Goal: Task Accomplishment & Management: Complete application form

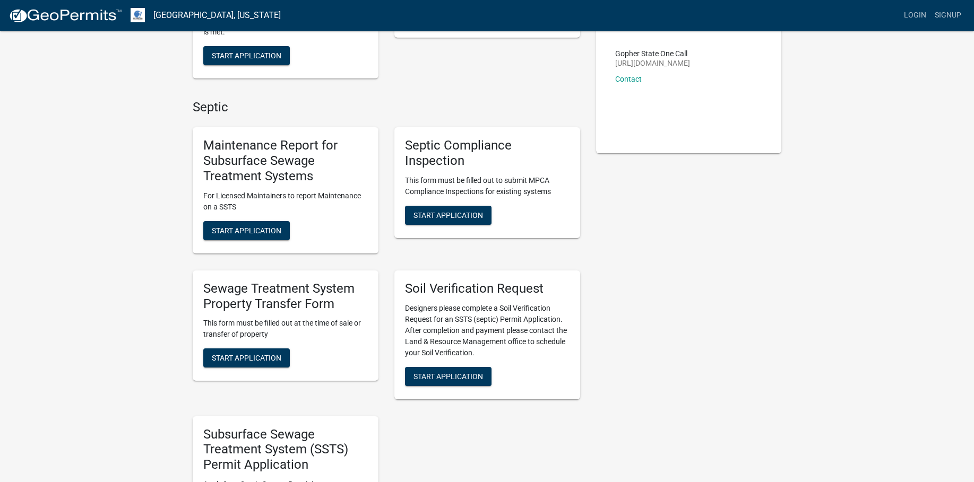
scroll to position [212, 0]
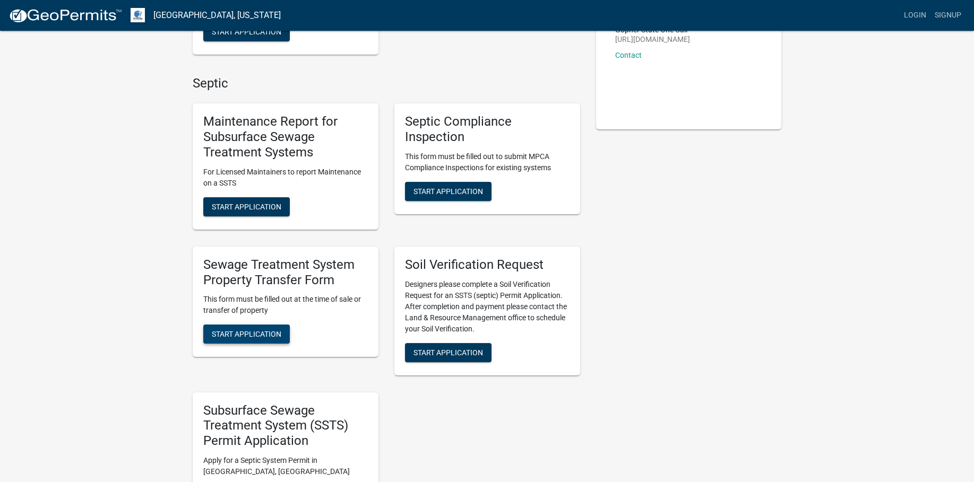
click at [262, 328] on button "Start Application" at bounding box center [246, 334] width 86 height 19
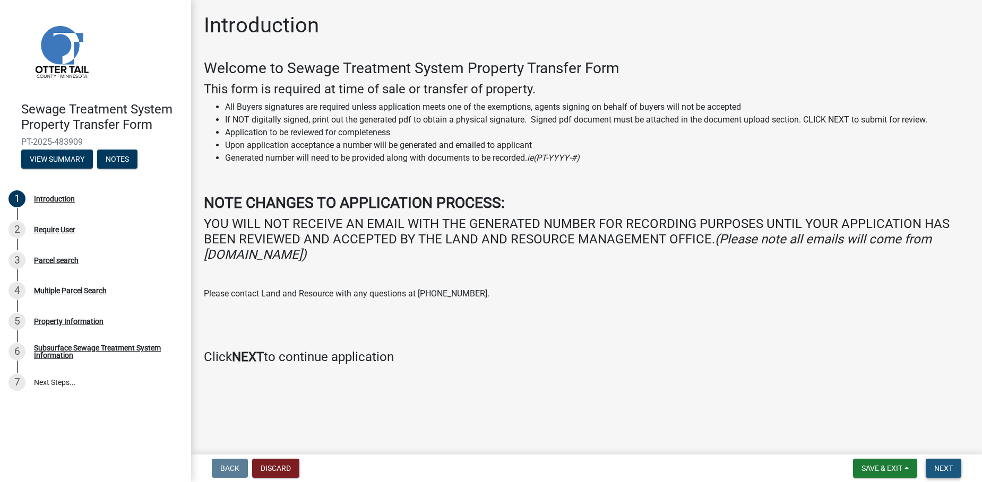
click at [950, 469] on span "Next" at bounding box center [943, 468] width 19 height 8
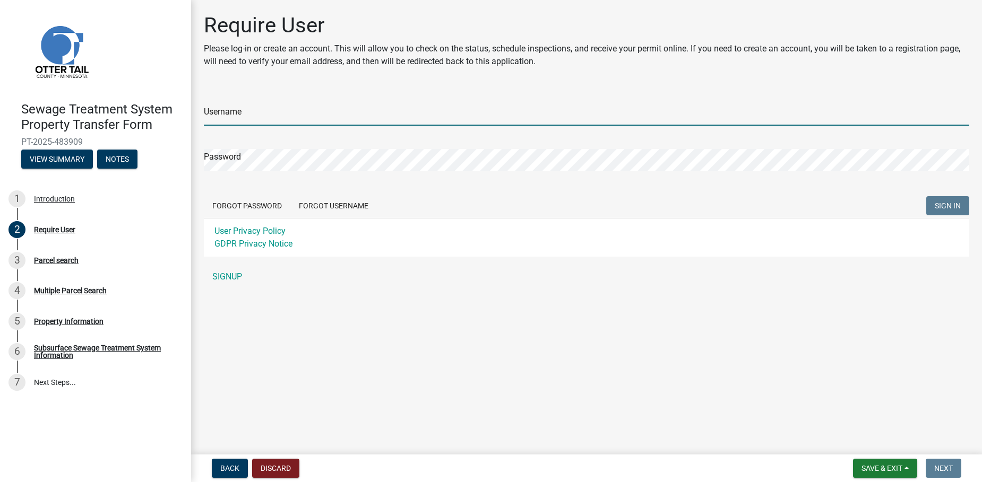
type input "Fredrikson_Fargo"
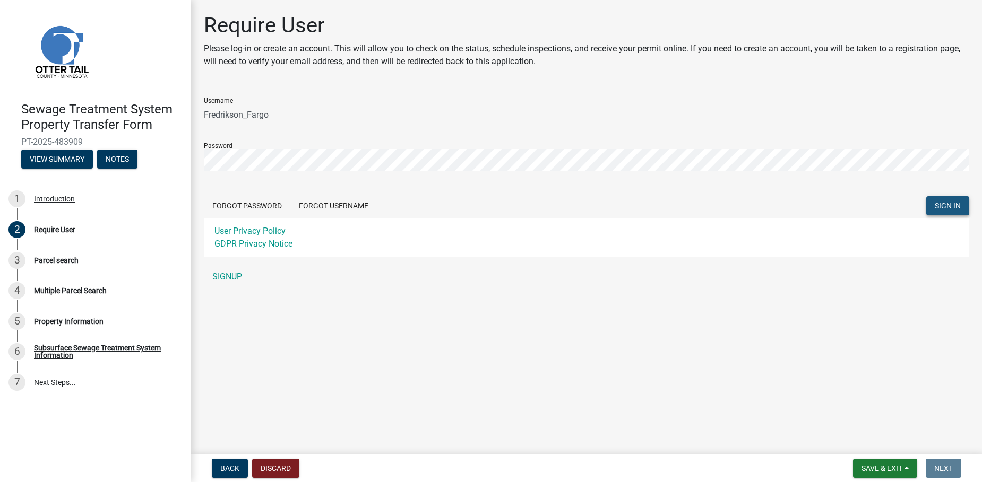
click at [960, 204] on span "SIGN IN" at bounding box center [947, 206] width 26 height 8
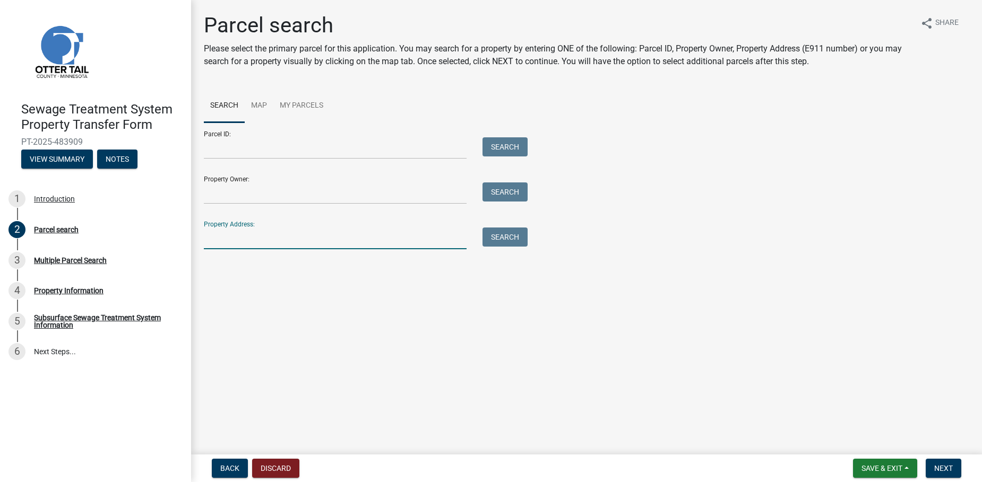
click at [242, 241] on input "Property Address:" at bounding box center [335, 239] width 263 height 22
click at [249, 194] on input "Property Owner:" at bounding box center [335, 194] width 263 height 22
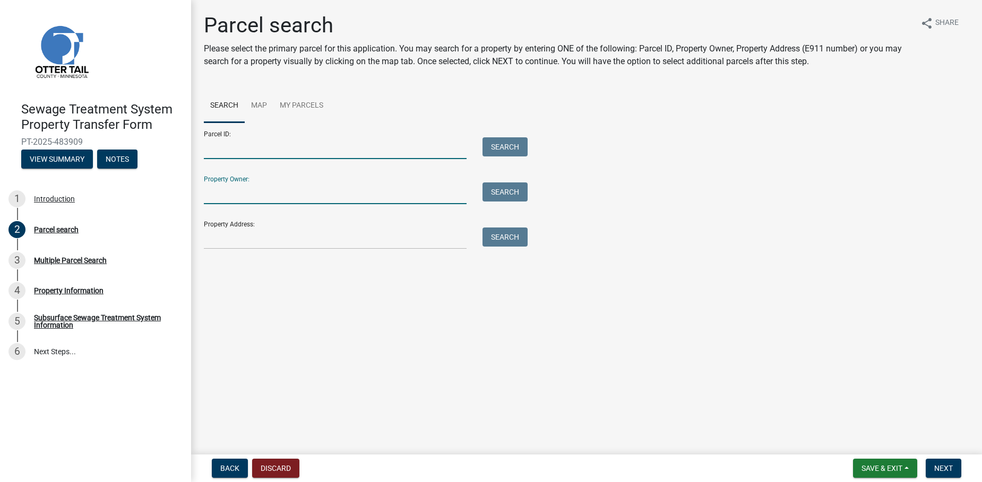
click at [247, 151] on input "Parcel ID:" at bounding box center [335, 148] width 263 height 22
type input "02-000-99-0272-000"
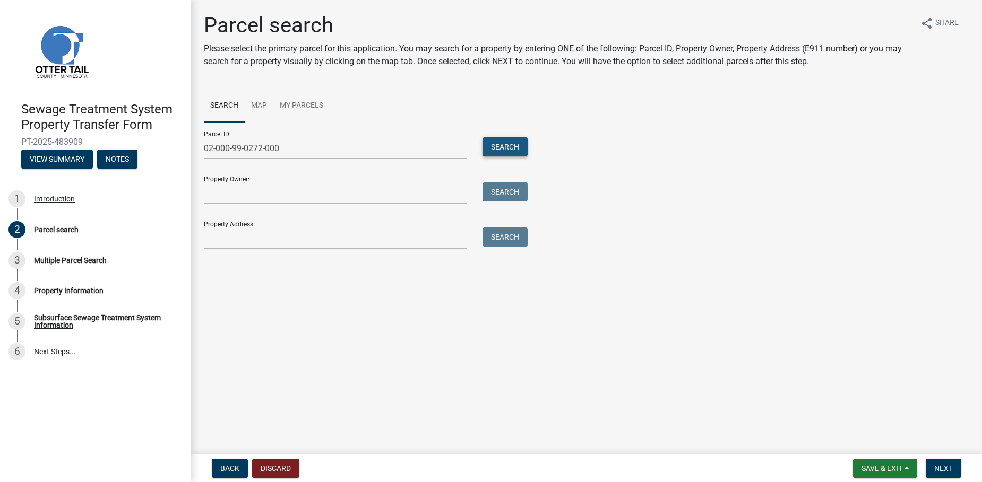
click at [490, 145] on button "Search" at bounding box center [504, 146] width 45 height 19
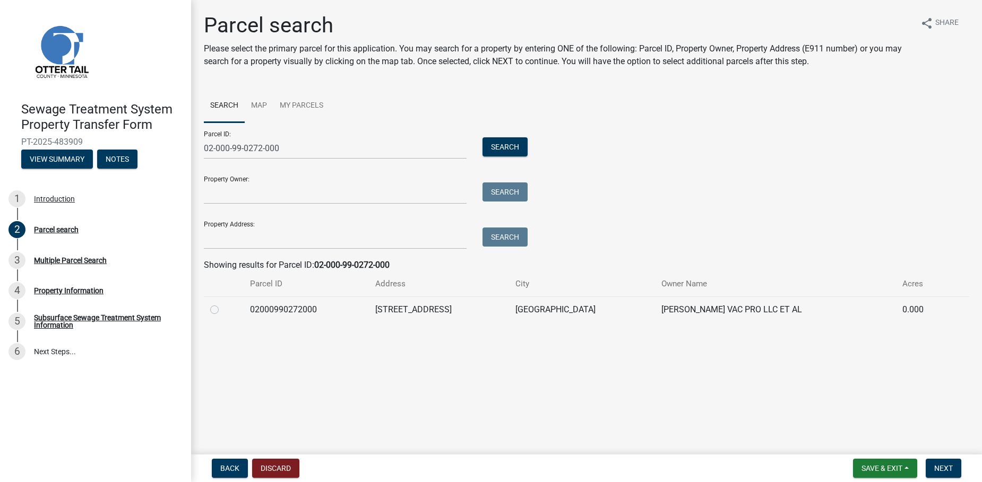
click at [219, 313] on div at bounding box center [223, 310] width 27 height 13
click at [223, 304] on label at bounding box center [223, 304] width 0 height 0
click at [223, 310] on input "radio" at bounding box center [226, 307] width 7 height 7
radio input "true"
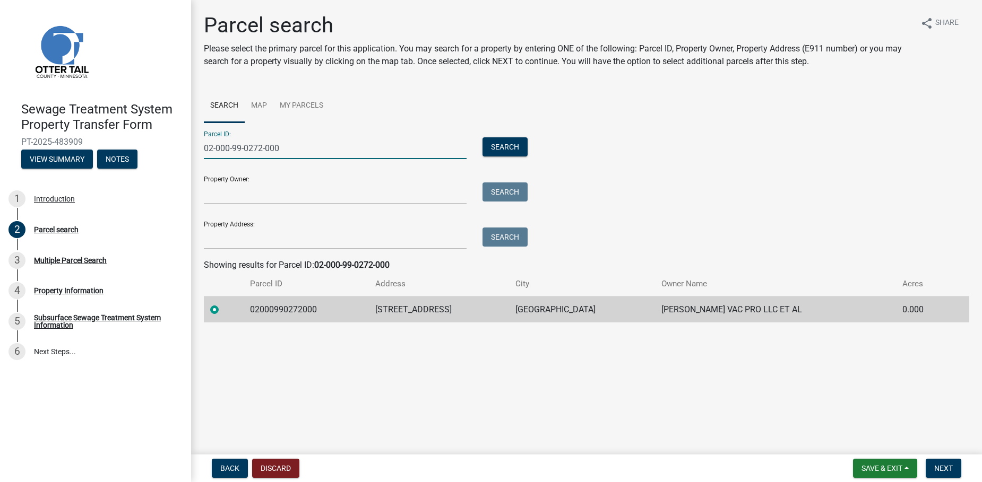
click at [260, 148] on input "02-000-99-0272-000" at bounding box center [335, 148] width 263 height 22
click at [506, 152] on button "Search" at bounding box center [504, 146] width 45 height 19
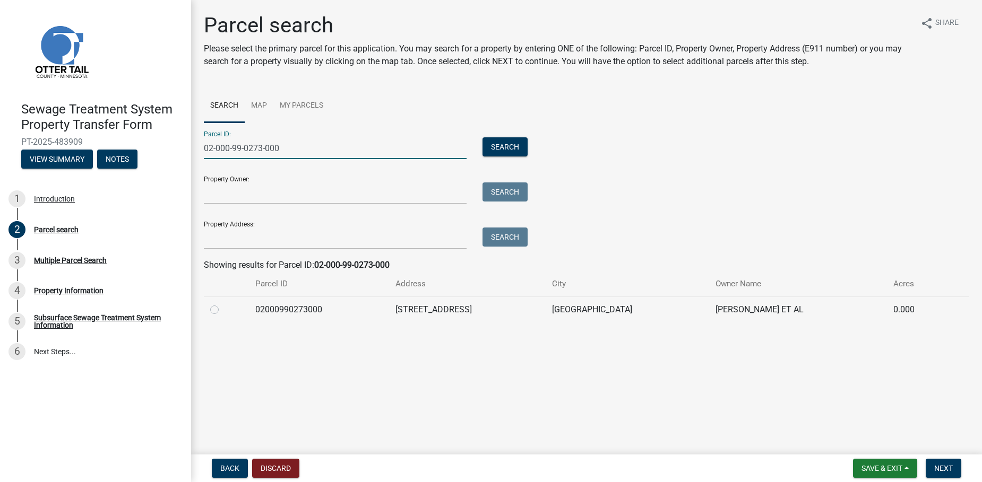
click at [262, 148] on input "02-000-99-0273-000" at bounding box center [335, 148] width 263 height 22
type input "02-000-99-0272-000"
click at [505, 141] on button "Search" at bounding box center [504, 146] width 45 height 19
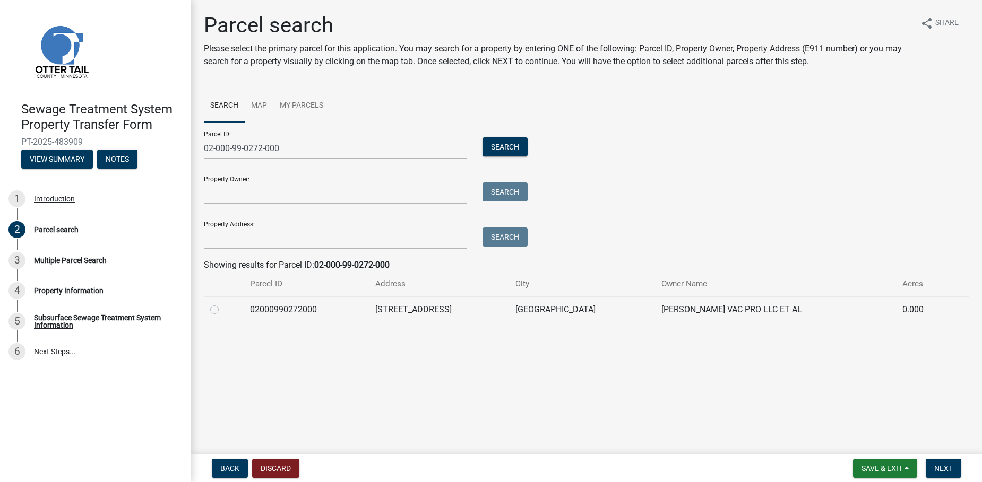
click at [223, 304] on label at bounding box center [223, 304] width 0 height 0
click at [223, 310] on input "radio" at bounding box center [226, 307] width 7 height 7
radio input "true"
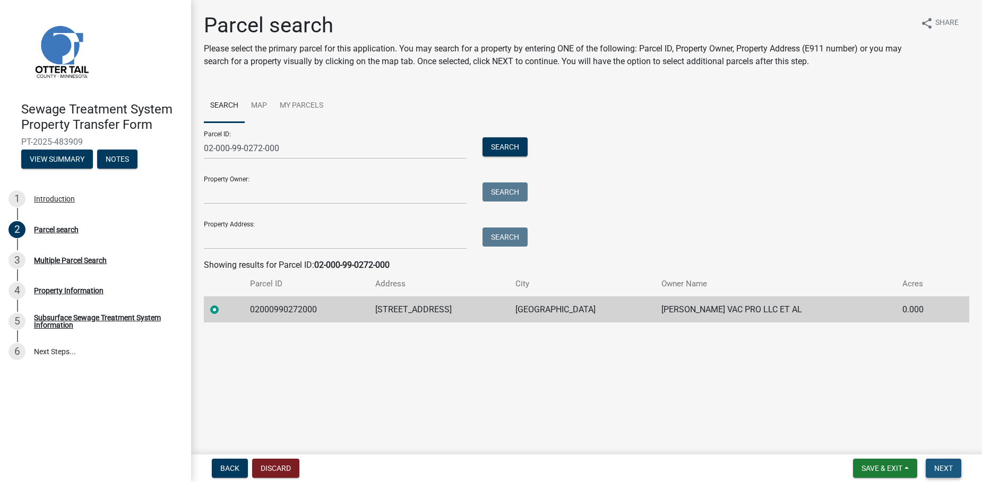
click at [936, 469] on span "Next" at bounding box center [943, 468] width 19 height 8
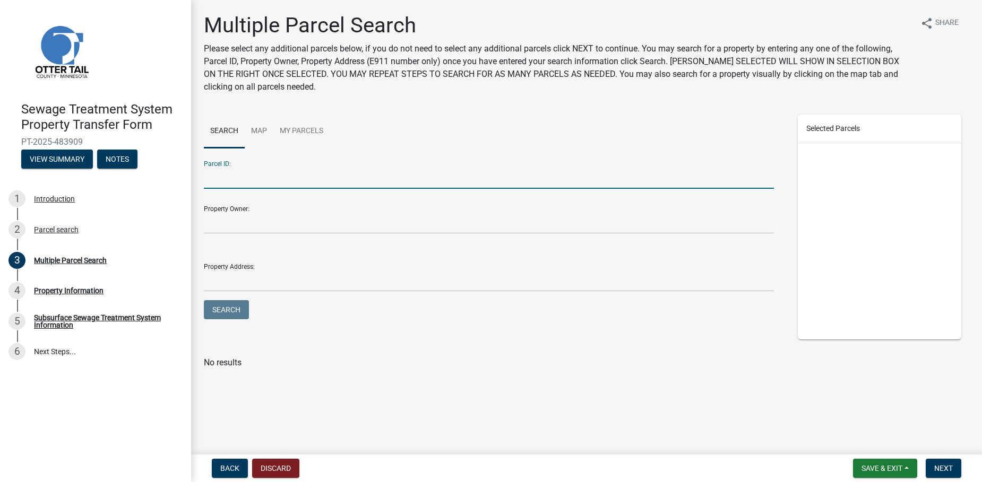
click at [250, 187] on input "Parcel ID:" at bounding box center [489, 178] width 570 height 22
click at [262, 181] on input "02-000-99-0272-000" at bounding box center [489, 178] width 570 height 22
type input "02-000-99-0273-000"
click at [235, 304] on button "Search" at bounding box center [226, 309] width 45 height 19
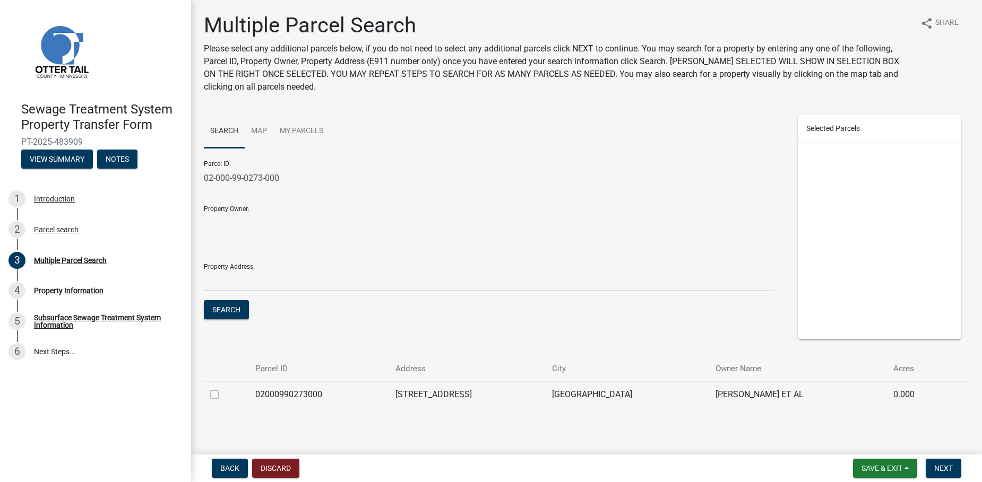
click at [215, 400] on div at bounding box center [226, 394] width 32 height 13
click at [223, 388] on label at bounding box center [223, 388] width 0 height 0
click at [223, 395] on input "checkbox" at bounding box center [226, 391] width 7 height 7
checkbox input "true"
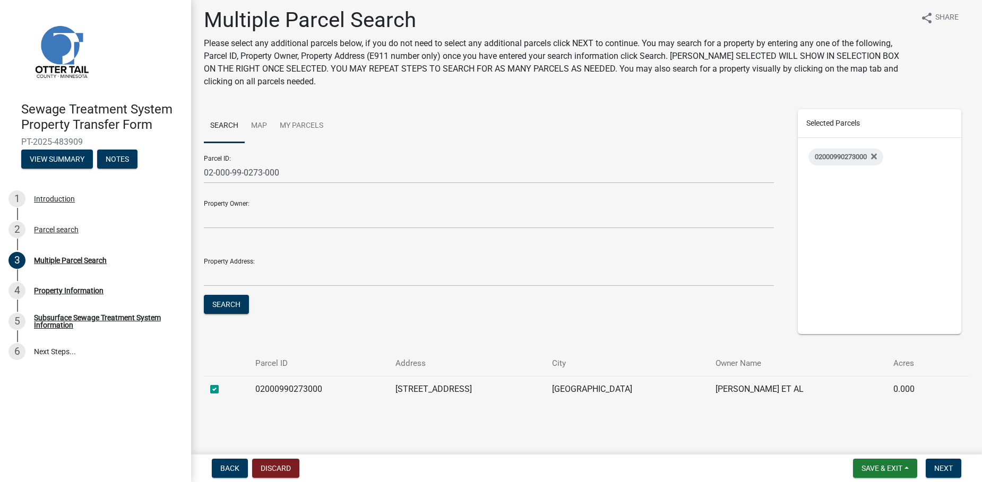
scroll to position [7, 0]
click at [938, 467] on span "Next" at bounding box center [943, 468] width 19 height 8
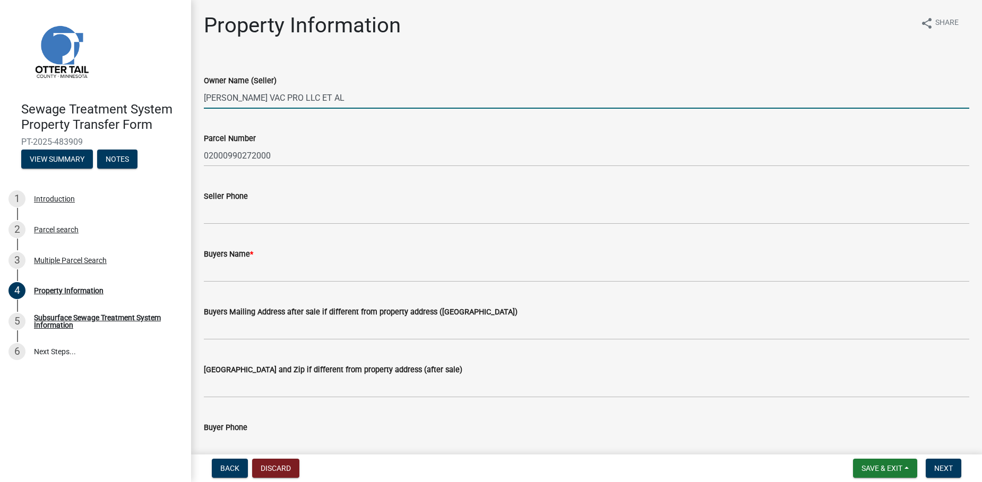
click at [248, 97] on input "[PERSON_NAME] VAC PRO LLC ET AL" at bounding box center [586, 98] width 765 height 22
drag, startPoint x: 342, startPoint y: 100, endPoint x: 192, endPoint y: 98, distance: 150.2
click at [192, 98] on div "Property Information share Share Owner Name (Seller) [PERSON_NAME] VAC PRO LLC …" at bounding box center [586, 454] width 791 height 882
type input "[PERSON_NAME] [PERSON_NAME]"
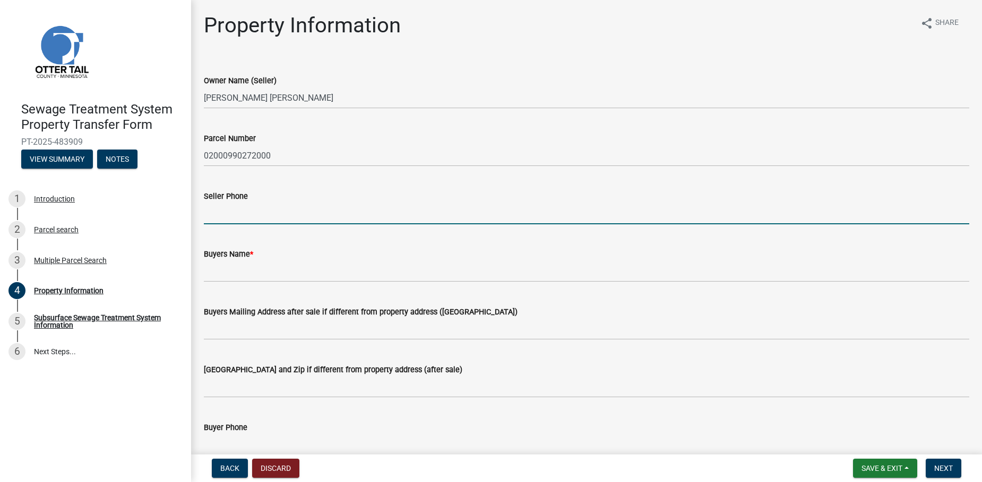
click at [219, 222] on input "Seller Phone" at bounding box center [586, 214] width 765 height 22
type input "2"
type input "6129645274"
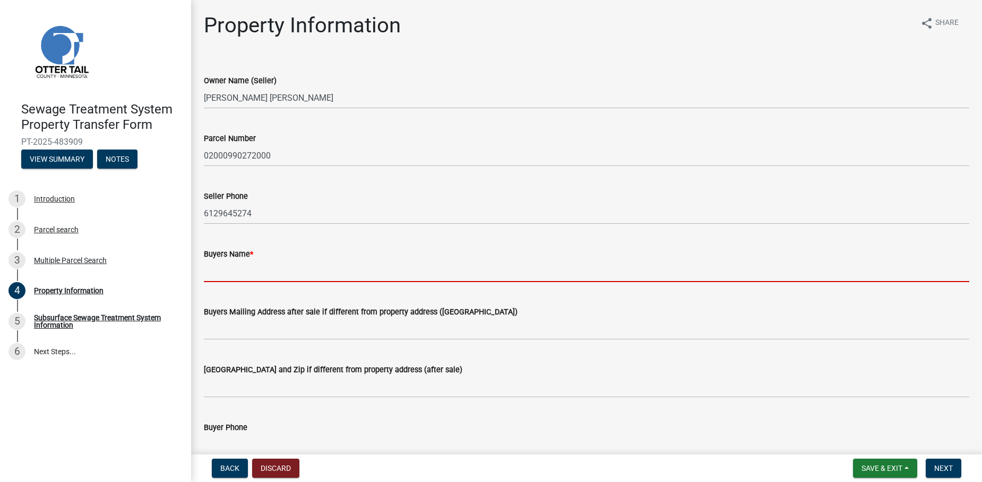
click at [217, 274] on input "Buyers Name *" at bounding box center [586, 272] width 765 height 22
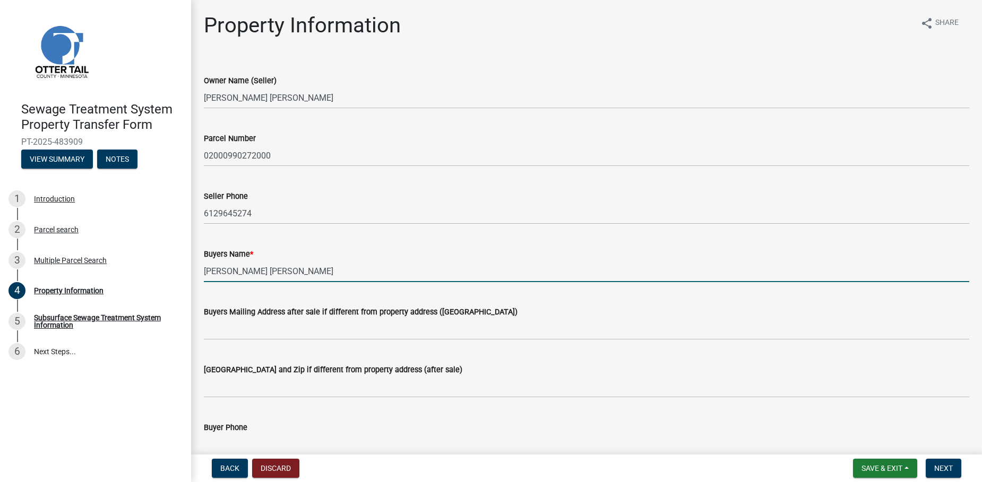
click at [331, 276] on input "[PERSON_NAME] [PERSON_NAME]" at bounding box center [586, 272] width 765 height 22
type input "[PERSON_NAME], [PERSON_NAME], and [PERSON_NAME]"
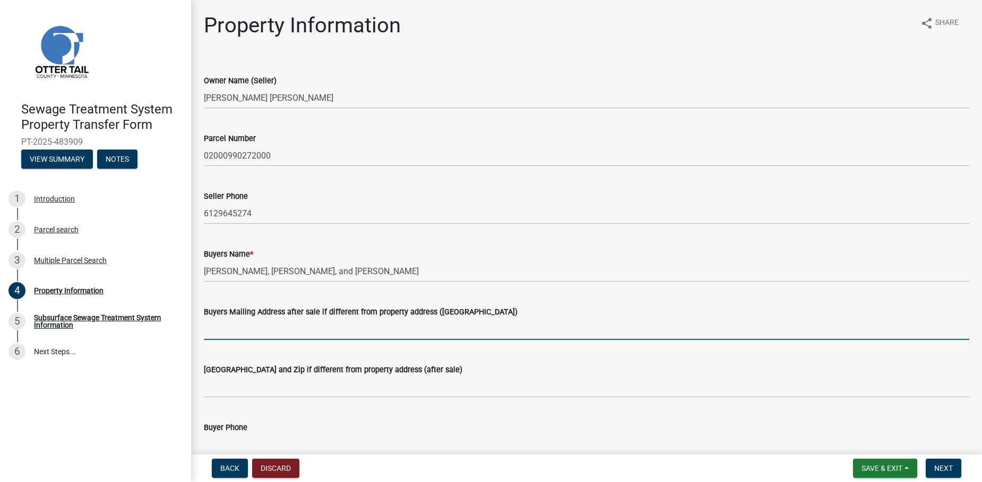
click at [241, 334] on input "Buyers Mailing Address after sale if different from property address ([GEOGRAPH…" at bounding box center [586, 329] width 765 height 22
type input "[STREET_ADDRESS]"
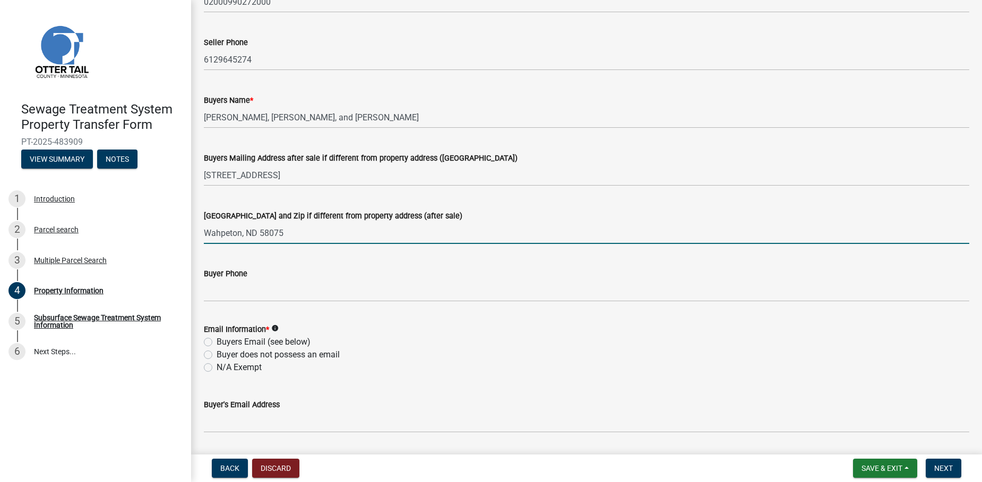
scroll to position [159, 0]
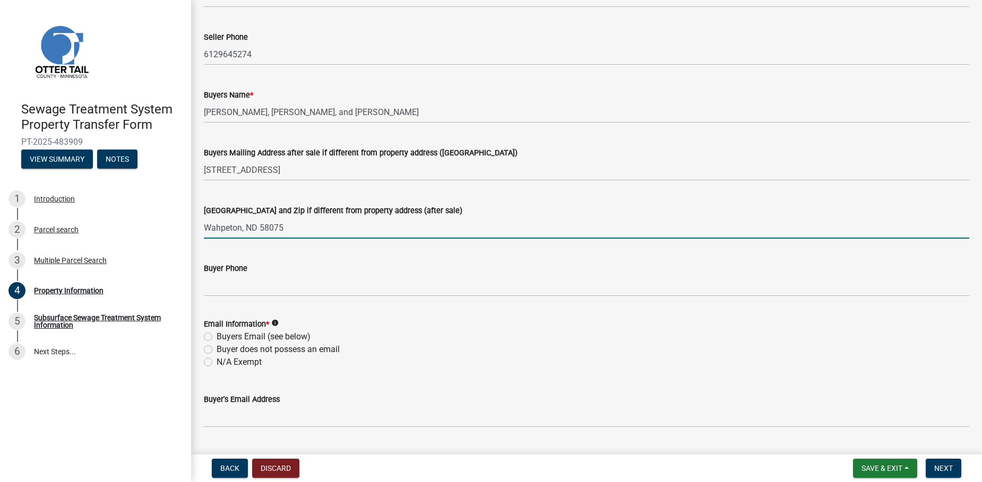
type input "Wahpeton, ND 58075"
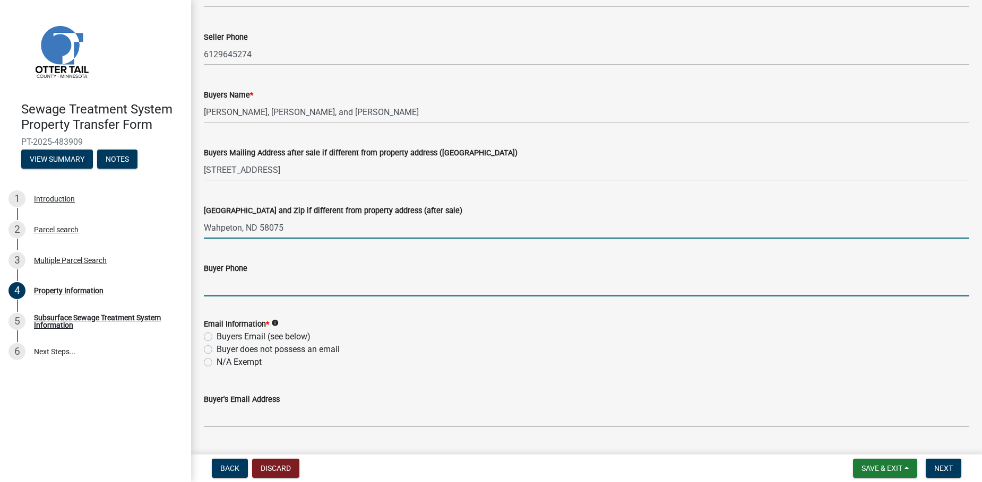
click at [242, 281] on input "Buyer Phone" at bounding box center [586, 286] width 765 height 22
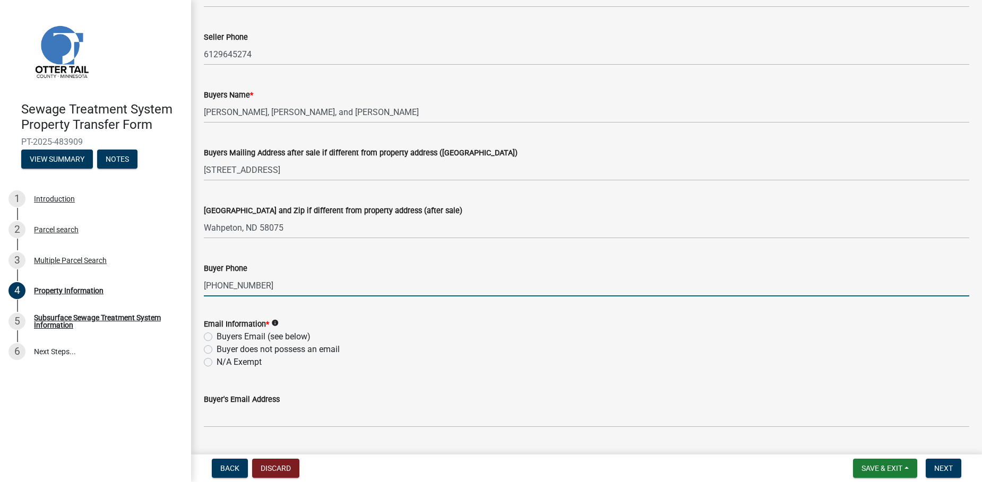
scroll to position [212, 0]
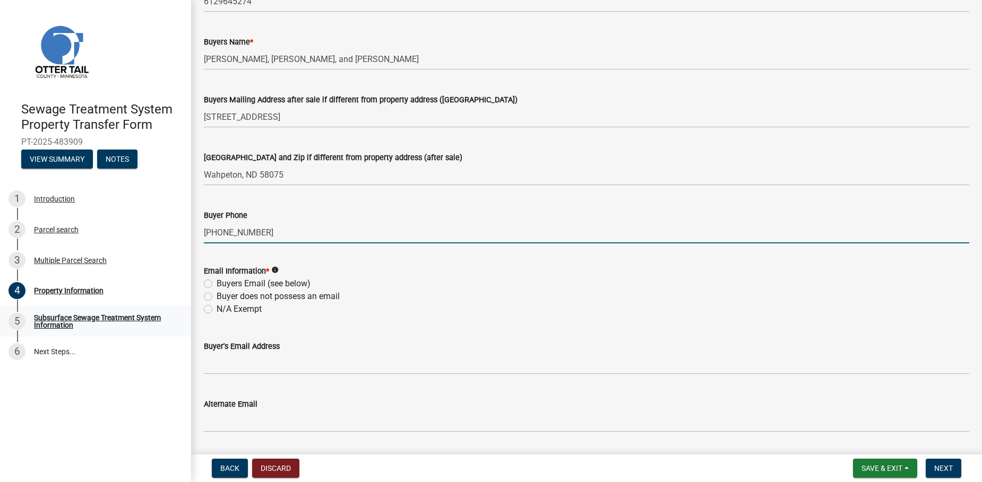
type input "[PHONE_NUMBER]"
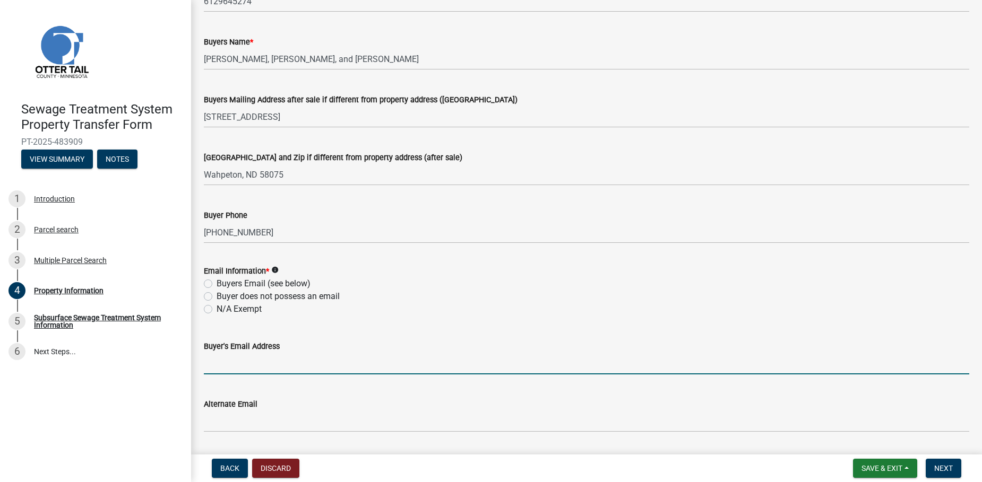
click at [238, 370] on input "Buyer's Email Address" at bounding box center [586, 364] width 765 height 22
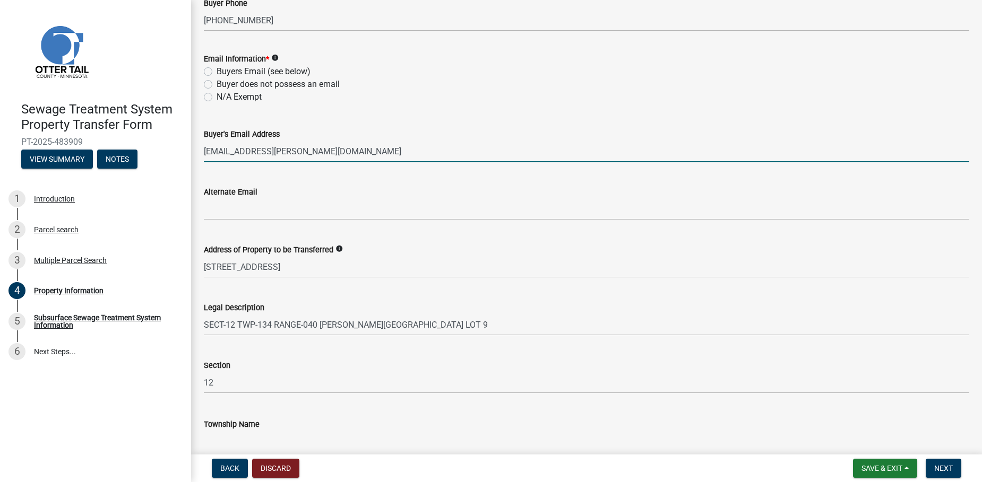
scroll to position [476, 0]
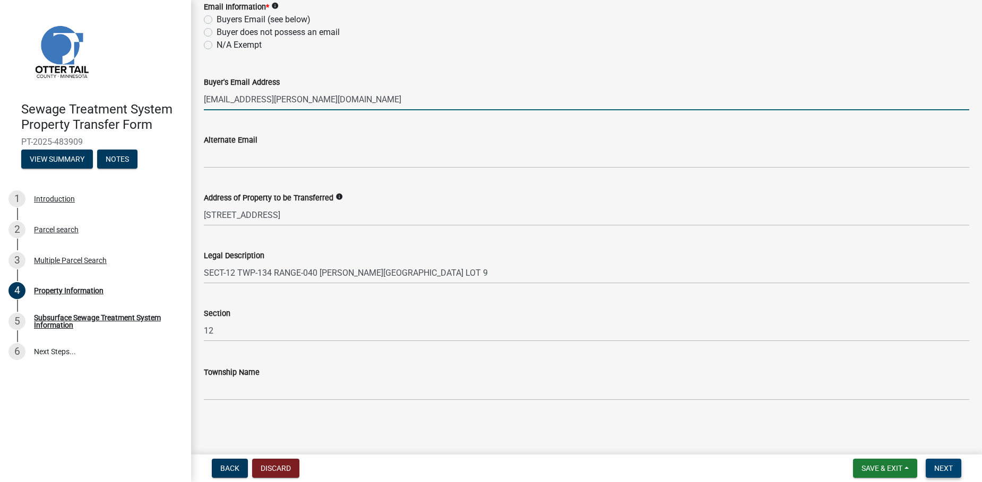
type input "[EMAIL_ADDRESS][PERSON_NAME][DOMAIN_NAME]"
click at [936, 474] on button "Next" at bounding box center [943, 468] width 36 height 19
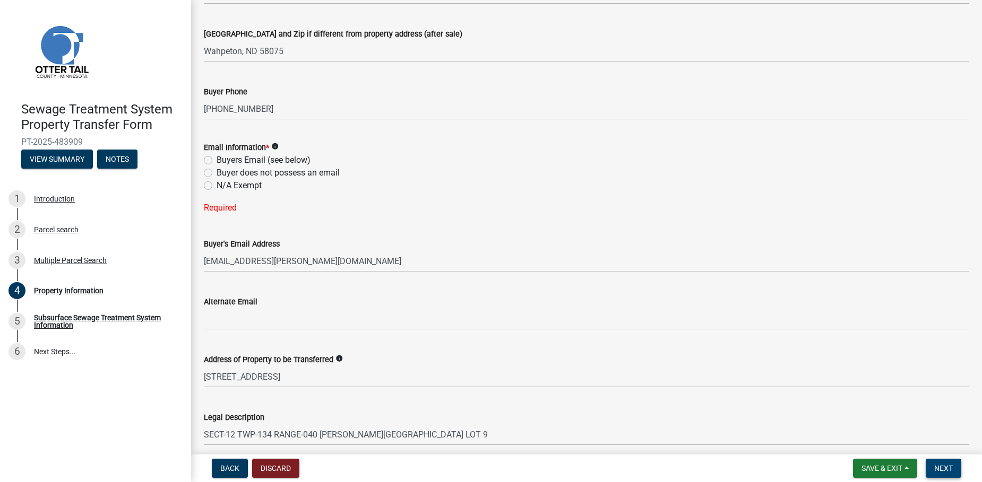
scroll to position [317, 0]
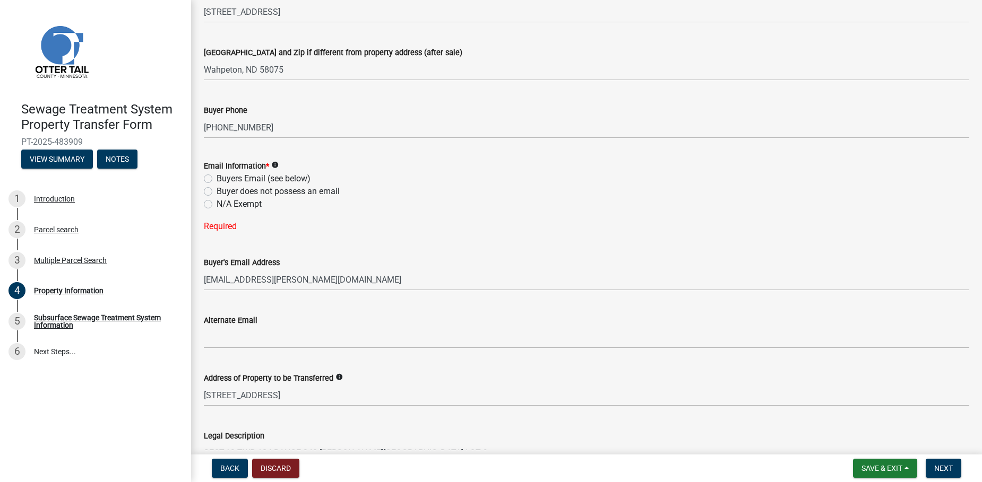
click at [259, 177] on label "Buyers Email (see below)" at bounding box center [263, 178] width 94 height 13
click at [223, 177] on input "Buyers Email (see below)" at bounding box center [219, 175] width 7 height 7
radio input "true"
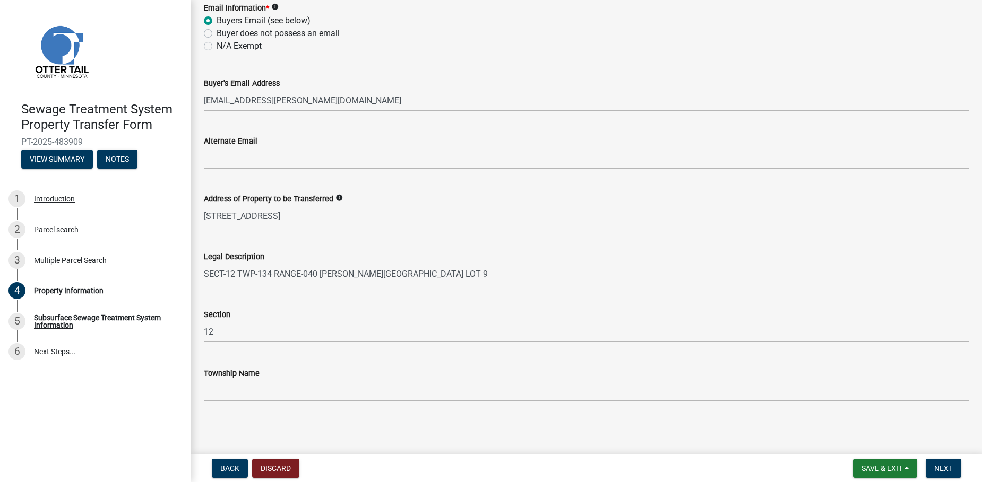
scroll to position [476, 0]
click at [943, 462] on button "Next" at bounding box center [943, 468] width 36 height 19
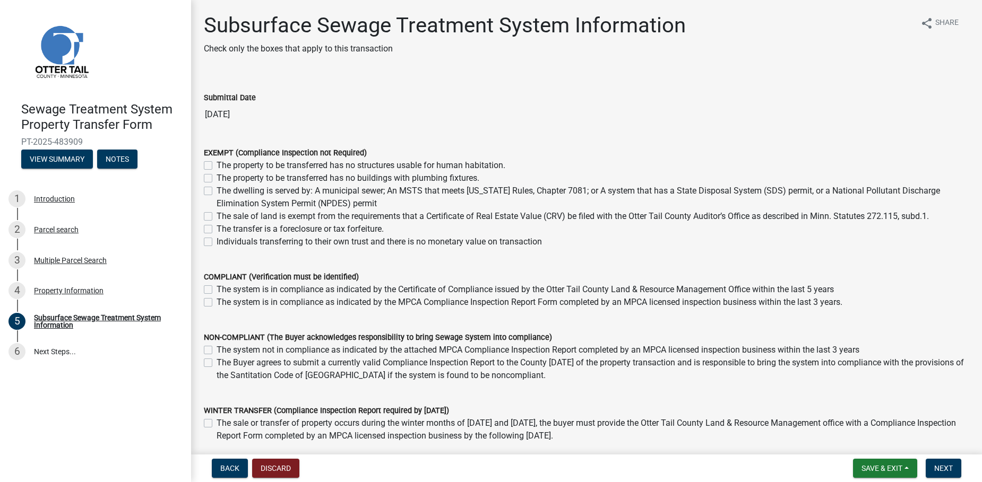
click at [547, 213] on label "The sale of land is exempt from the requirements that a Certificate of Real Est…" at bounding box center [572, 216] width 712 height 13
click at [223, 213] on input "The sale of land is exempt from the requirements that a Certificate of Real Est…" at bounding box center [219, 213] width 7 height 7
checkbox input "true"
checkbox input "false"
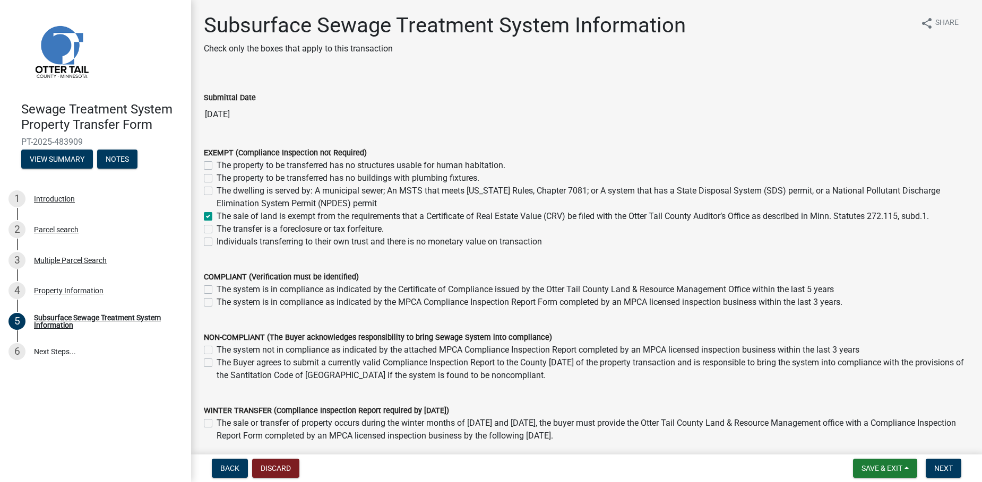
checkbox input "false"
checkbox input "true"
checkbox input "false"
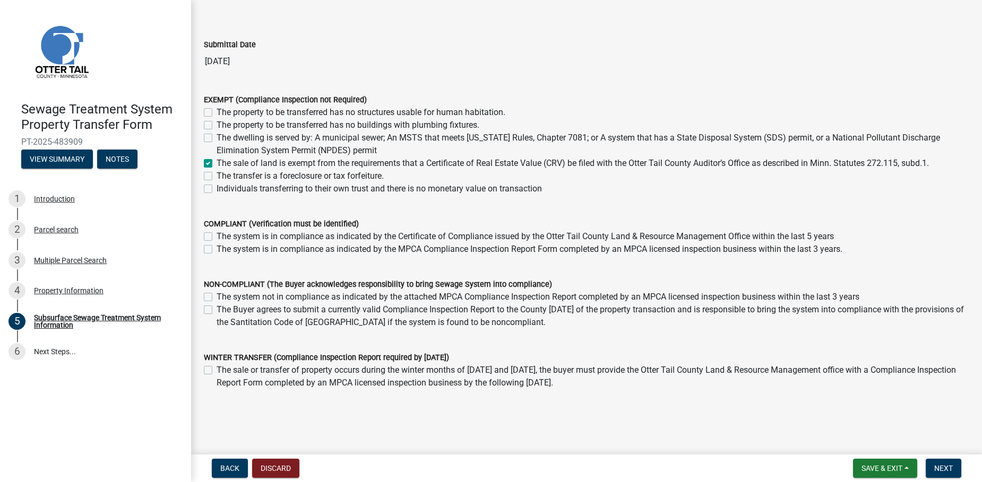
scroll to position [77, 0]
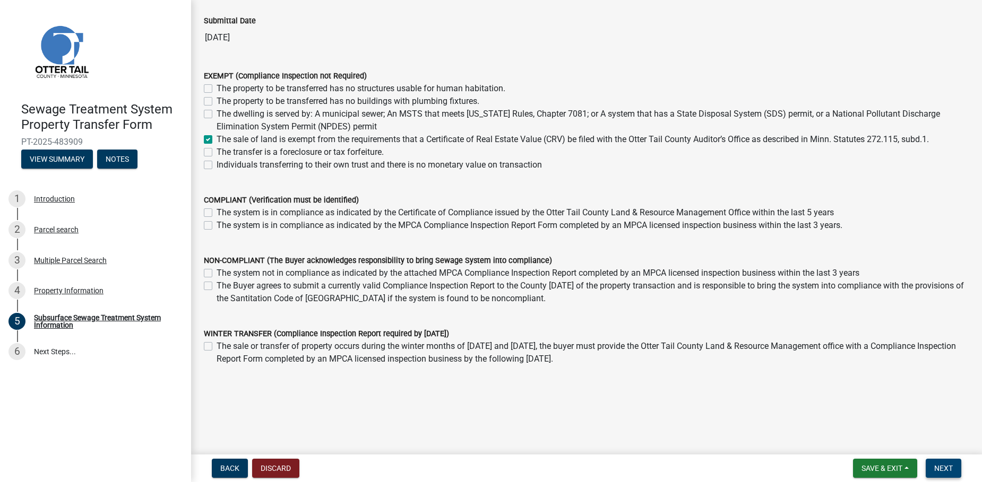
click at [947, 461] on button "Next" at bounding box center [943, 468] width 36 height 19
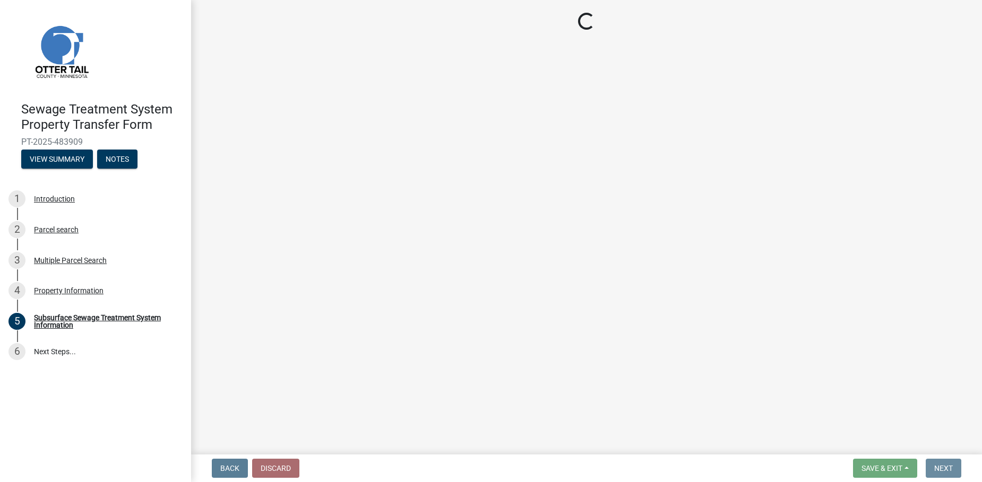
scroll to position [0, 0]
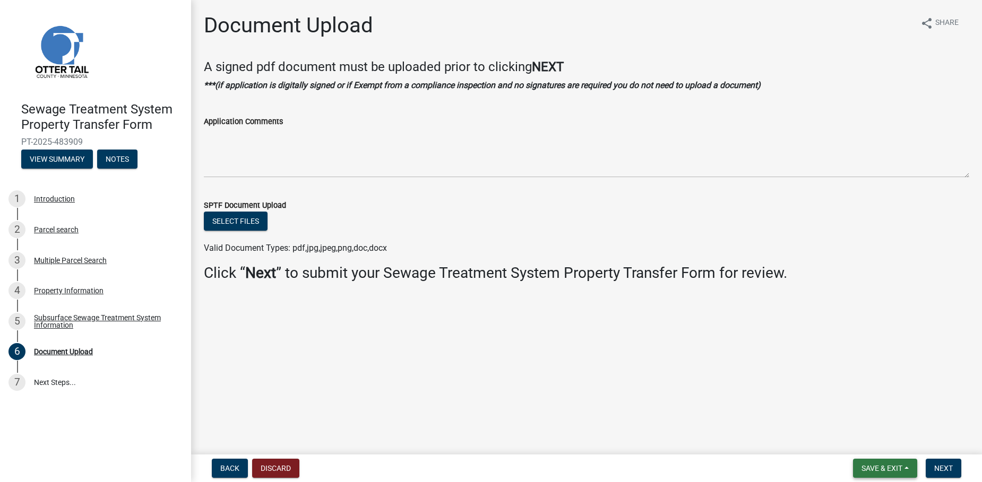
click at [875, 466] on span "Save & Exit" at bounding box center [881, 468] width 41 height 8
drag, startPoint x: 88, startPoint y: 143, endPoint x: 12, endPoint y: 141, distance: 75.4
click at [12, 141] on div "Sewage Treatment System Property Transfer Form PT-2025-483909 View Summary Notes" at bounding box center [95, 132] width 174 height 78
drag, startPoint x: 12, startPoint y: 141, endPoint x: 37, endPoint y: 137, distance: 24.8
copy span "PT-2025-483909"
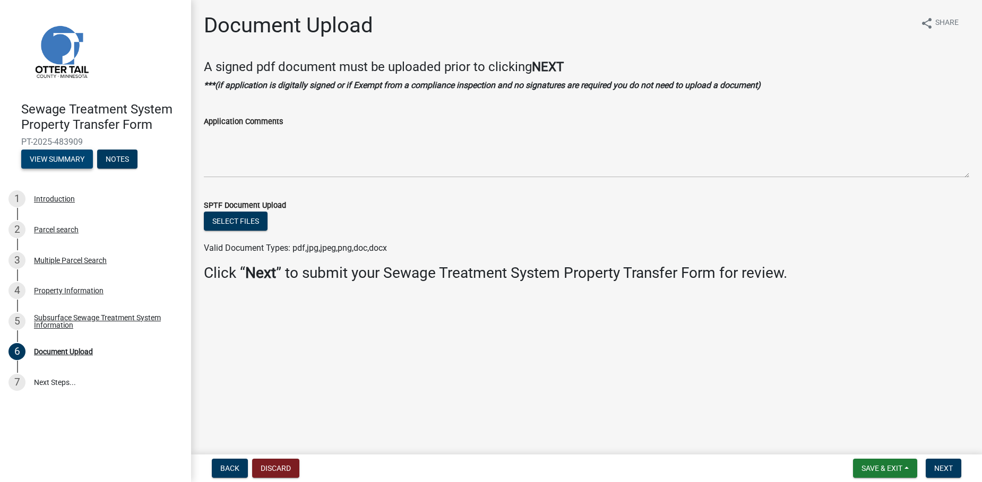
click at [77, 155] on button "View Summary" at bounding box center [57, 159] width 72 height 19
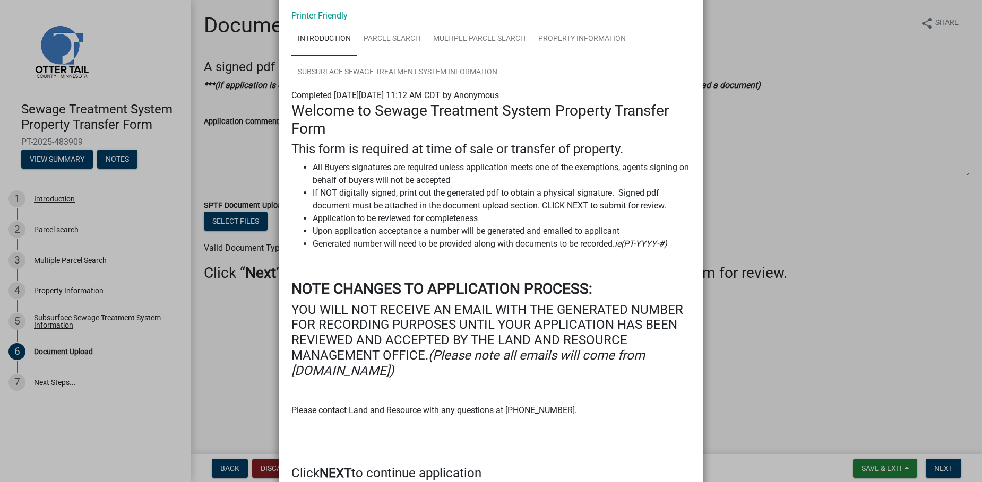
scroll to position [135, 0]
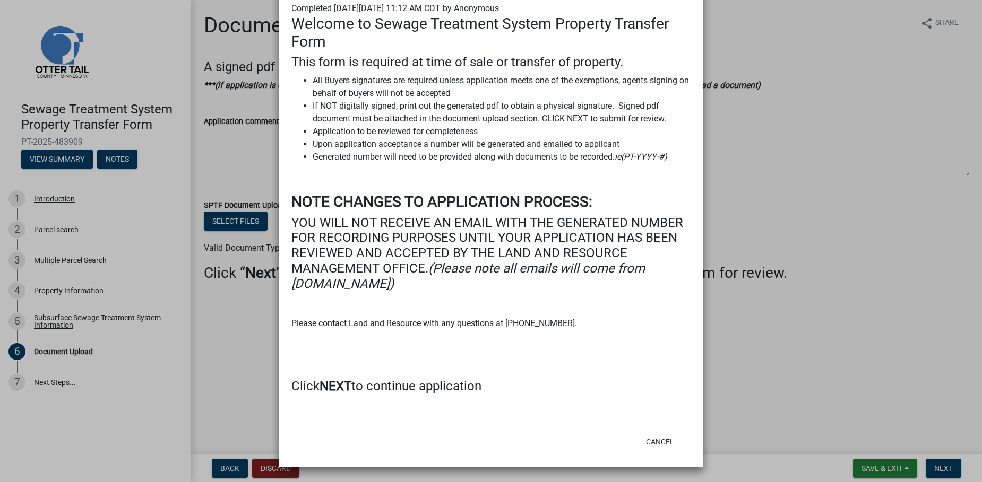
click at [770, 357] on ngb-modal-window "Summary × Printer Friendly Introduction Parcel search Multiple Parcel Search Pr…" at bounding box center [491, 241] width 982 height 482
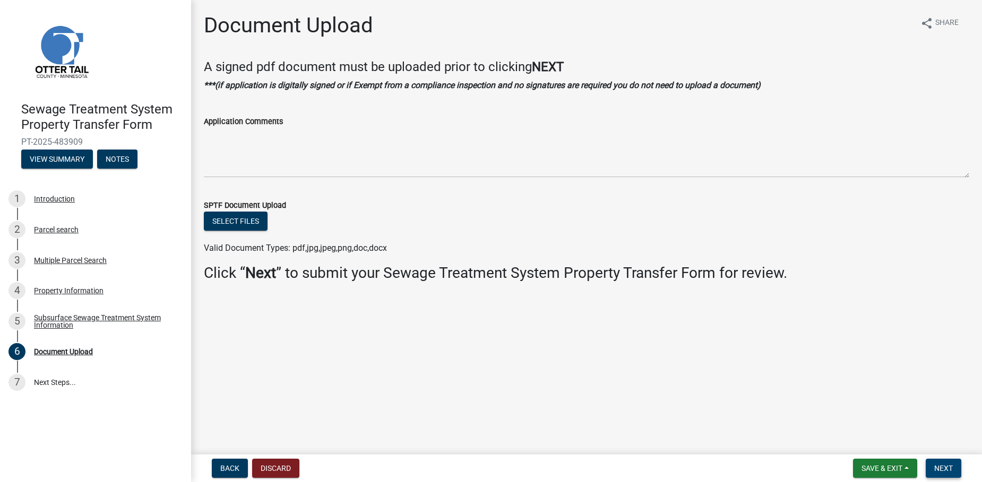
click at [943, 463] on button "Next" at bounding box center [943, 468] width 36 height 19
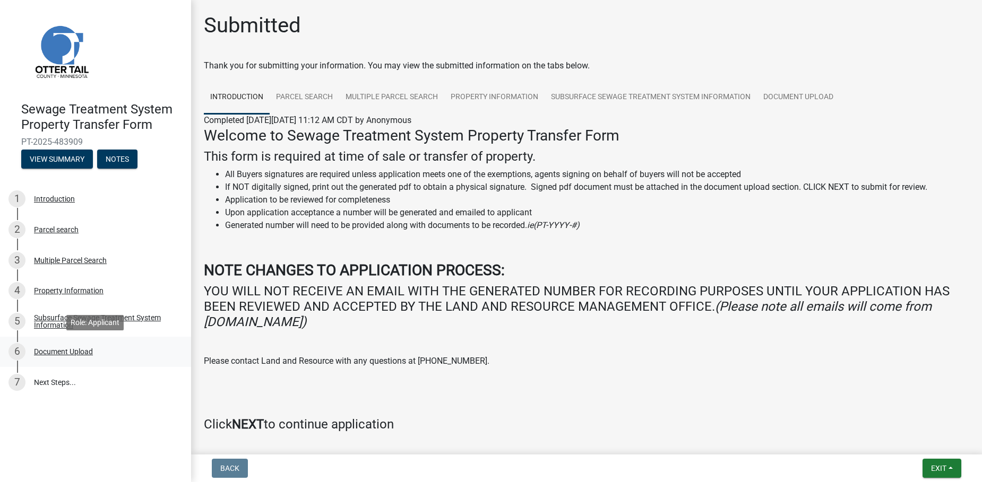
click at [59, 356] on div "Document Upload" at bounding box center [63, 351] width 59 height 7
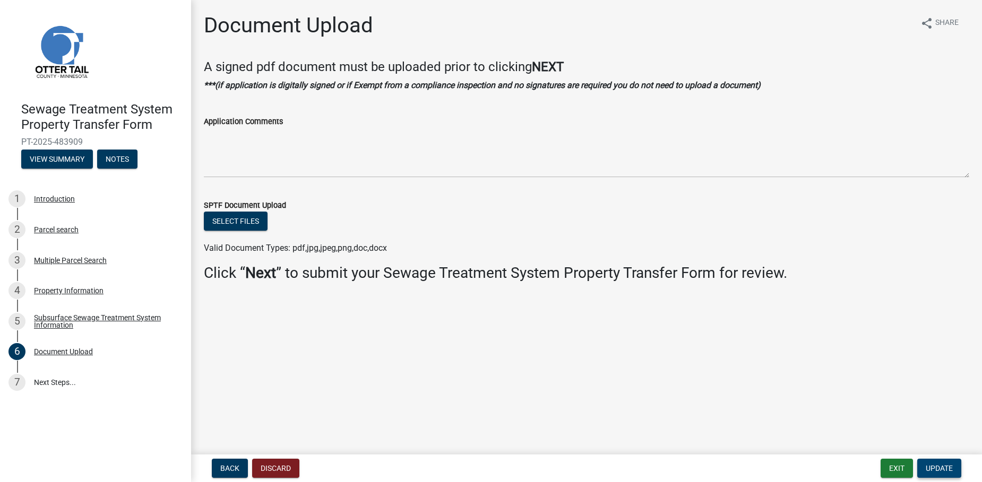
click at [938, 464] on span "Update" at bounding box center [938, 468] width 27 height 8
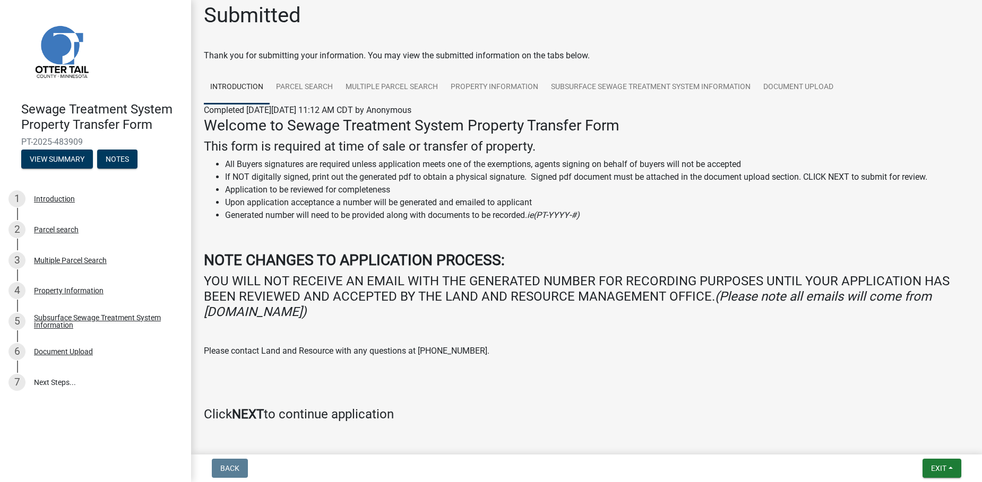
scroll to position [0, 0]
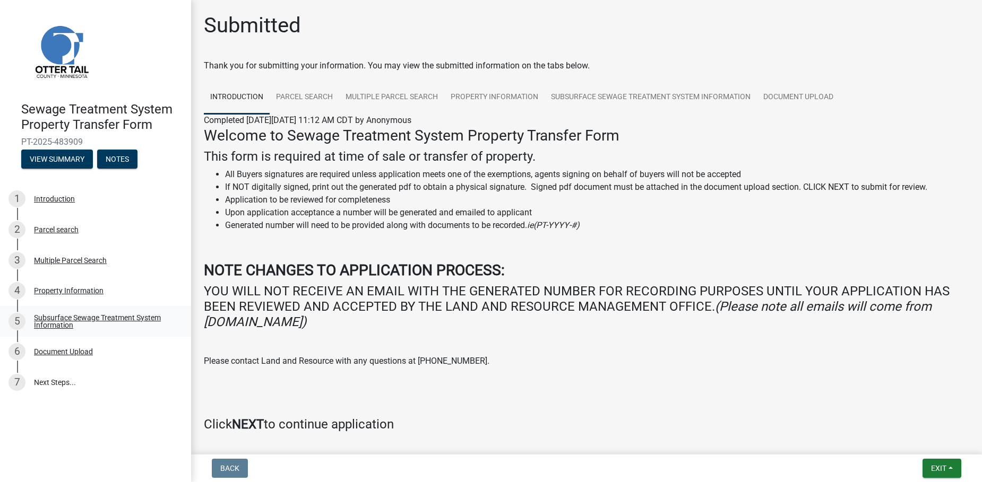
click at [77, 322] on div "Subsurface Sewage Treatment System Information" at bounding box center [104, 321] width 140 height 15
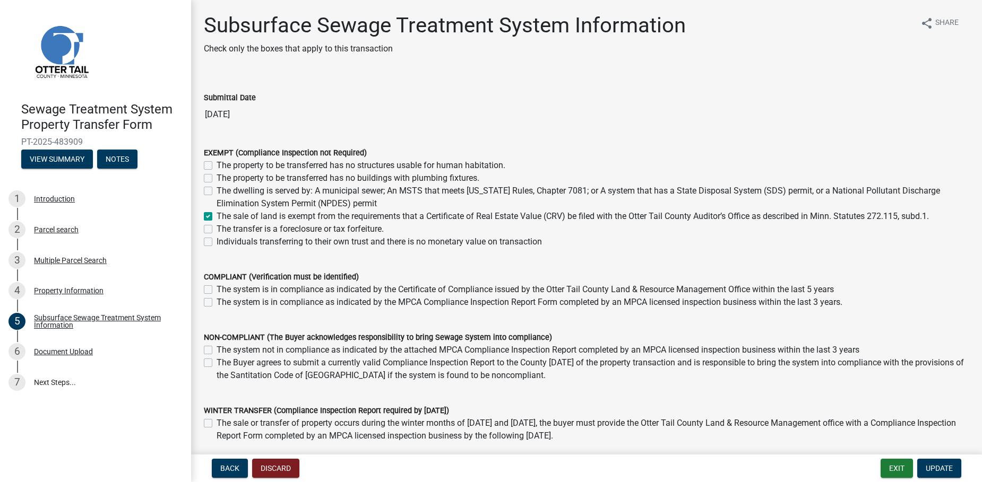
scroll to position [77, 0]
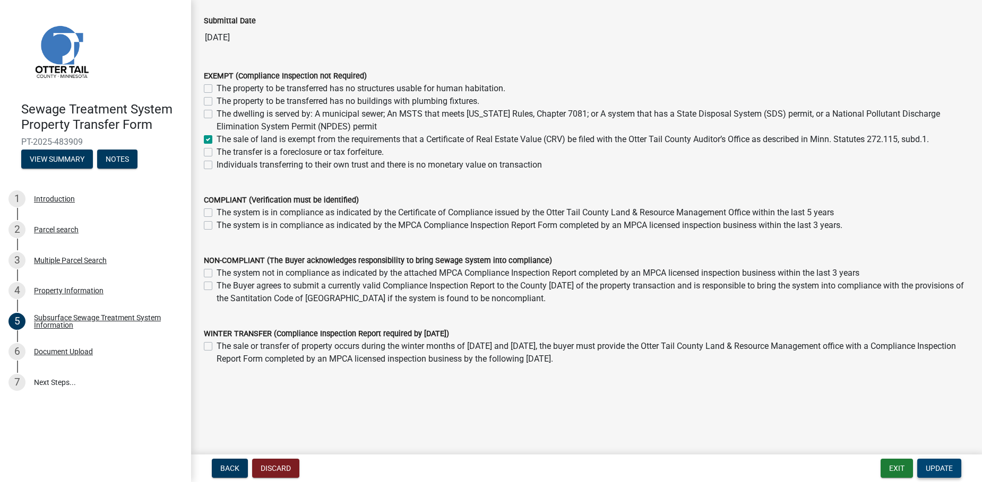
click at [940, 464] on span "Update" at bounding box center [938, 468] width 27 height 8
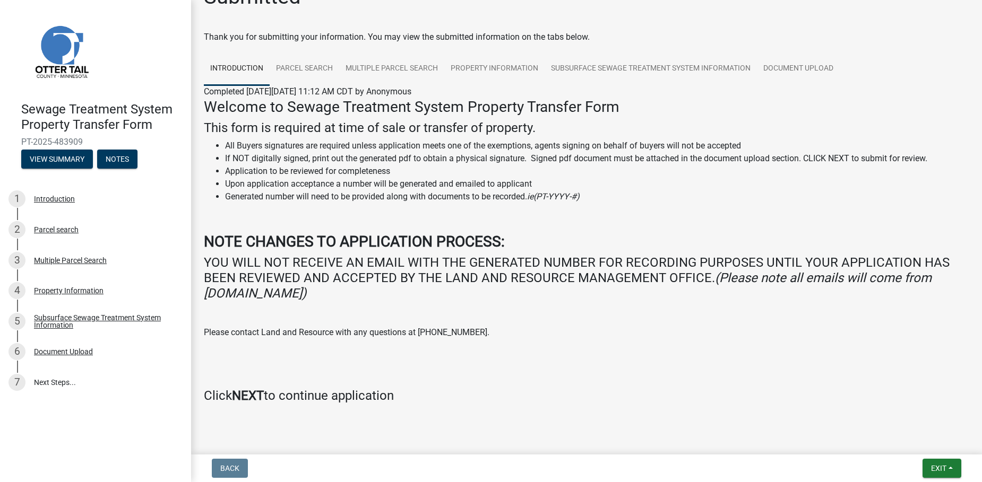
scroll to position [45, 0]
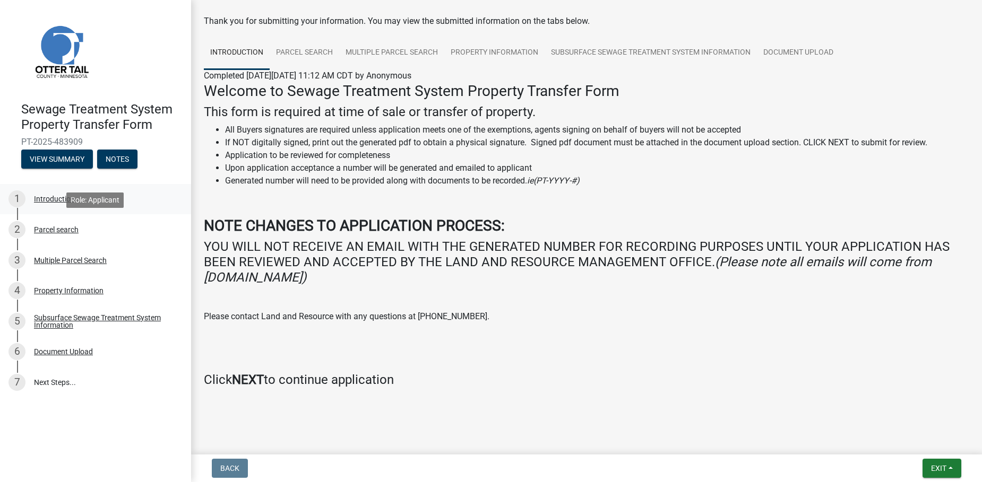
click at [100, 209] on link "1 Introduction" at bounding box center [95, 199] width 191 height 31
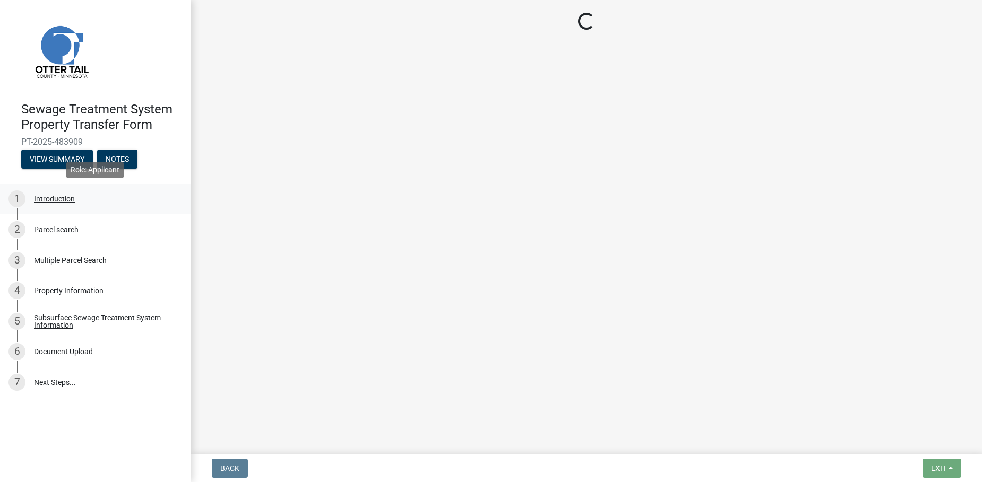
scroll to position [0, 0]
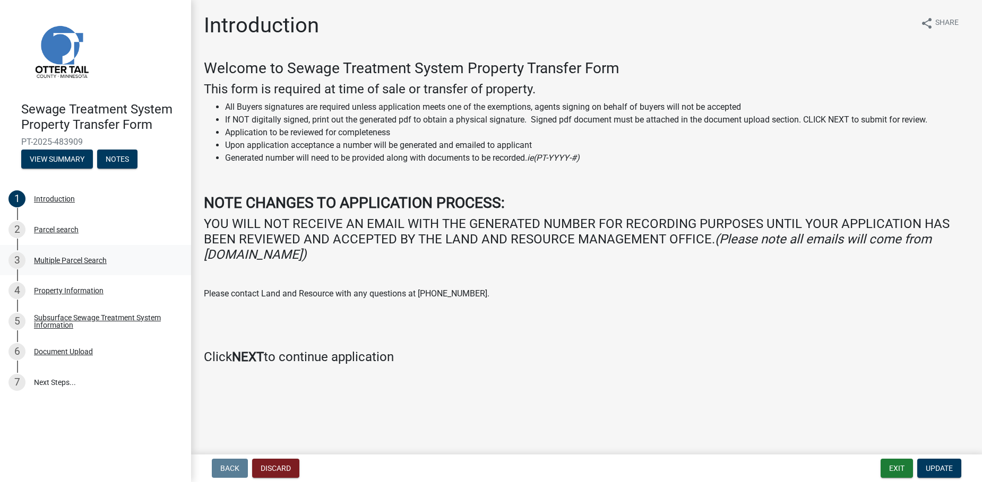
click at [117, 266] on div "3 Multiple Parcel Search" at bounding box center [91, 260] width 166 height 17
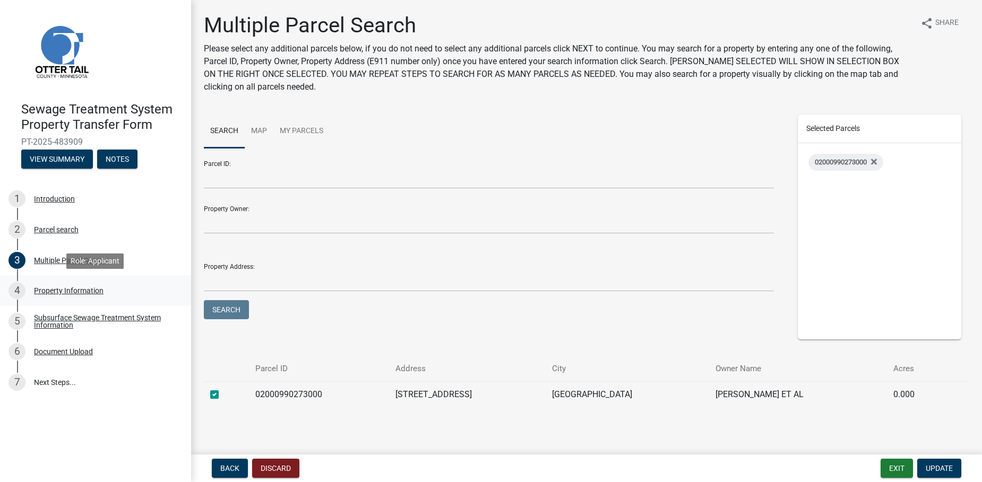
click at [97, 289] on div "Property Information" at bounding box center [69, 290] width 70 height 7
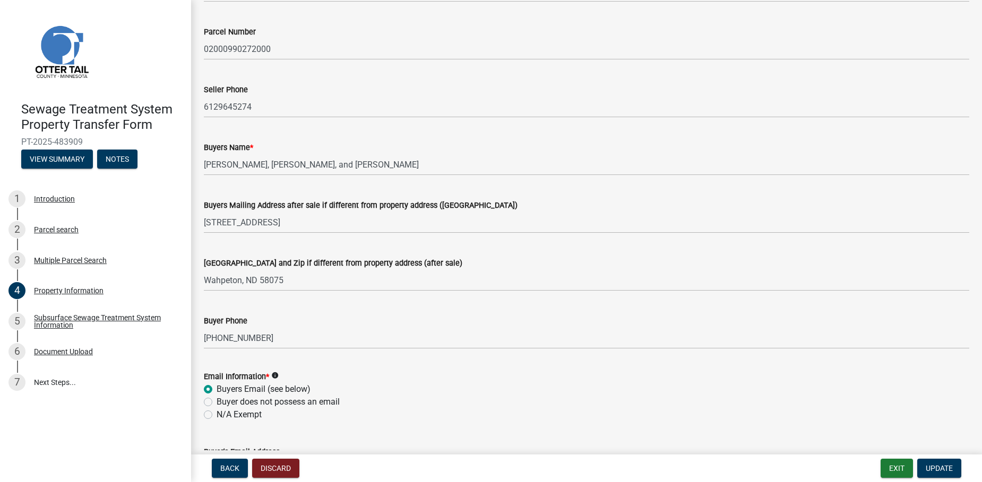
scroll to position [265, 0]
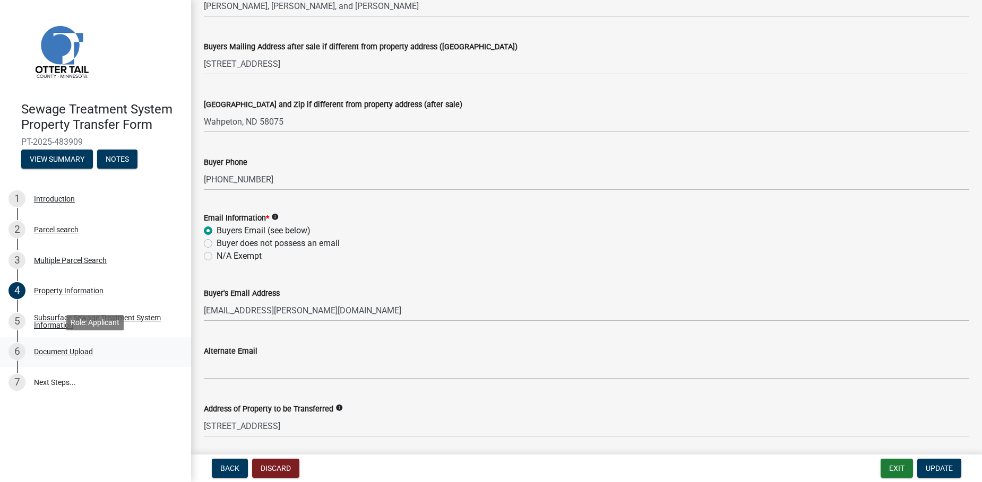
click at [84, 340] on link "6 Document Upload" at bounding box center [95, 352] width 191 height 31
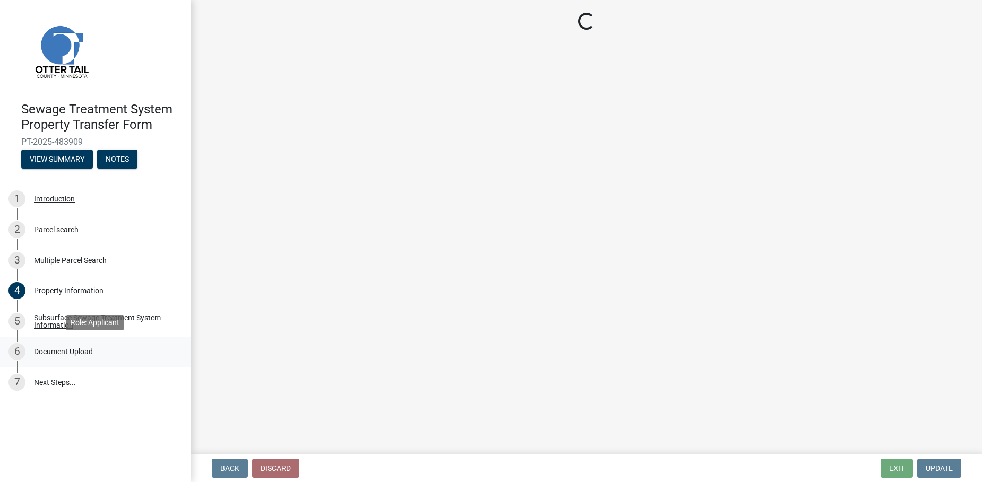
scroll to position [0, 0]
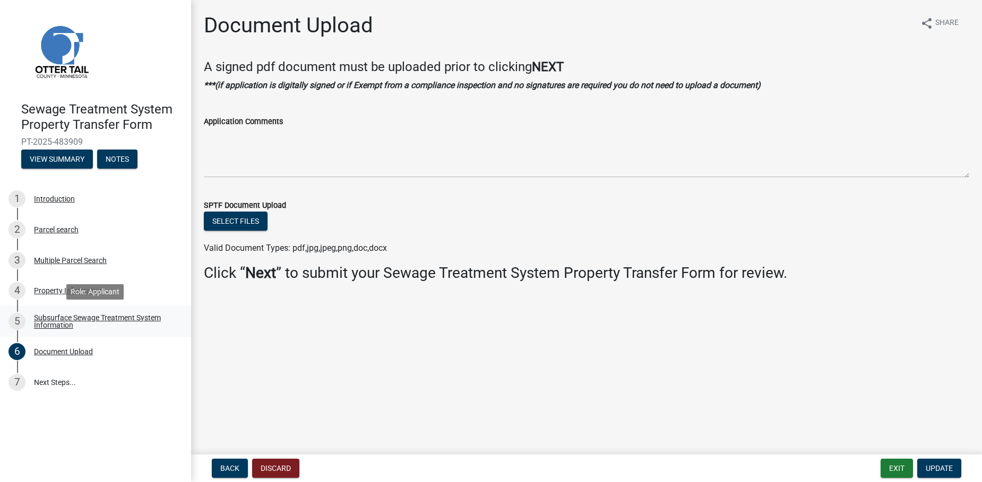
click at [105, 323] on div "Subsurface Sewage Treatment System Information" at bounding box center [104, 321] width 140 height 15
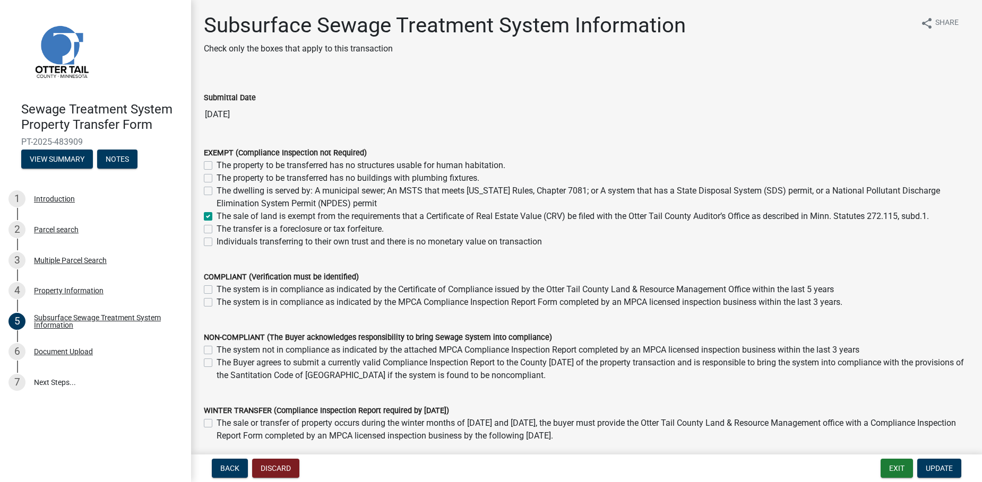
click at [216, 193] on label "The dwelling is served by: A municipal sewer; An MSTS that meets [US_STATE] Rul…" at bounding box center [592, 197] width 752 height 25
click at [216, 192] on input "The dwelling is served by: A municipal sewer; An MSTS that meets [US_STATE] Rul…" at bounding box center [219, 188] width 7 height 7
checkbox input "true"
checkbox input "false"
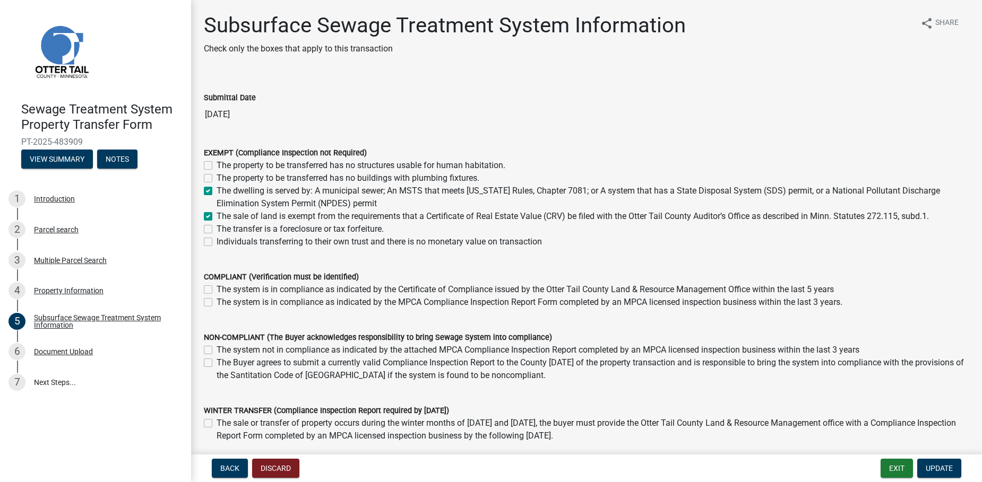
checkbox input "true"
checkbox input "false"
click at [216, 193] on label "The dwelling is served by: A municipal sewer; An MSTS that meets [US_STATE] Rul…" at bounding box center [592, 197] width 752 height 25
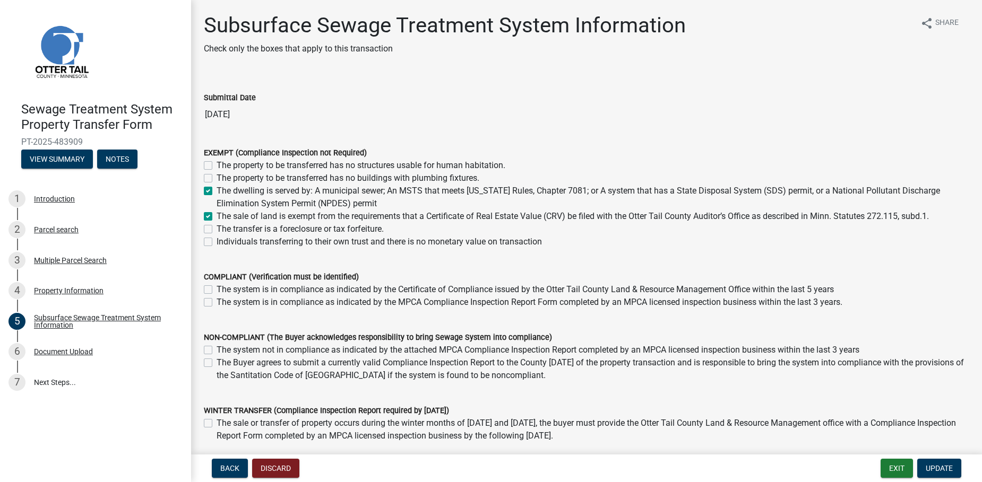
click at [216, 192] on input "The dwelling is served by: A municipal sewer; An MSTS that meets [US_STATE] Rul…" at bounding box center [219, 188] width 7 height 7
checkbox input "false"
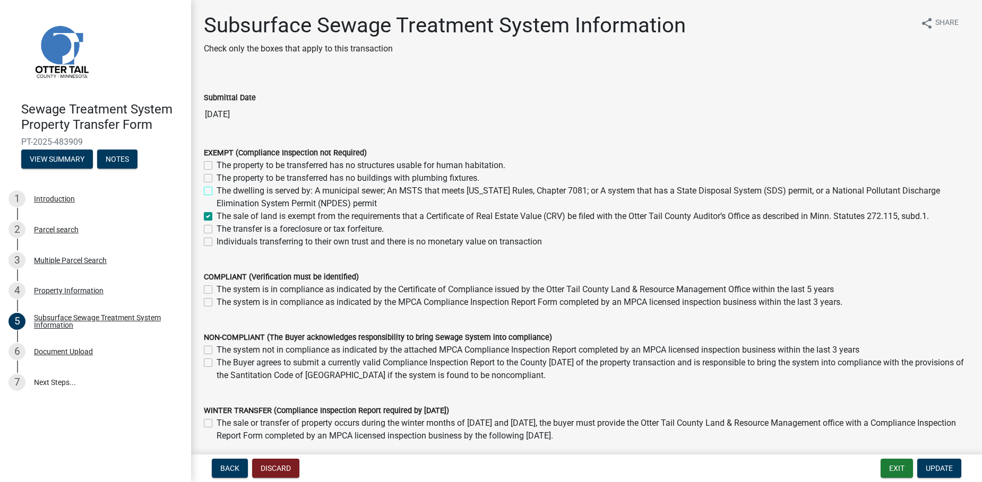
checkbox input "true"
checkbox input "false"
click at [80, 197] on div "1 Introduction" at bounding box center [91, 198] width 166 height 17
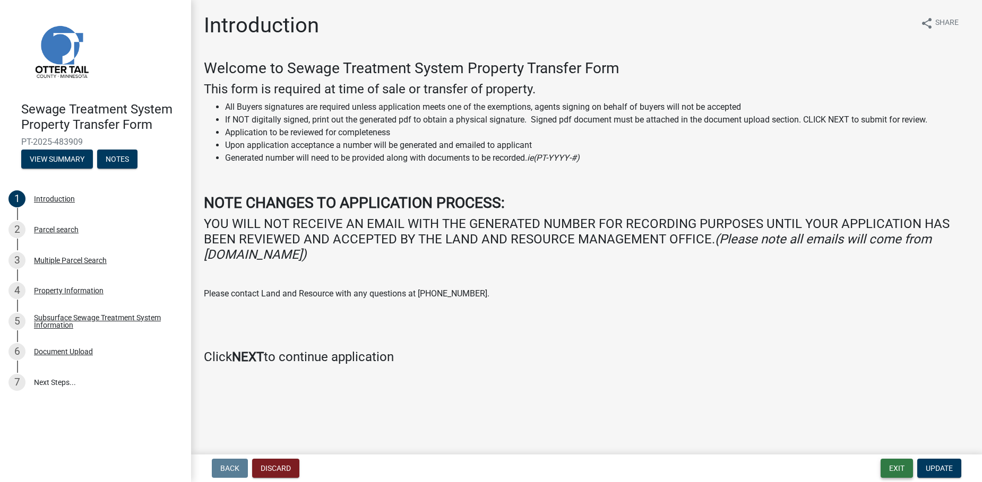
click at [897, 462] on button "Exit" at bounding box center [896, 468] width 32 height 19
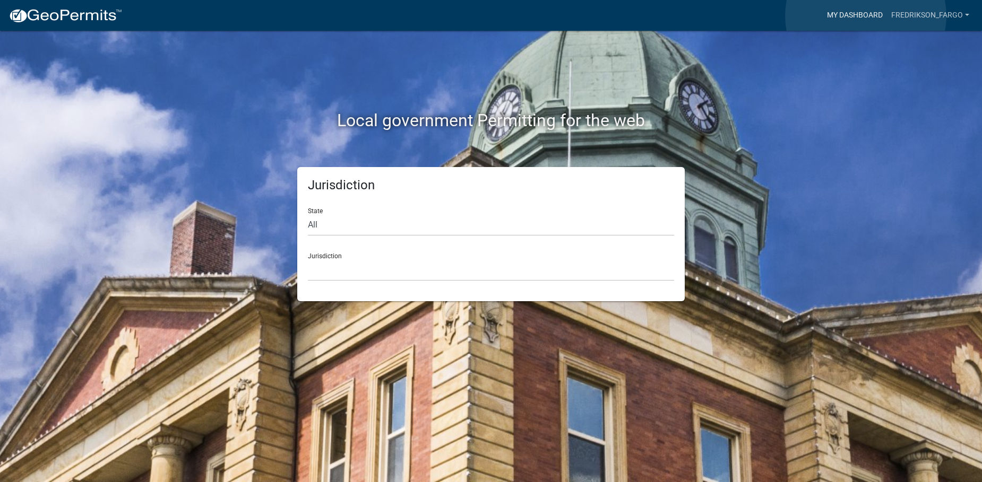
click at [865, 16] on link "My Dashboard" at bounding box center [854, 15] width 64 height 20
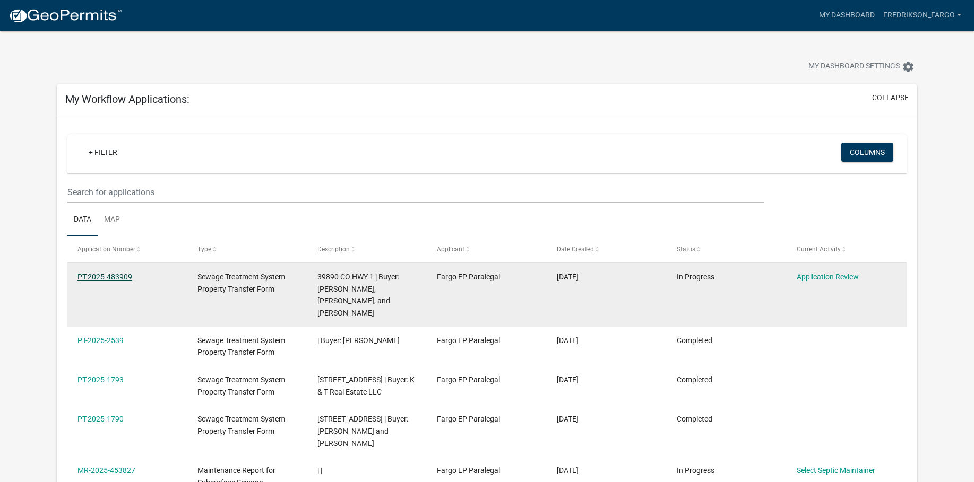
click at [124, 274] on link "PT-2025-483909" at bounding box center [104, 277] width 55 height 8
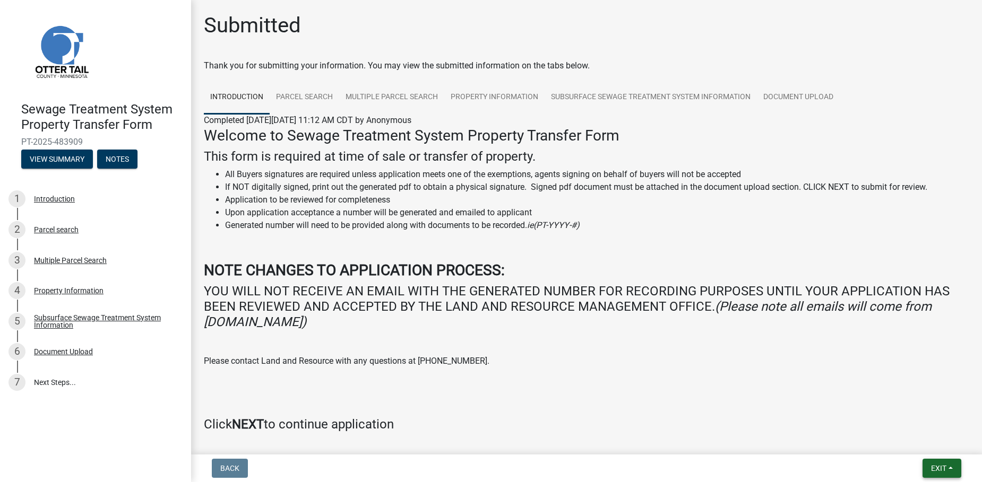
click at [947, 462] on button "Exit" at bounding box center [941, 468] width 39 height 19
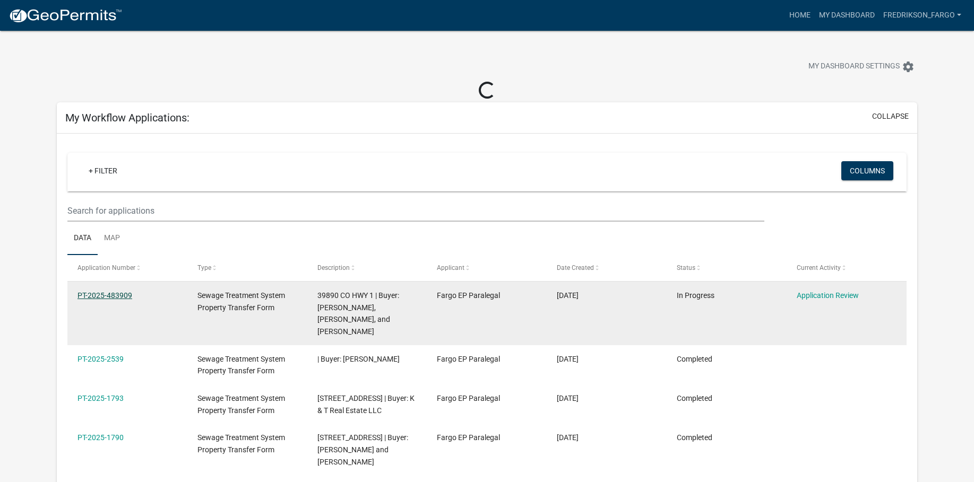
click at [122, 296] on link "PT-2025-483909" at bounding box center [104, 295] width 55 height 8
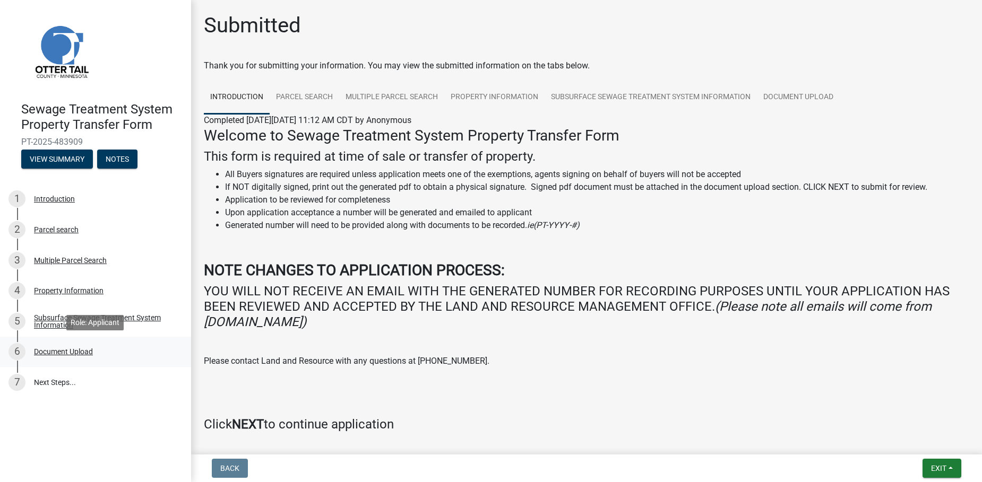
click at [90, 348] on div "Document Upload" at bounding box center [63, 351] width 59 height 7
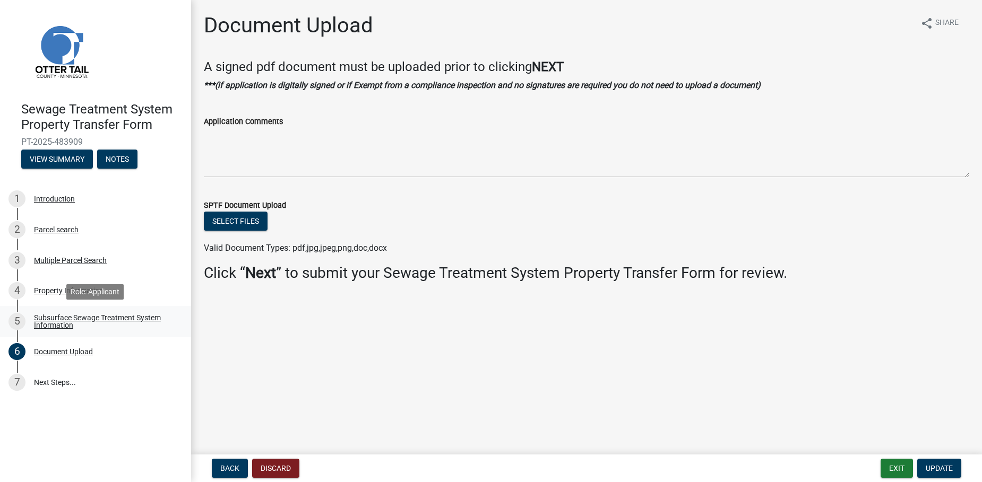
click at [82, 324] on div "Subsurface Sewage Treatment System Information" at bounding box center [104, 321] width 140 height 15
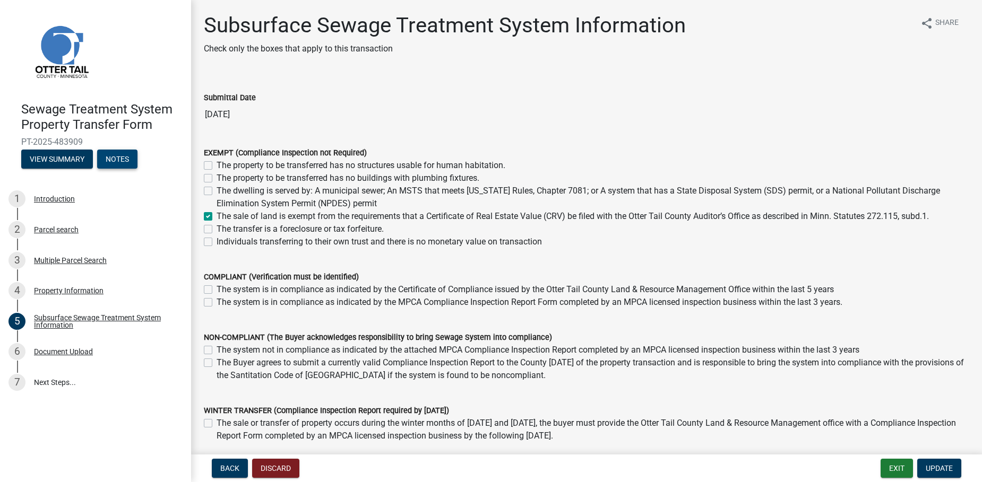
click at [120, 163] on button "Notes" at bounding box center [117, 159] width 40 height 19
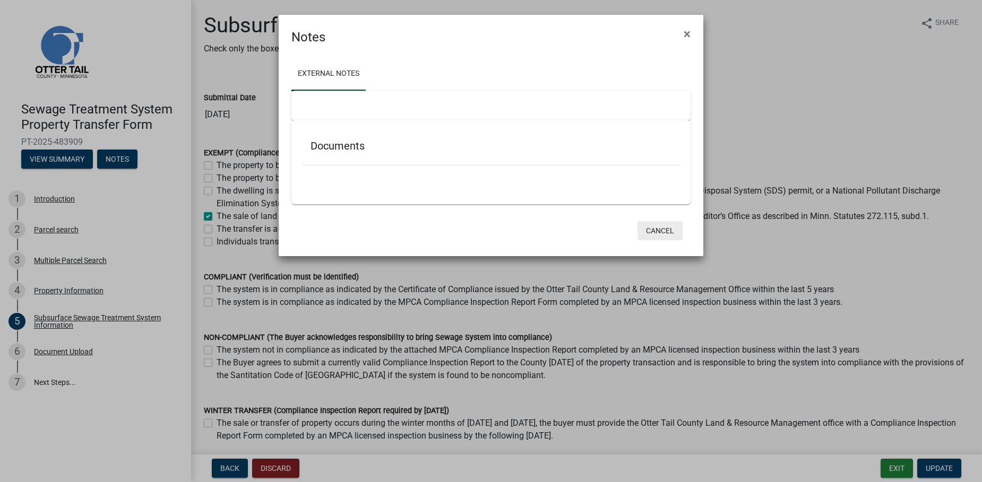
click at [662, 229] on button "Cancel" at bounding box center [659, 230] width 45 height 19
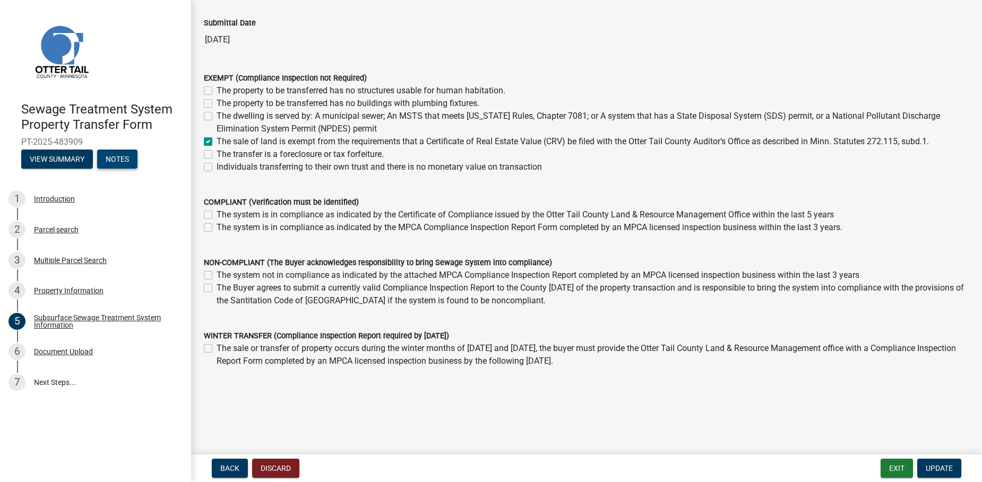
scroll to position [77, 0]
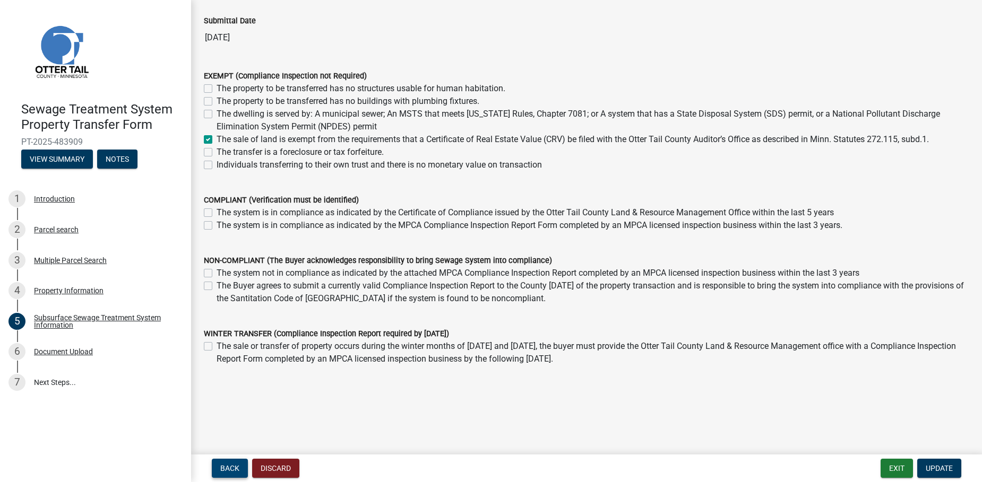
click at [226, 461] on button "Back" at bounding box center [230, 468] width 36 height 19
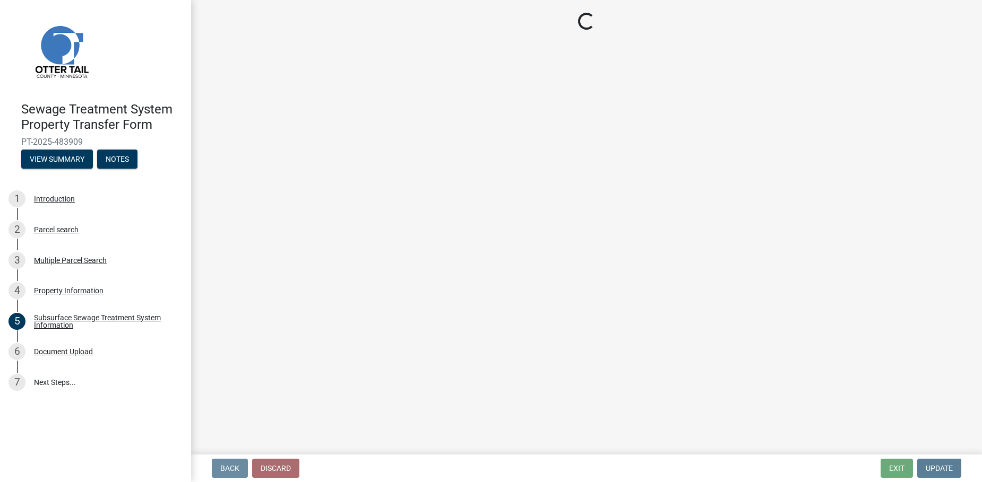
scroll to position [0, 0]
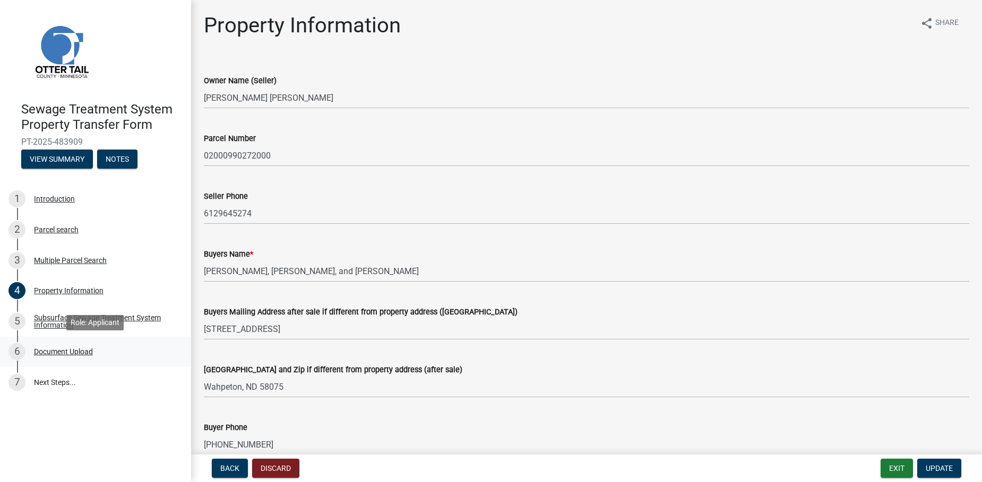
click at [76, 349] on div "Document Upload" at bounding box center [63, 351] width 59 height 7
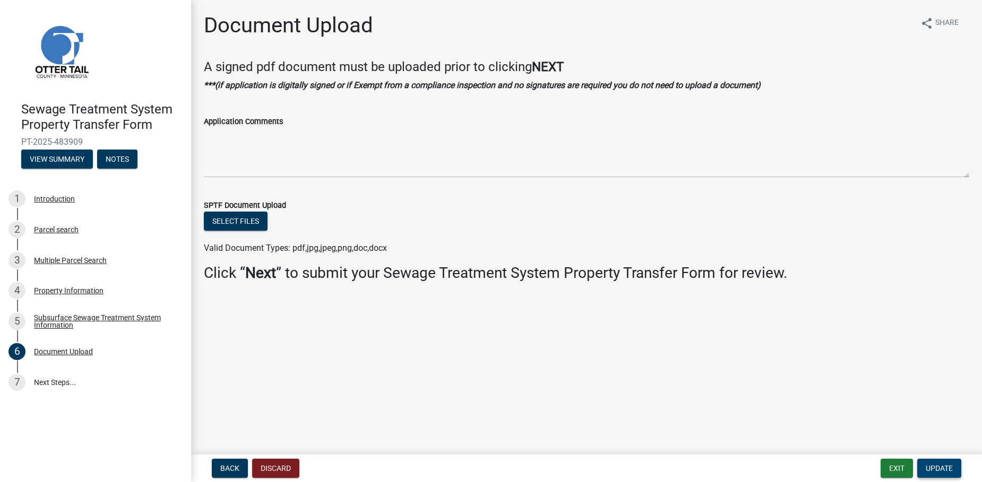
click at [933, 475] on button "Update" at bounding box center [939, 468] width 44 height 19
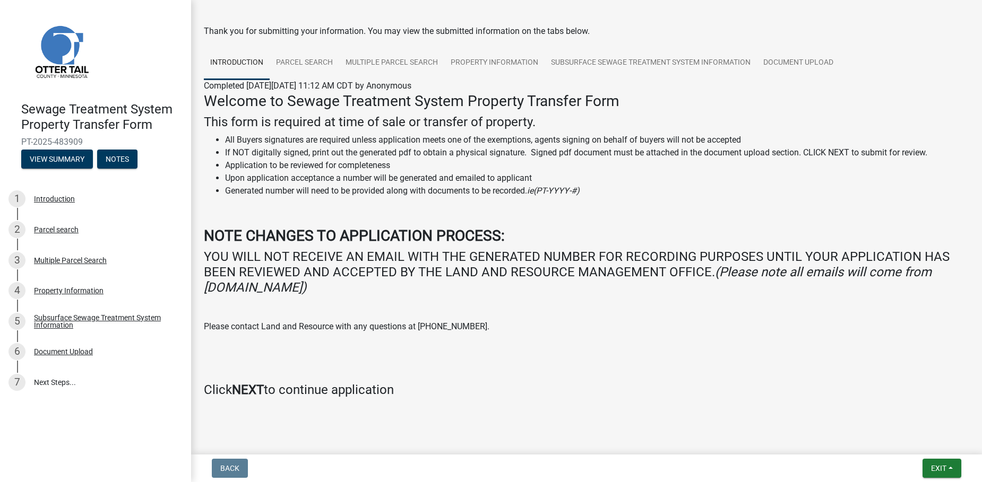
scroll to position [45, 0]
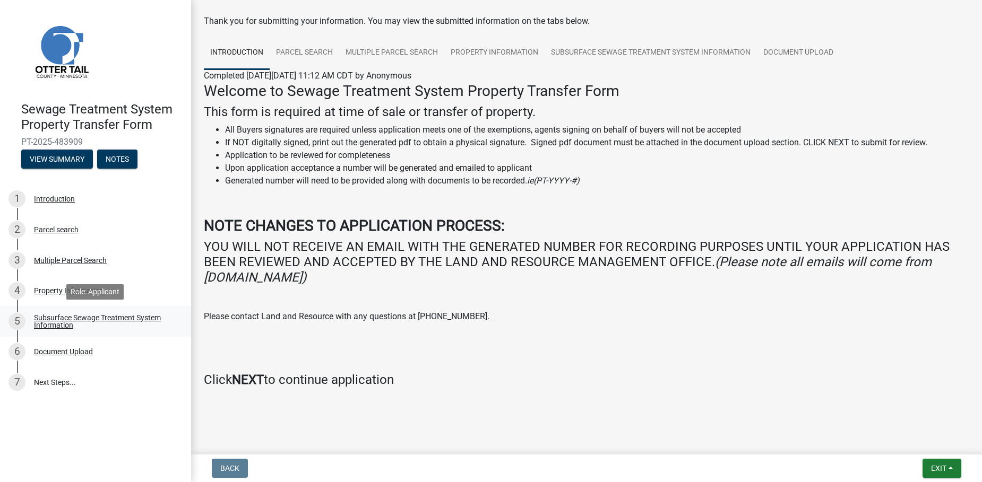
click at [94, 324] on div "Subsurface Sewage Treatment System Information" at bounding box center [104, 321] width 140 height 15
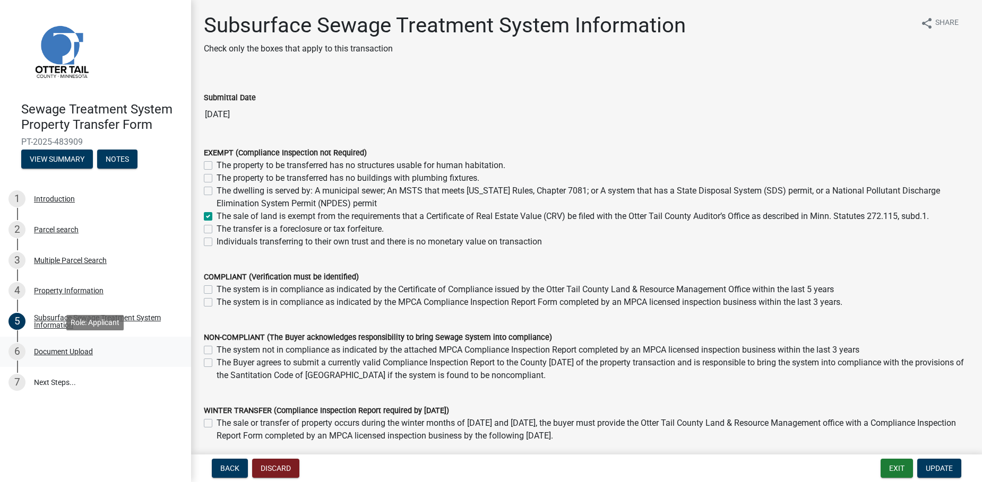
click at [66, 360] on div "6 Document Upload" at bounding box center [91, 351] width 166 height 17
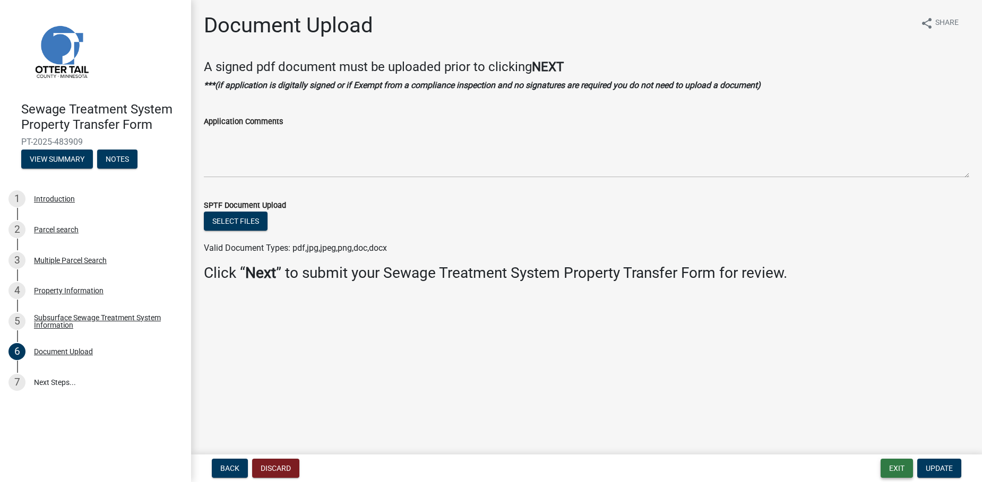
click at [901, 472] on button "Exit" at bounding box center [896, 468] width 32 height 19
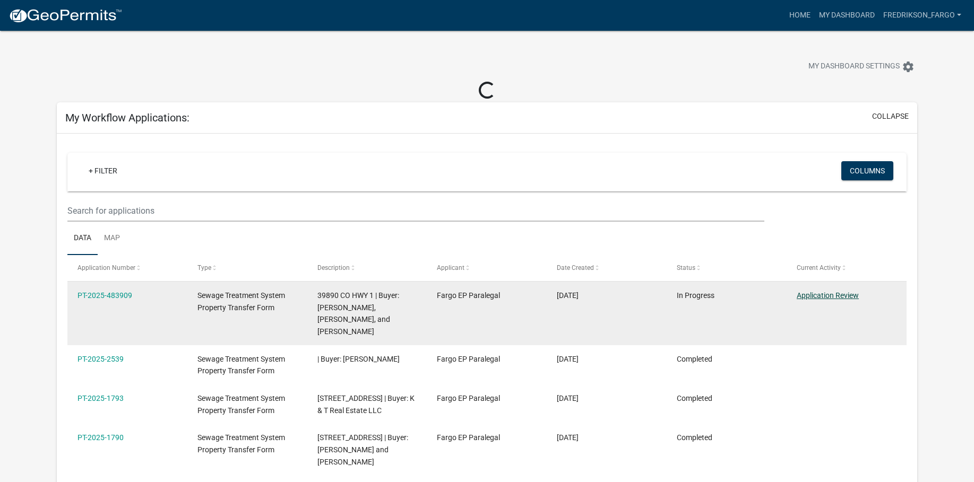
click at [835, 297] on link "Application Review" at bounding box center [827, 295] width 62 height 8
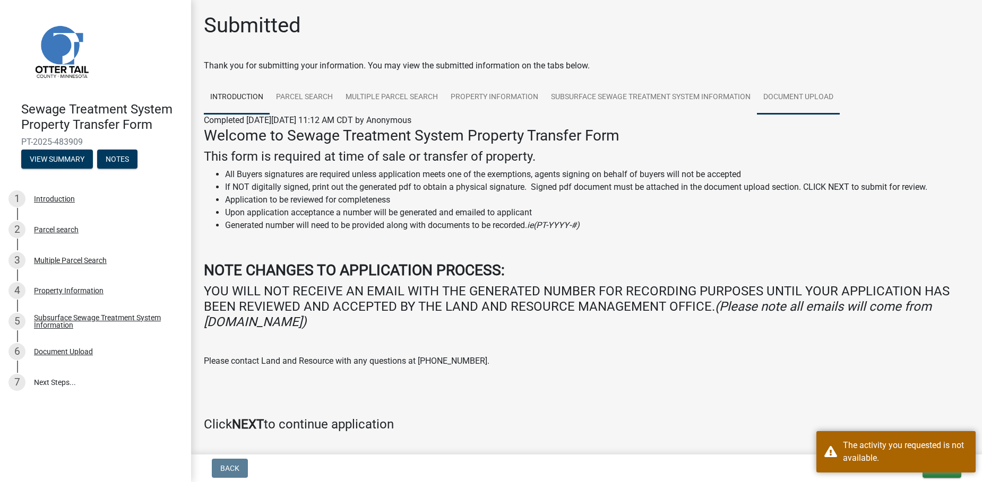
click at [777, 96] on link "Document Upload" at bounding box center [798, 98] width 83 height 34
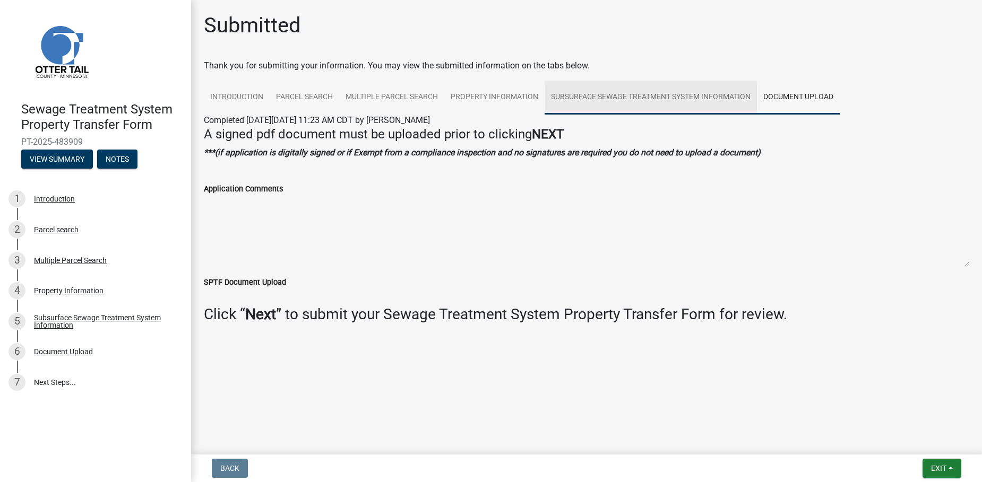
click at [714, 94] on link "Subsurface Sewage Treatment System Information" at bounding box center [650, 98] width 212 height 34
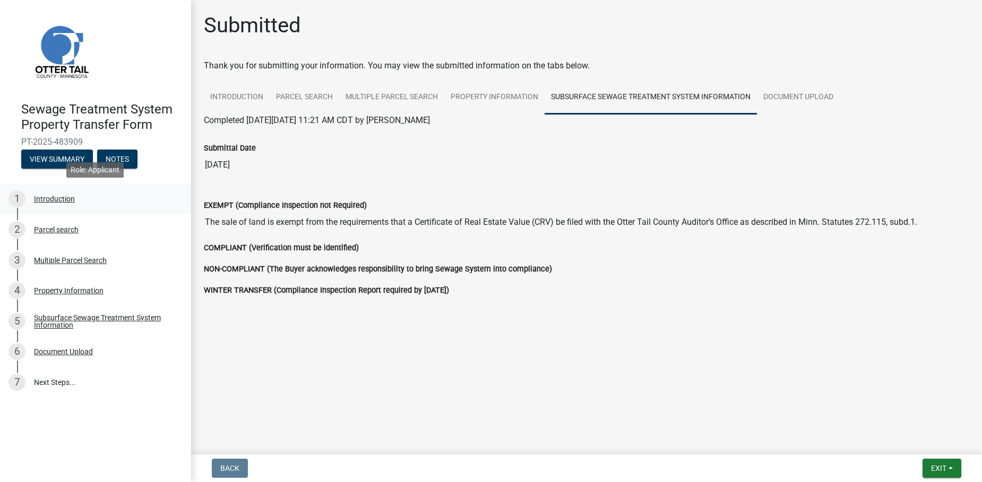
click at [93, 195] on div "1 Introduction" at bounding box center [91, 198] width 166 height 17
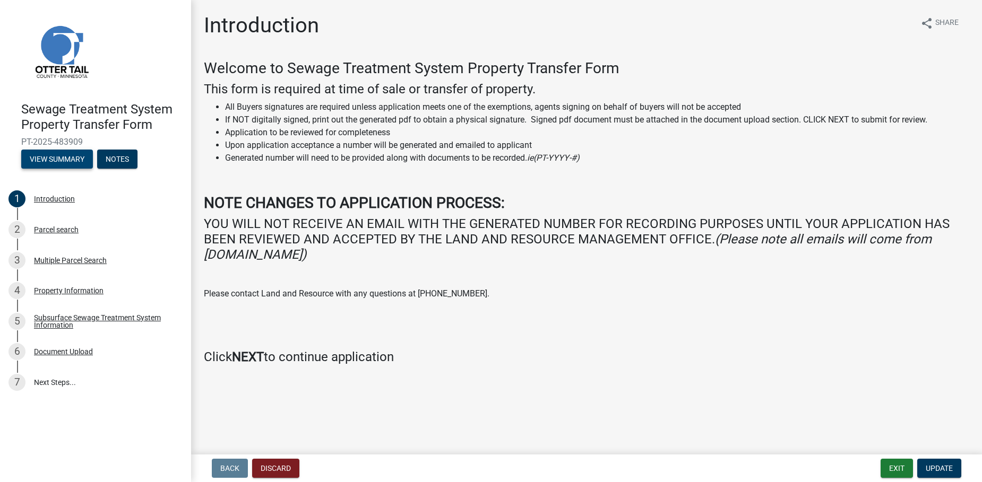
click at [76, 167] on button "View Summary" at bounding box center [57, 159] width 72 height 19
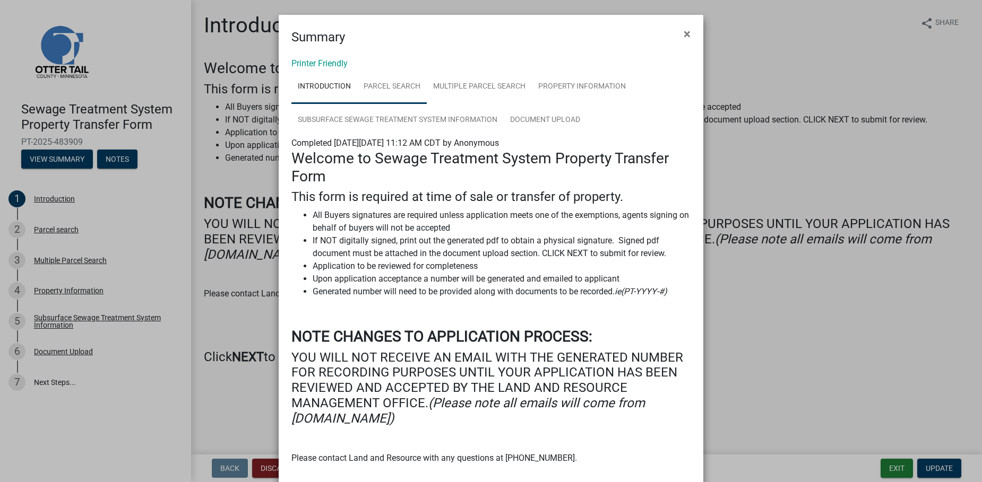
click at [377, 77] on link "Parcel search" at bounding box center [392, 87] width 70 height 34
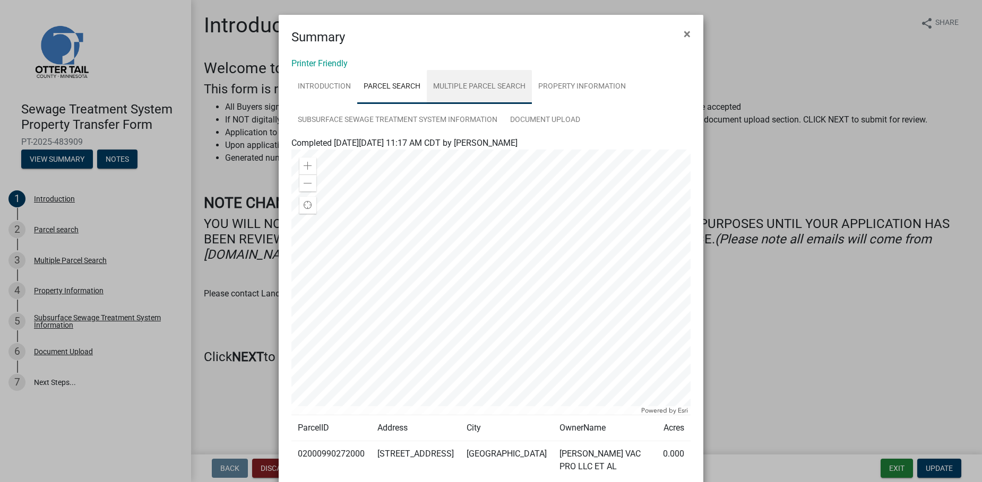
click at [450, 89] on link "Multiple Parcel Search" at bounding box center [479, 87] width 105 height 34
click at [567, 90] on link "Property Information" at bounding box center [582, 87] width 100 height 34
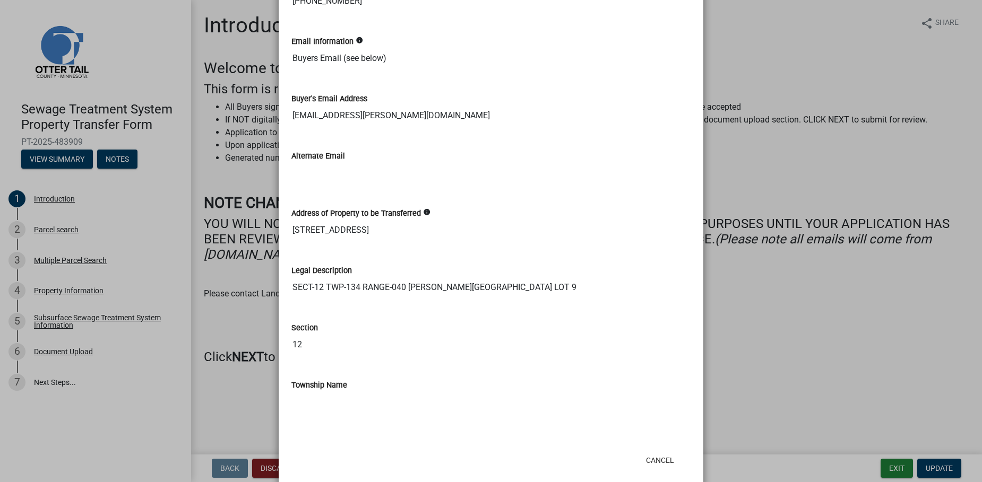
scroll to position [549, 0]
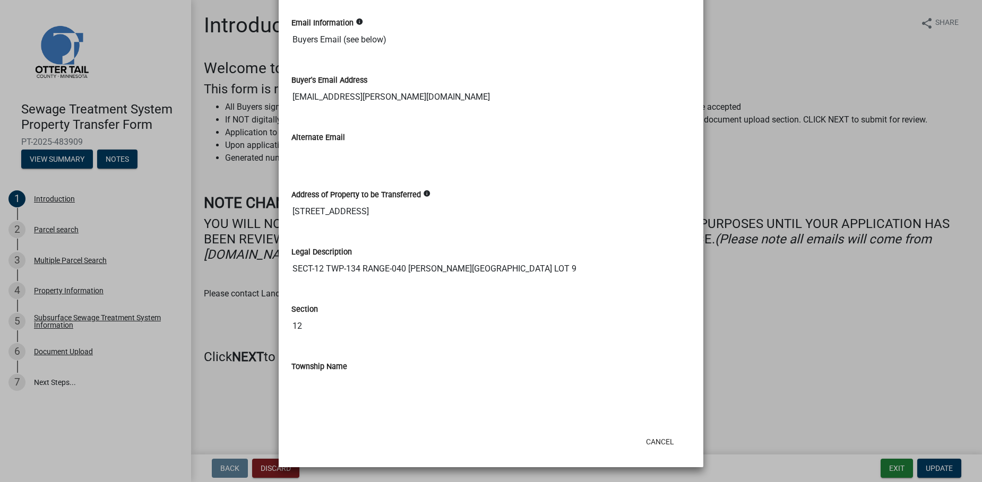
click at [832, 272] on ngb-modal-window "Summary × Printer Friendly Introduction Parcel search Multiple Parcel Search Pr…" at bounding box center [491, 241] width 982 height 482
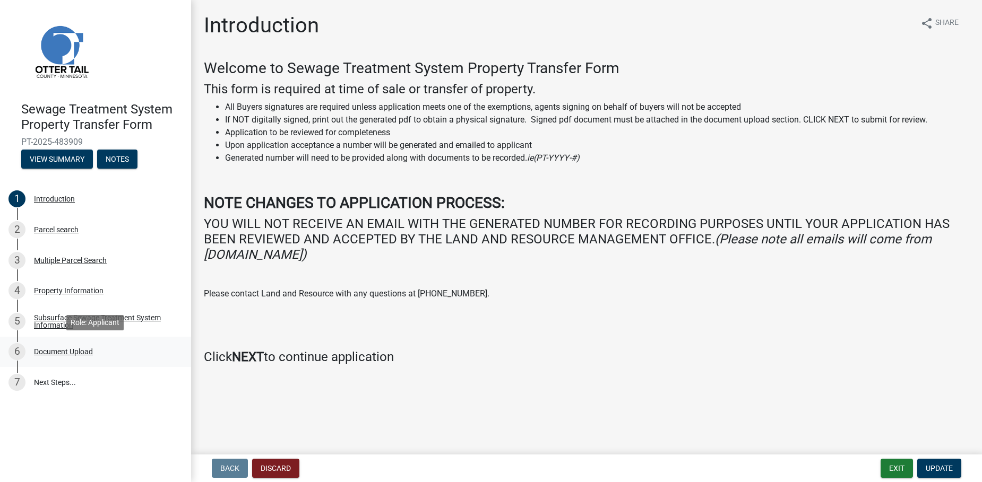
click at [73, 357] on div "6 Document Upload" at bounding box center [91, 351] width 166 height 17
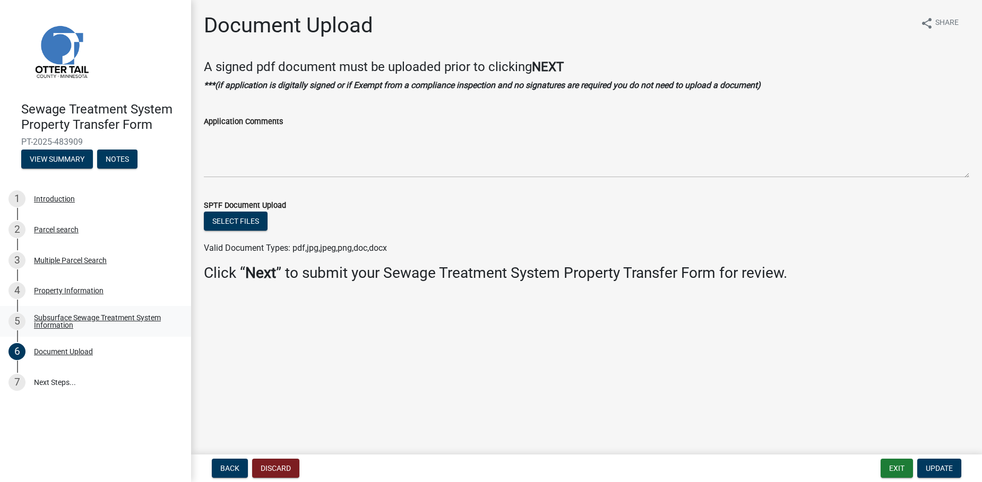
click at [88, 327] on div "Subsurface Sewage Treatment System Information" at bounding box center [104, 321] width 140 height 15
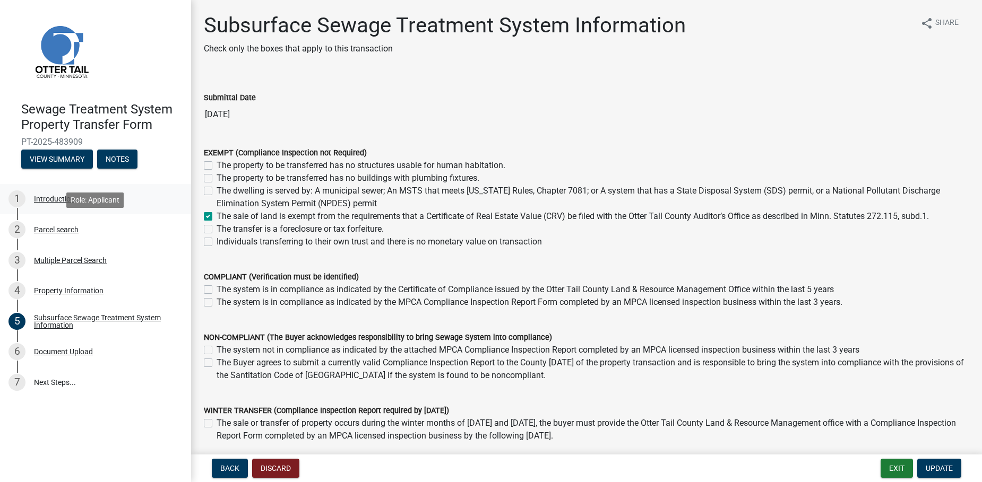
click at [93, 214] on ul "1 Introduction 2 Parcel search 3 Multiple Parcel Search 4 Property Information …" at bounding box center [95, 291] width 191 height 222
click at [93, 214] on link "1 Introduction" at bounding box center [95, 199] width 191 height 31
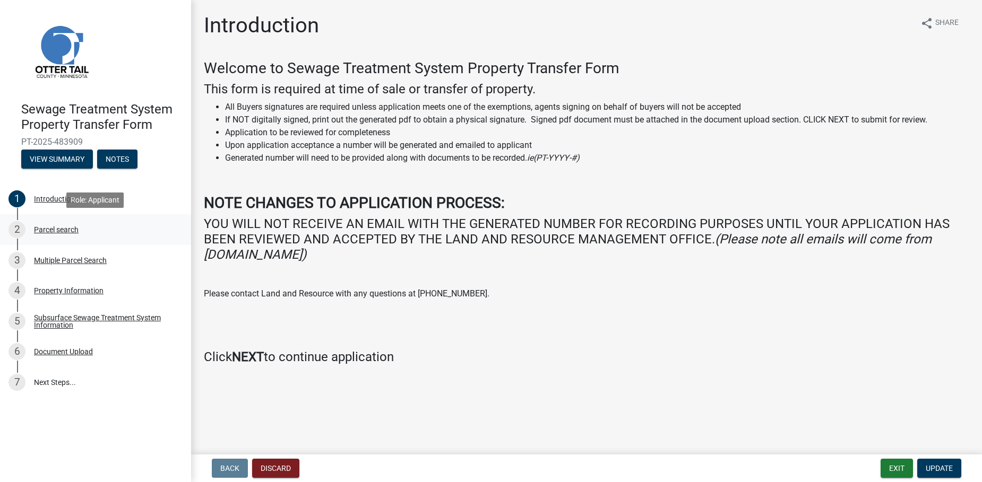
click at [94, 228] on div "2 Parcel search" at bounding box center [91, 229] width 166 height 17
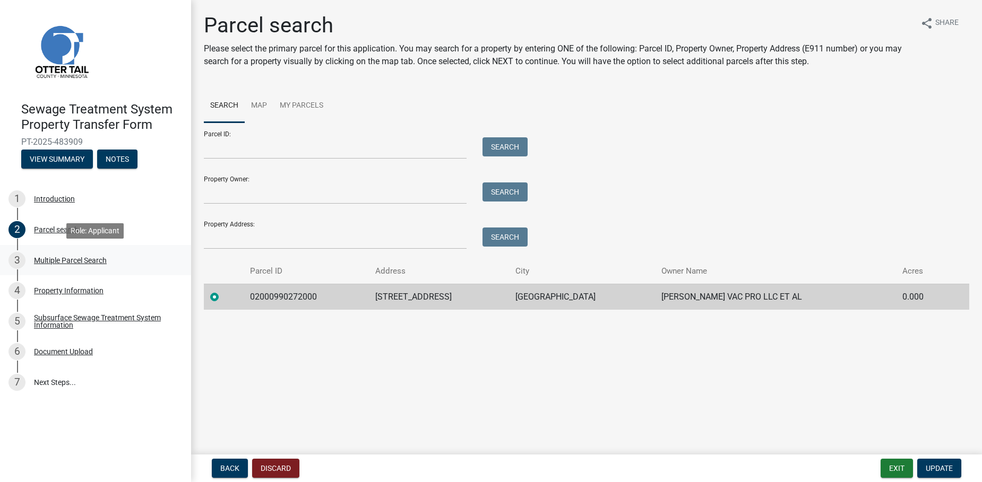
click at [88, 254] on div "3 Multiple Parcel Search" at bounding box center [91, 260] width 166 height 17
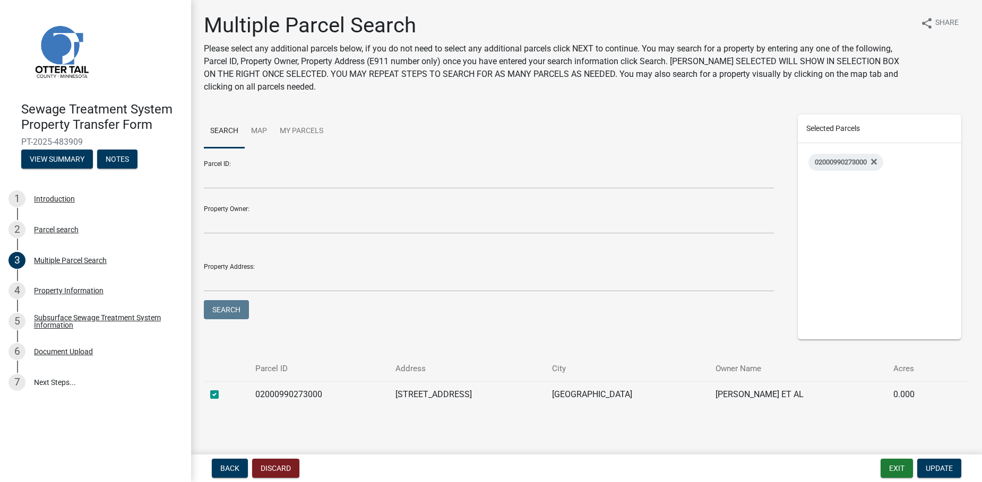
scroll to position [7, 0]
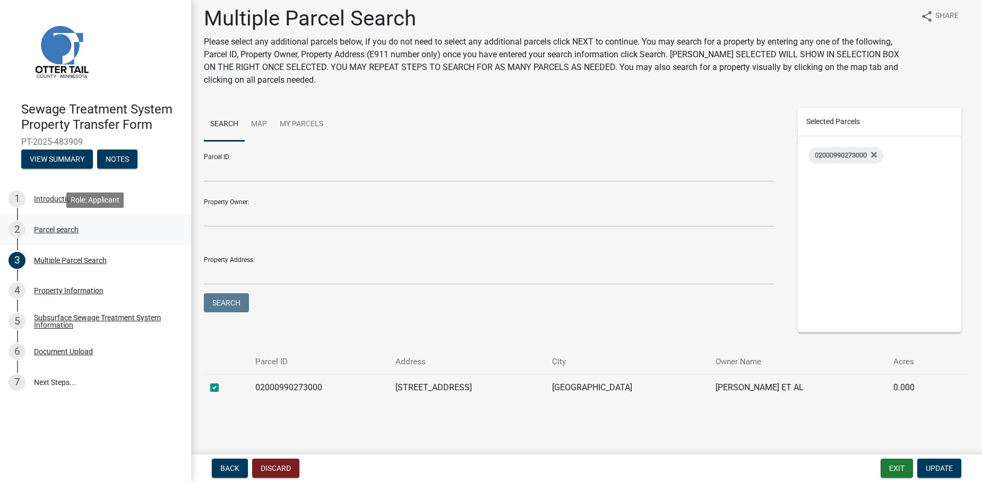
click at [64, 242] on link "2 Parcel search" at bounding box center [95, 229] width 191 height 31
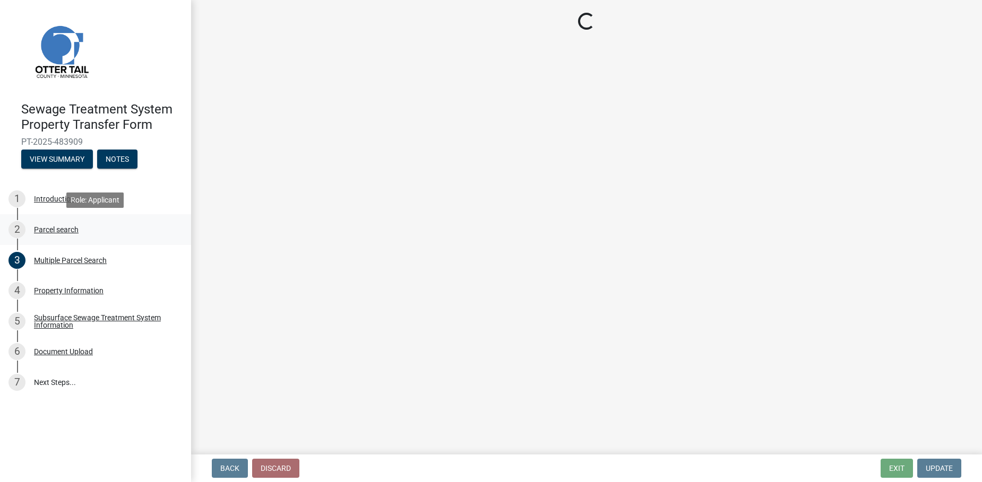
scroll to position [0, 0]
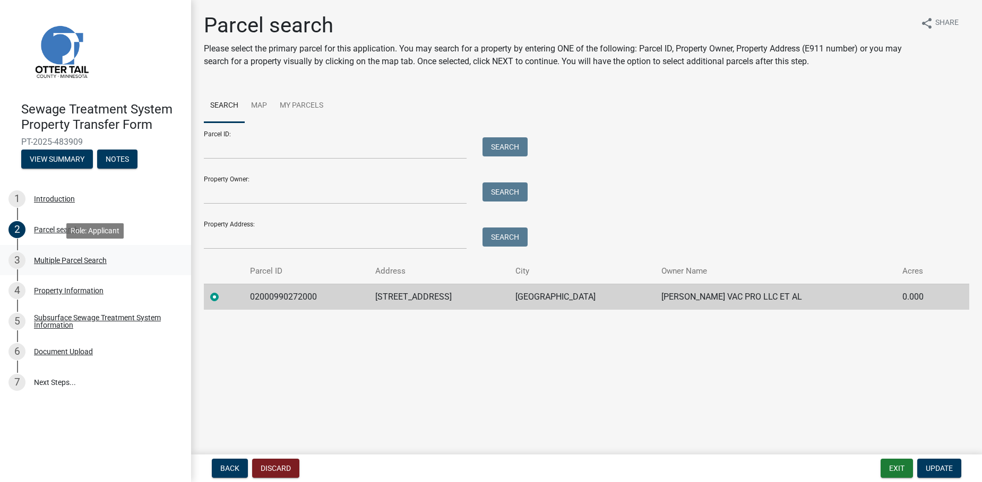
click at [60, 259] on div "Multiple Parcel Search" at bounding box center [70, 260] width 73 height 7
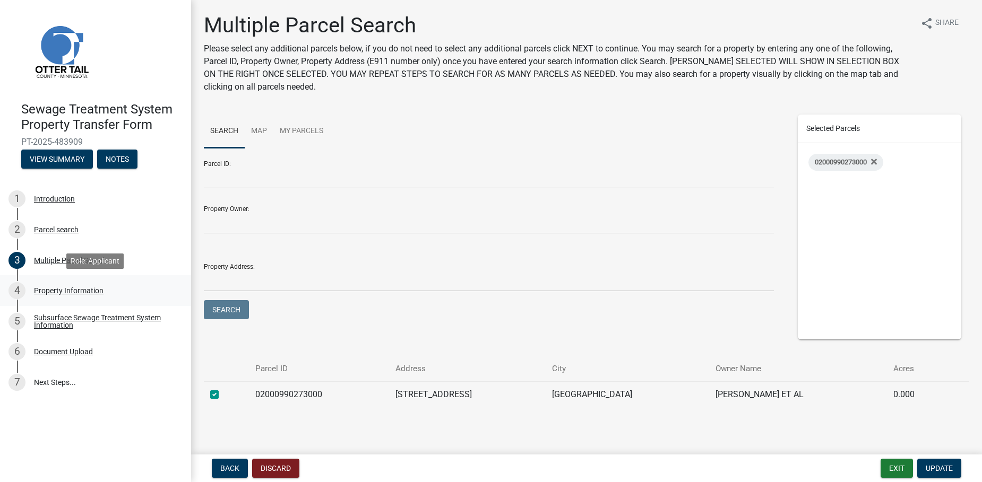
click at [55, 280] on link "4 Property Information" at bounding box center [95, 290] width 191 height 31
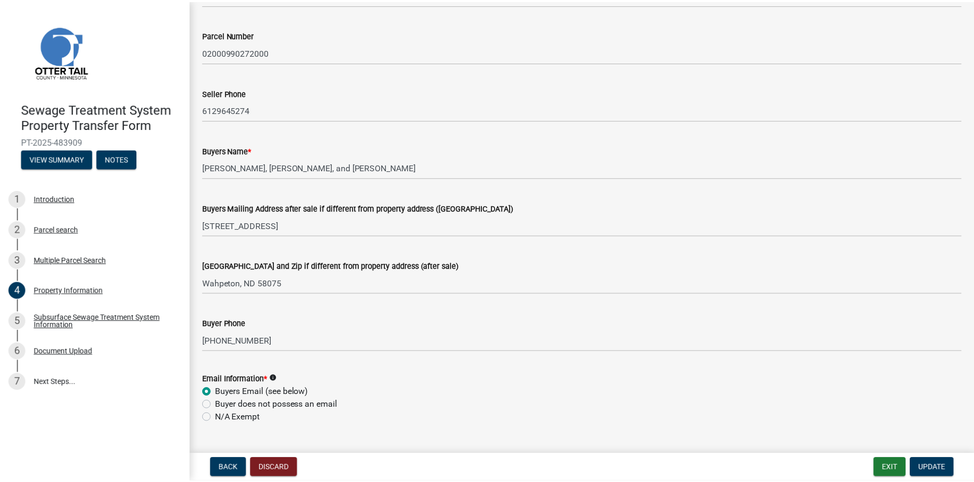
scroll to position [106, 0]
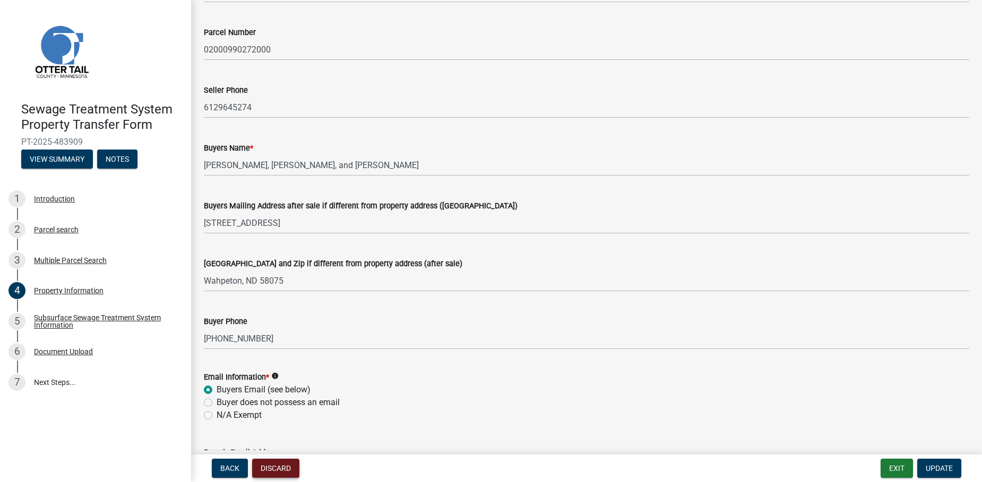
click at [280, 459] on button "Discard" at bounding box center [275, 468] width 47 height 19
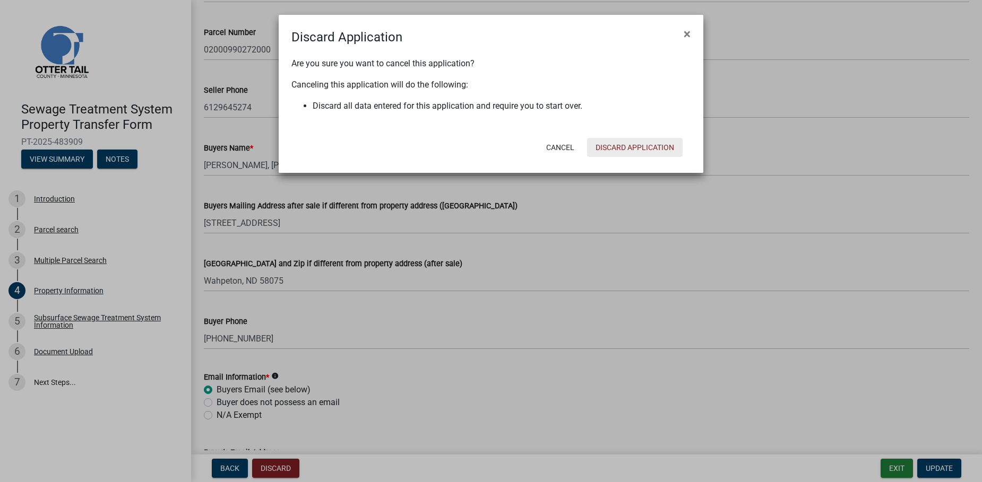
click at [622, 148] on button "Discard Application" at bounding box center [635, 147] width 96 height 19
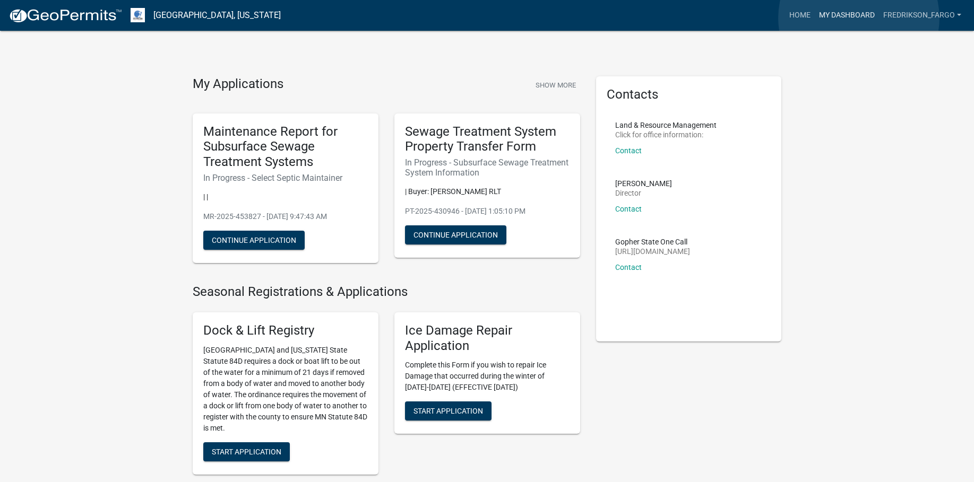
click at [859, 18] on link "My Dashboard" at bounding box center [846, 15] width 64 height 20
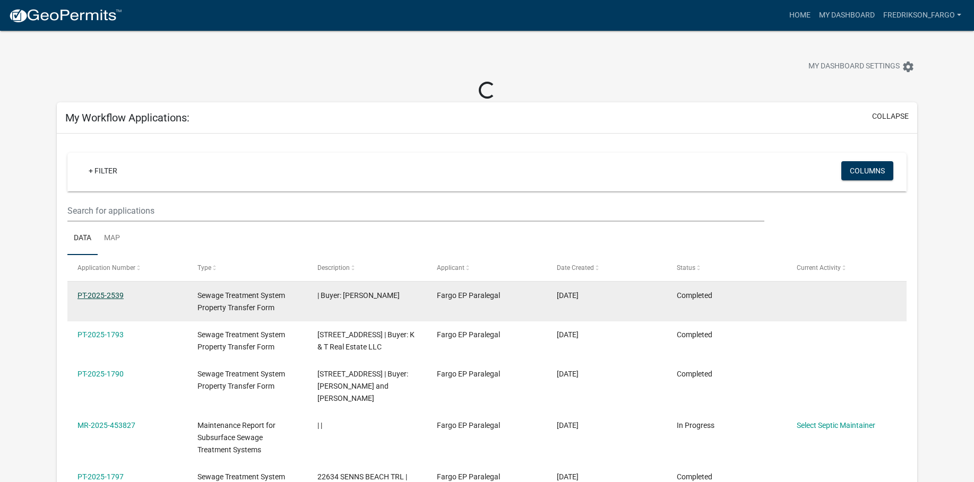
click at [119, 298] on link "PT-2025-2539" at bounding box center [100, 295] width 46 height 8
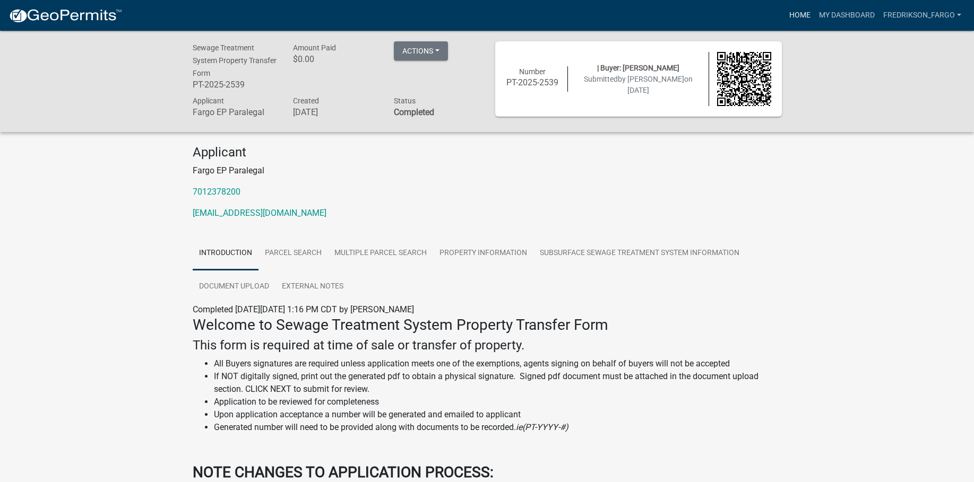
click at [801, 18] on link "Home" at bounding box center [800, 15] width 30 height 20
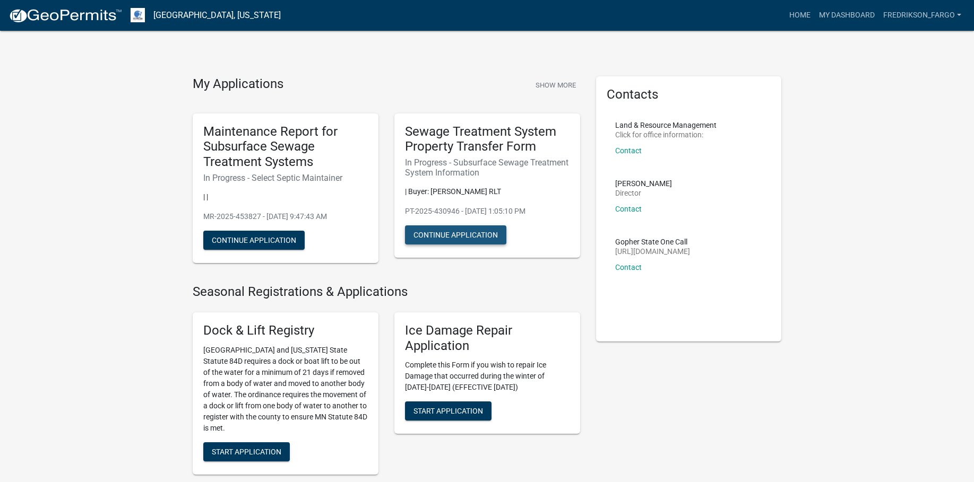
click at [469, 230] on button "Continue Application" at bounding box center [455, 235] width 101 height 19
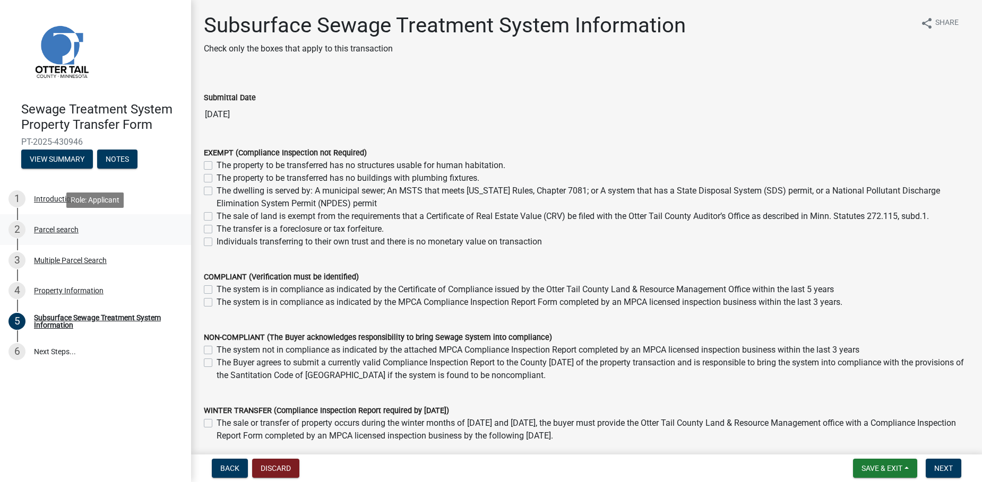
click at [77, 242] on link "2 Parcel search" at bounding box center [95, 229] width 191 height 31
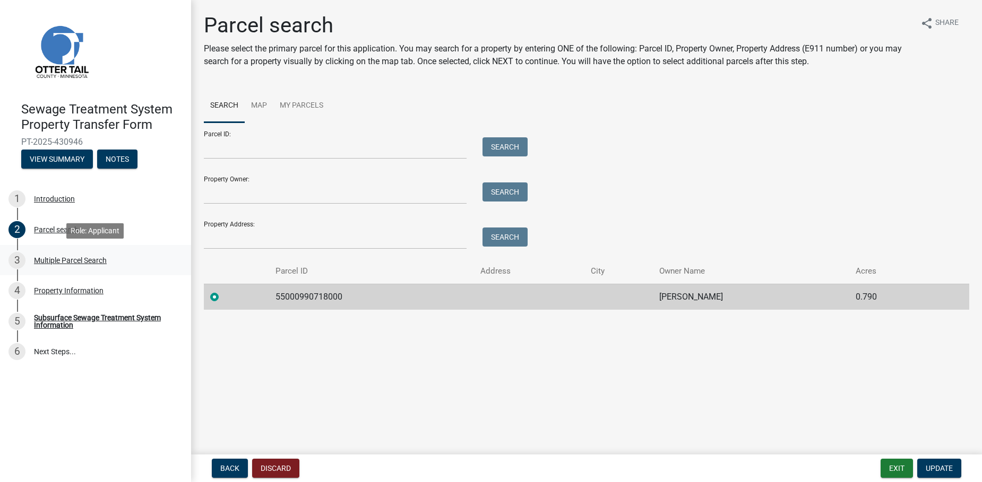
click at [70, 257] on div "Multiple Parcel Search" at bounding box center [70, 260] width 73 height 7
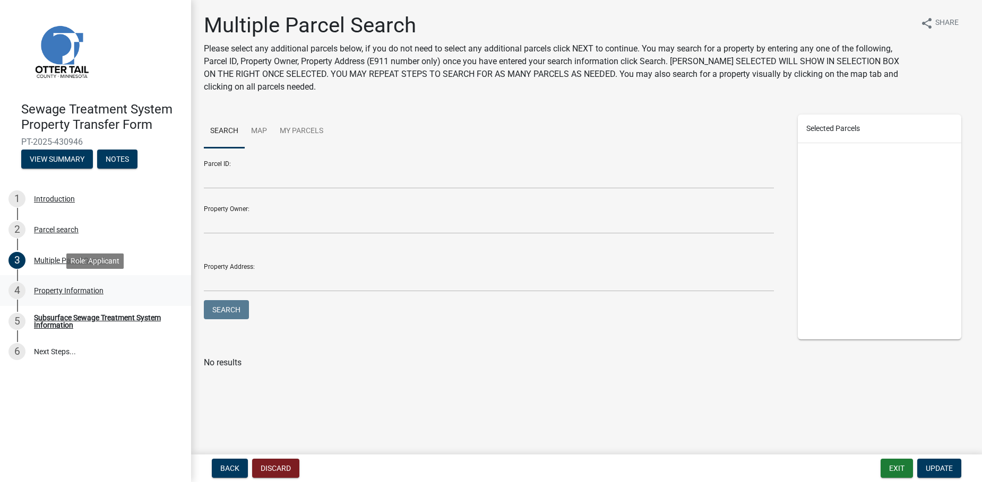
click at [64, 291] on div "Property Information" at bounding box center [69, 290] width 70 height 7
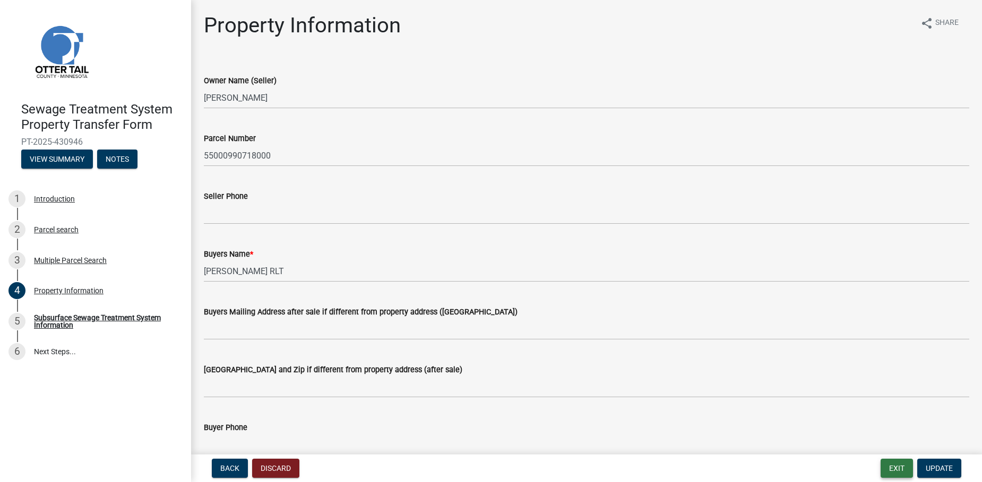
click at [888, 470] on button "Exit" at bounding box center [896, 468] width 32 height 19
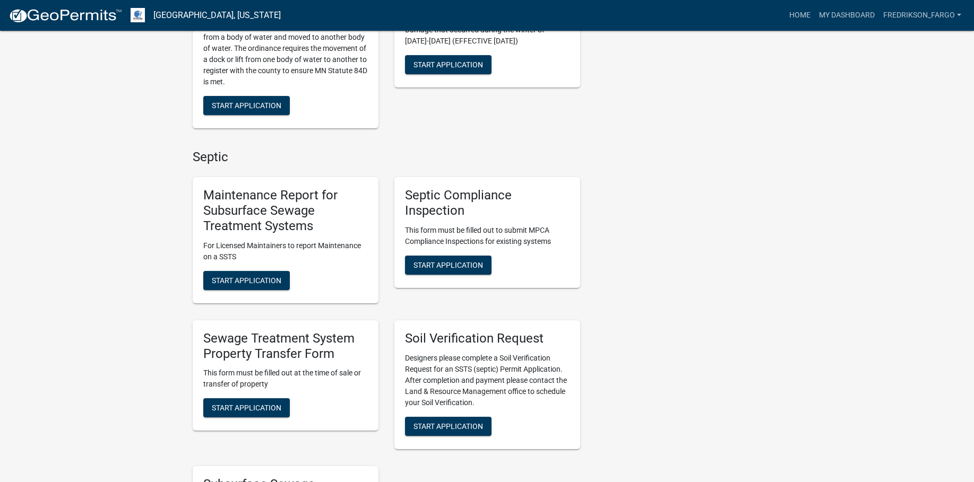
scroll to position [371, 0]
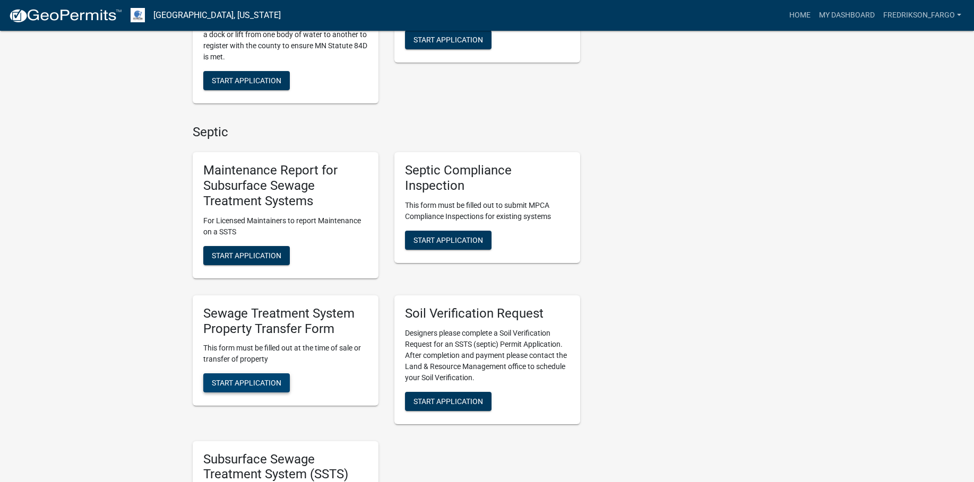
click at [229, 389] on button "Start Application" at bounding box center [246, 383] width 86 height 19
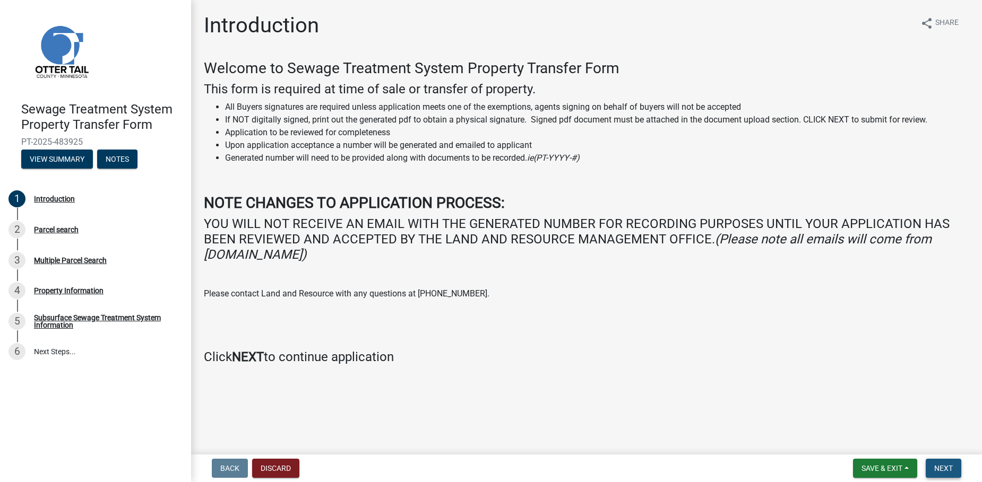
click at [933, 462] on button "Next" at bounding box center [943, 468] width 36 height 19
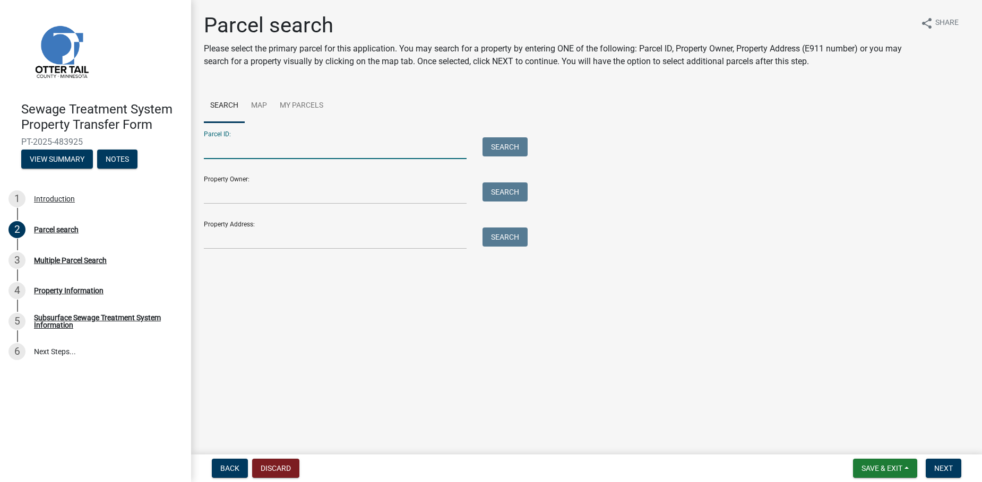
click at [248, 149] on input "Parcel ID:" at bounding box center [335, 148] width 263 height 22
type input "02-000-99-0272-000"
click at [508, 143] on button "Search" at bounding box center [504, 146] width 45 height 19
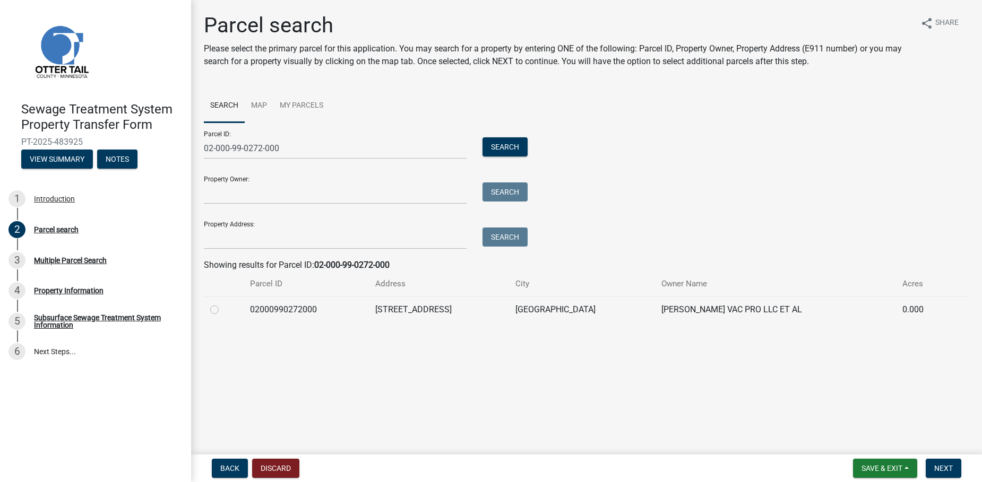
click at [223, 304] on label at bounding box center [223, 304] width 0 height 0
click at [223, 310] on input "radio" at bounding box center [226, 307] width 7 height 7
radio input "true"
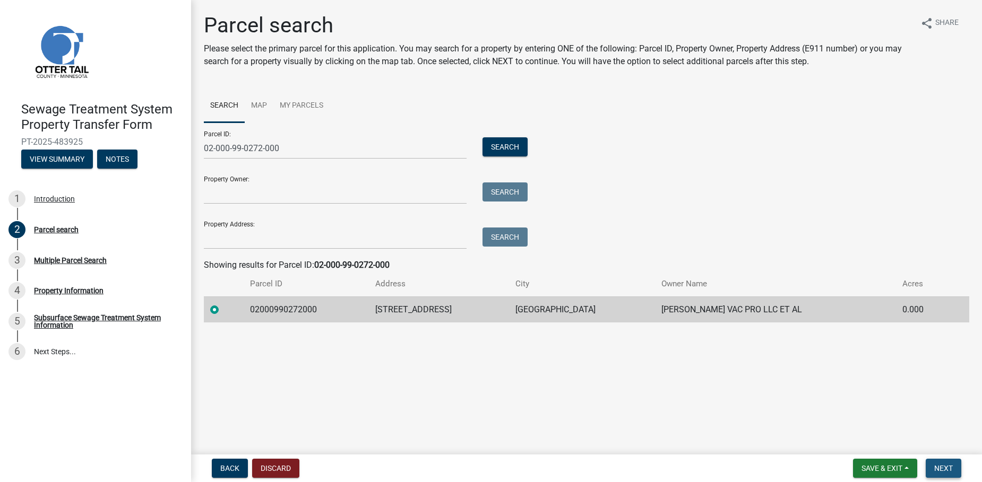
click at [948, 472] on span "Next" at bounding box center [943, 468] width 19 height 8
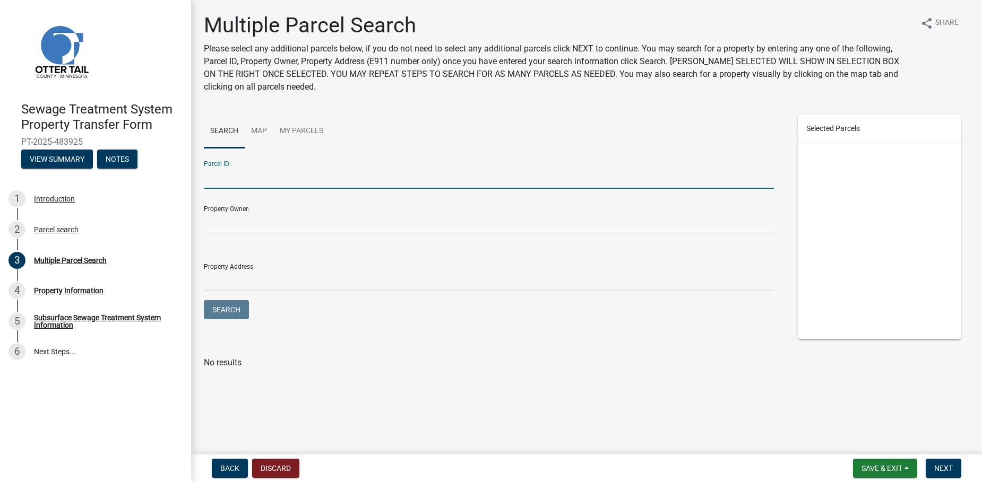
click at [245, 182] on input "Parcel ID:" at bounding box center [489, 178] width 570 height 22
type input "02-000-99-0273-000"
click at [232, 308] on button "Search" at bounding box center [226, 309] width 45 height 19
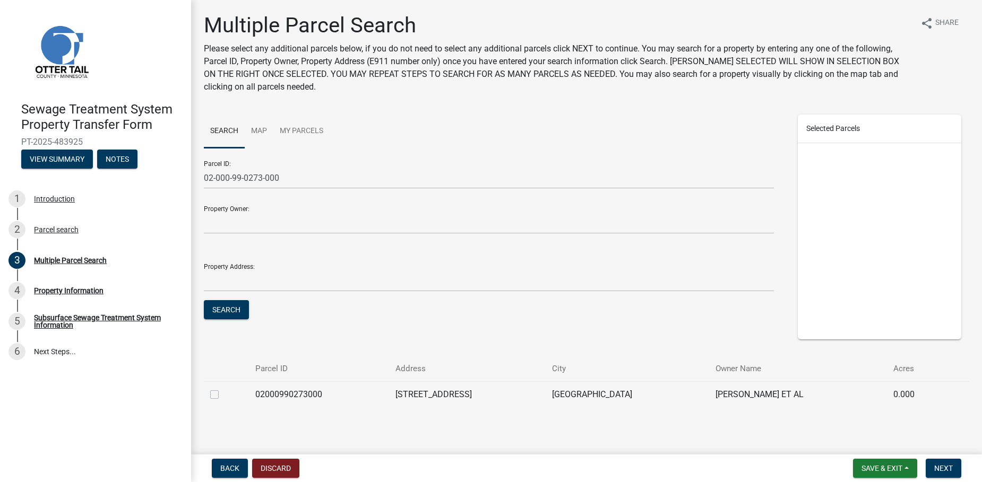
click at [223, 388] on label at bounding box center [223, 388] width 0 height 0
click at [223, 393] on input "checkbox" at bounding box center [226, 391] width 7 height 7
checkbox input "true"
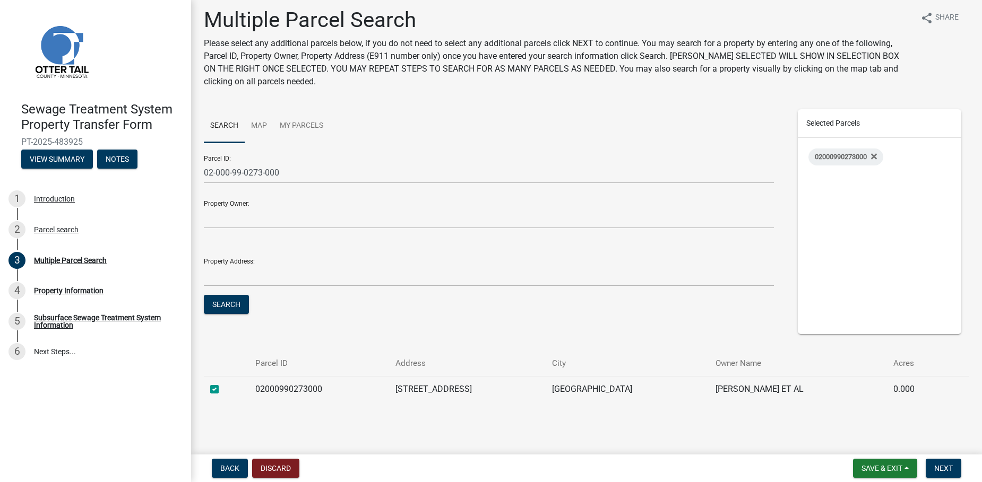
scroll to position [7, 0]
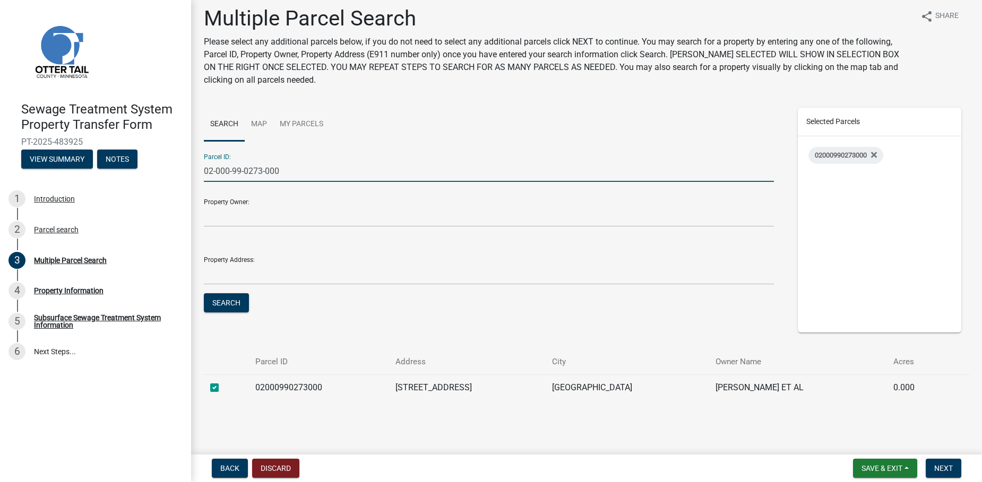
click at [261, 171] on input "02-000-99-0273-000" at bounding box center [489, 171] width 570 height 22
type input "02-000-99-0272-000"
click at [204, 293] on button "Search" at bounding box center [226, 302] width 45 height 19
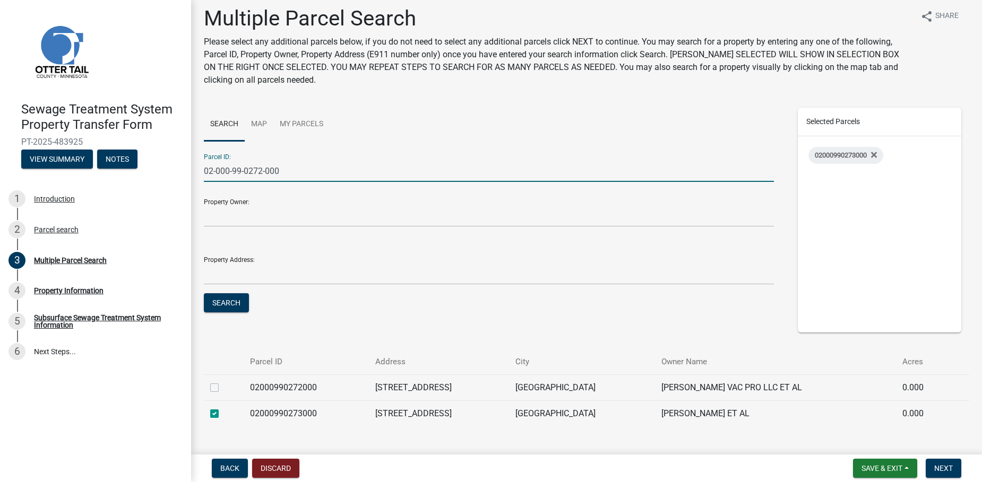
click at [223, 382] on label at bounding box center [223, 382] width 0 height 0
click at [223, 388] on input "checkbox" at bounding box center [226, 385] width 7 height 7
checkbox input "true"
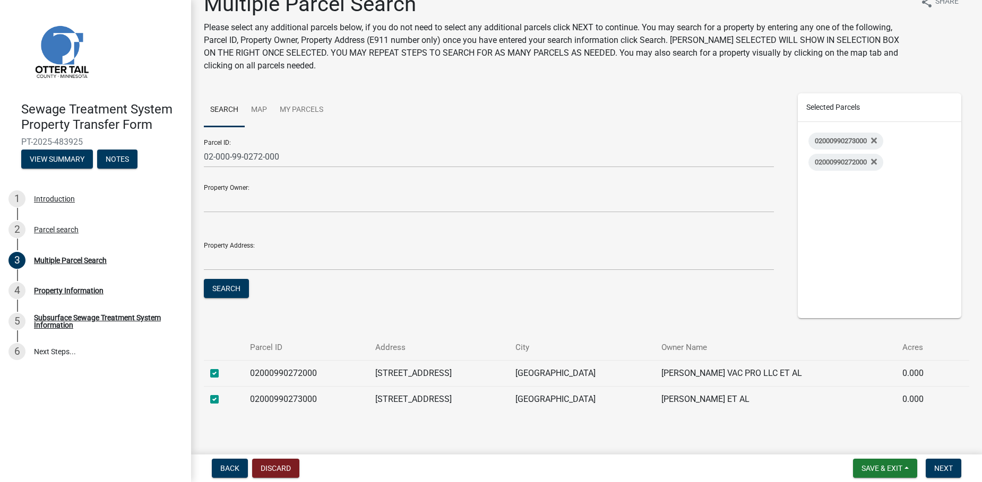
scroll to position [33, 0]
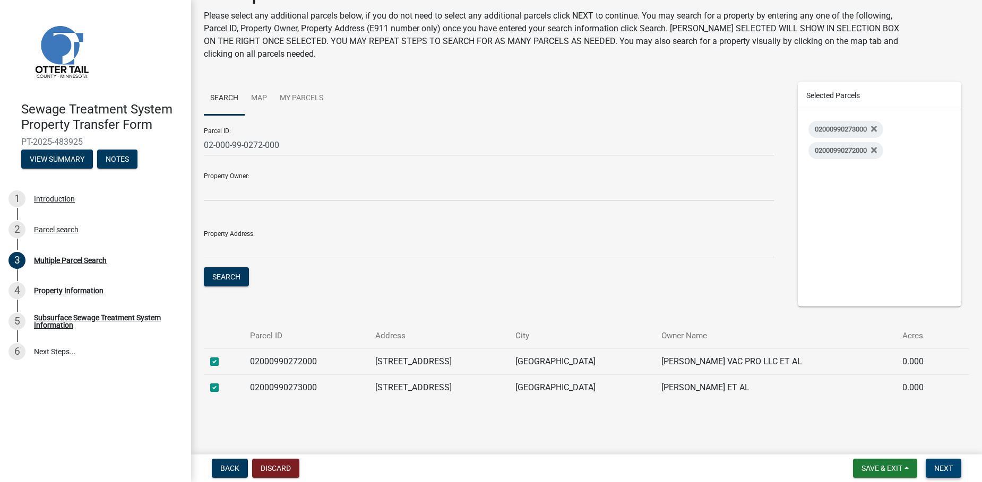
click at [935, 467] on span "Next" at bounding box center [943, 468] width 19 height 8
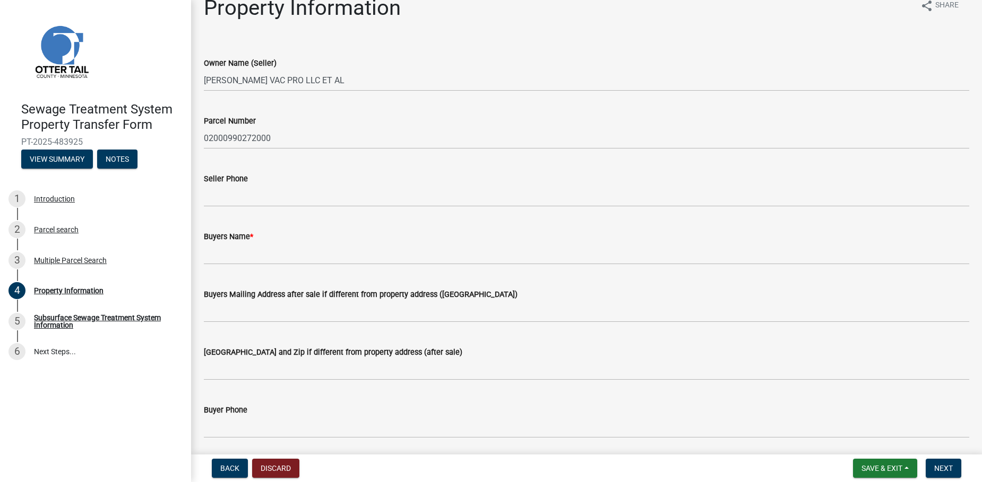
scroll to position [0, 0]
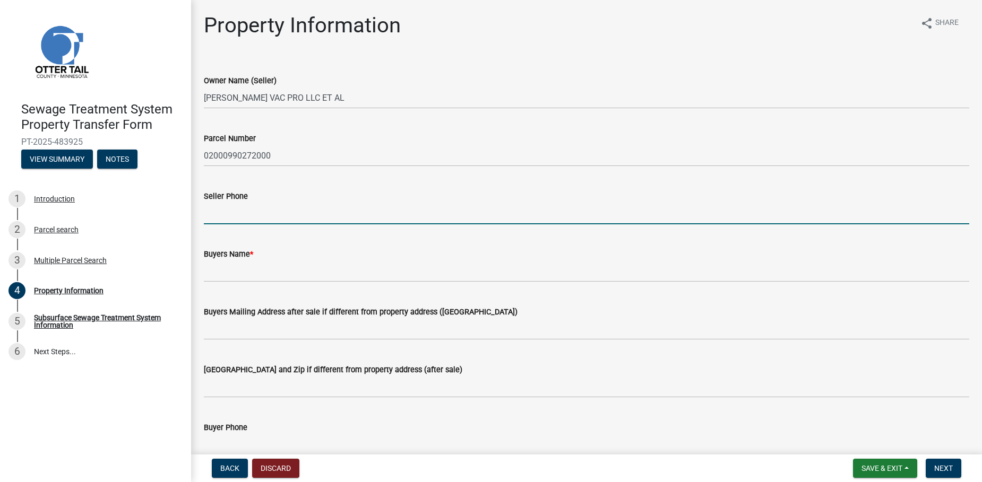
click at [230, 213] on input "Seller Phone" at bounding box center [586, 214] width 765 height 22
type input "6129645274"
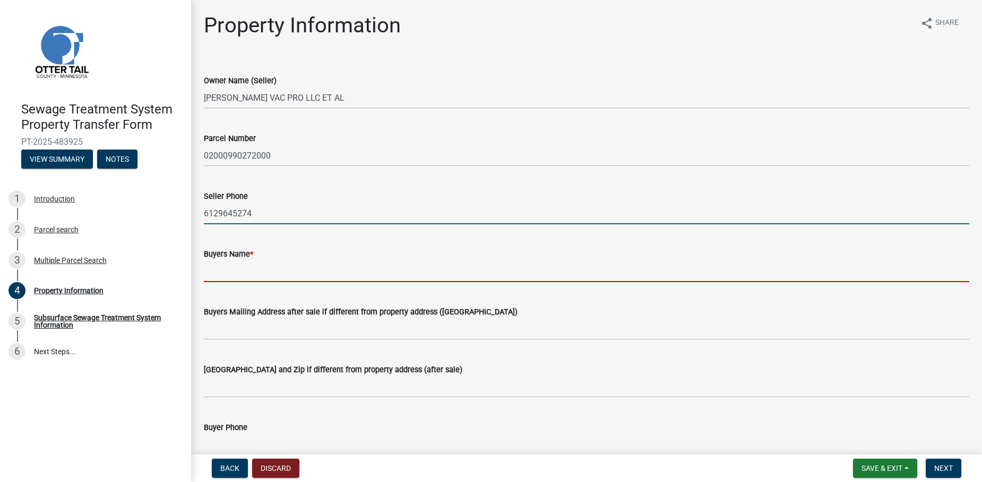
type input "[PERSON_NAME], [PERSON_NAME], and [PERSON_NAME]"
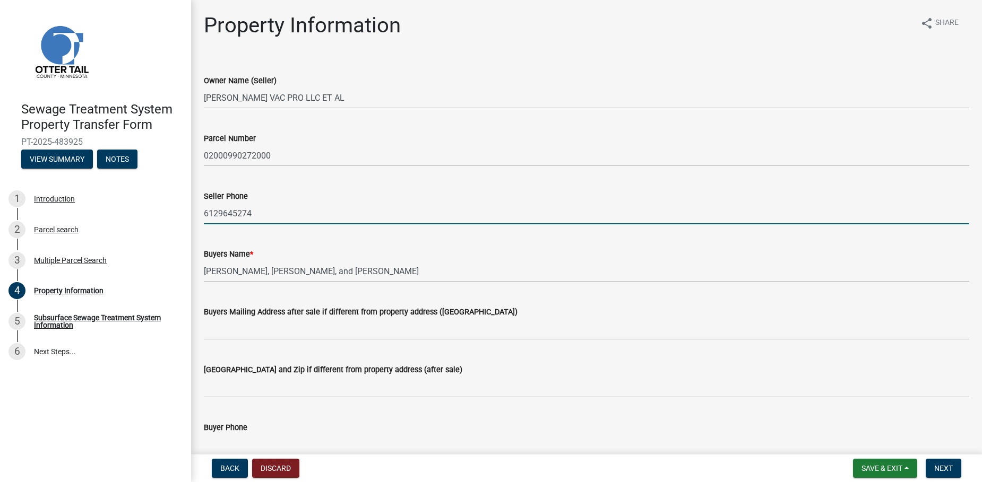
type input "[STREET_ADDRESS]"
type input "Wahpeton, ND 58075"
type input "[EMAIL_ADDRESS][PERSON_NAME][DOMAIN_NAME]"
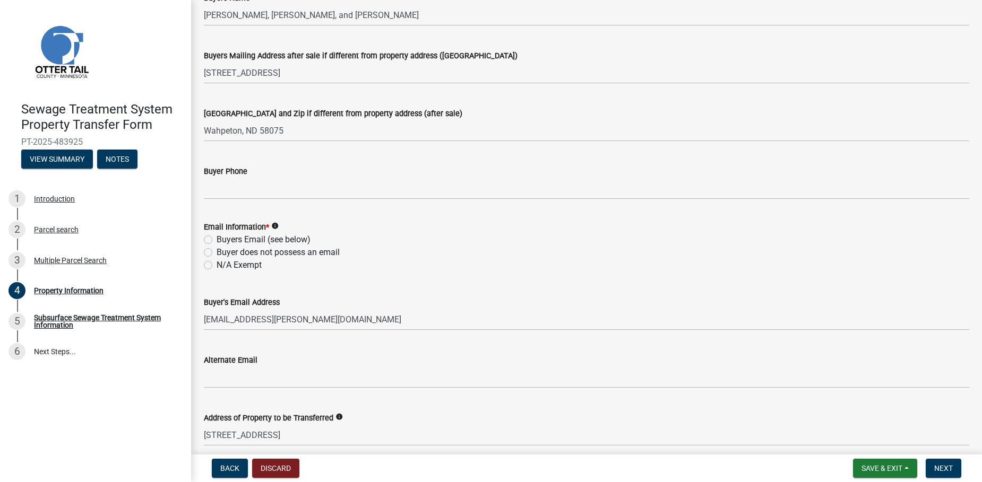
scroll to position [265, 0]
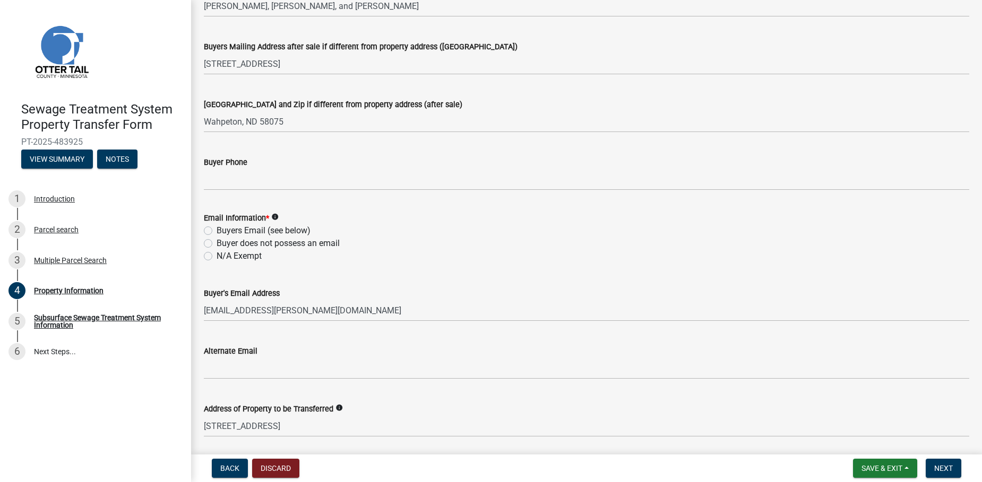
click at [259, 233] on label "Buyers Email (see below)" at bounding box center [263, 230] width 94 height 13
click at [223, 231] on input "Buyers Email (see below)" at bounding box center [219, 227] width 7 height 7
radio input "true"
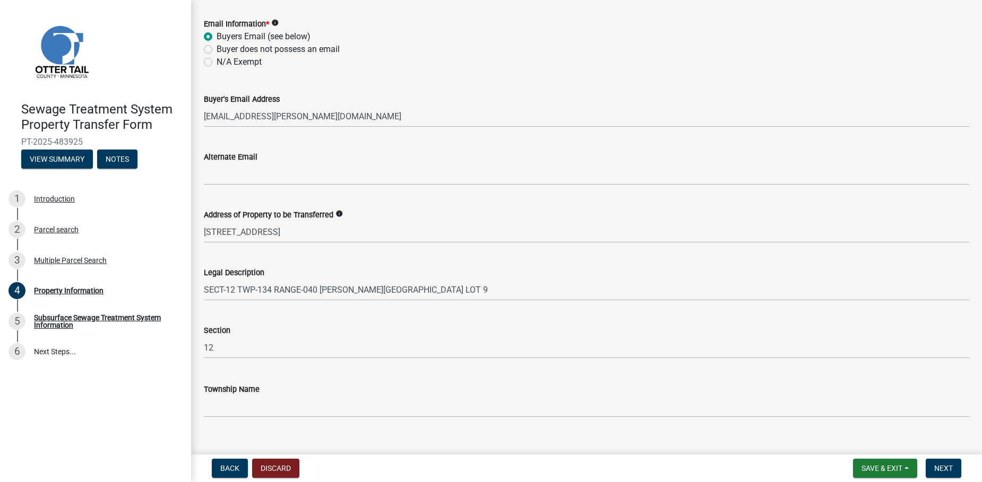
scroll to position [476, 0]
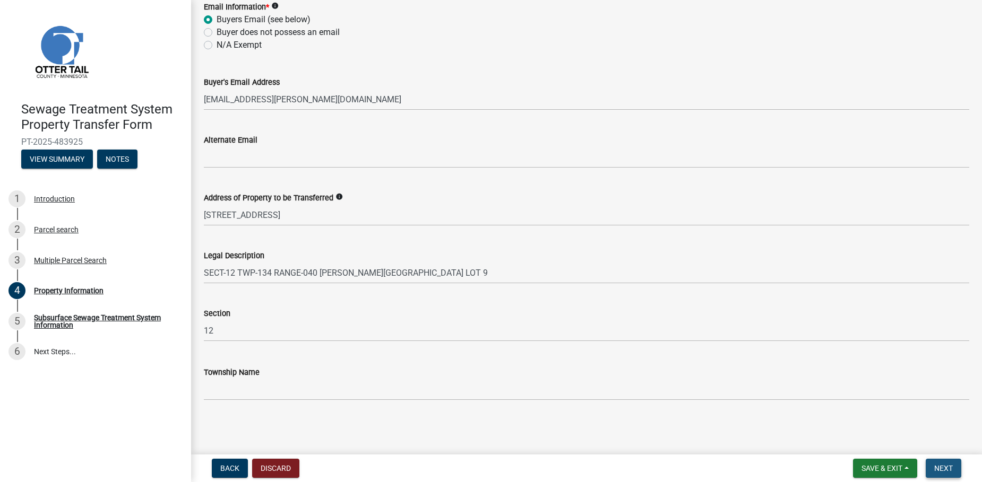
click at [949, 467] on span "Next" at bounding box center [943, 468] width 19 height 8
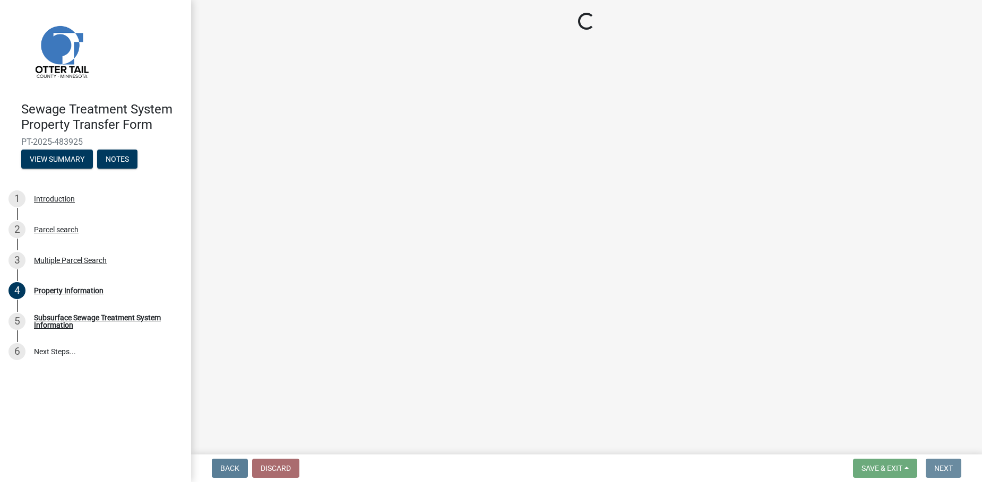
scroll to position [0, 0]
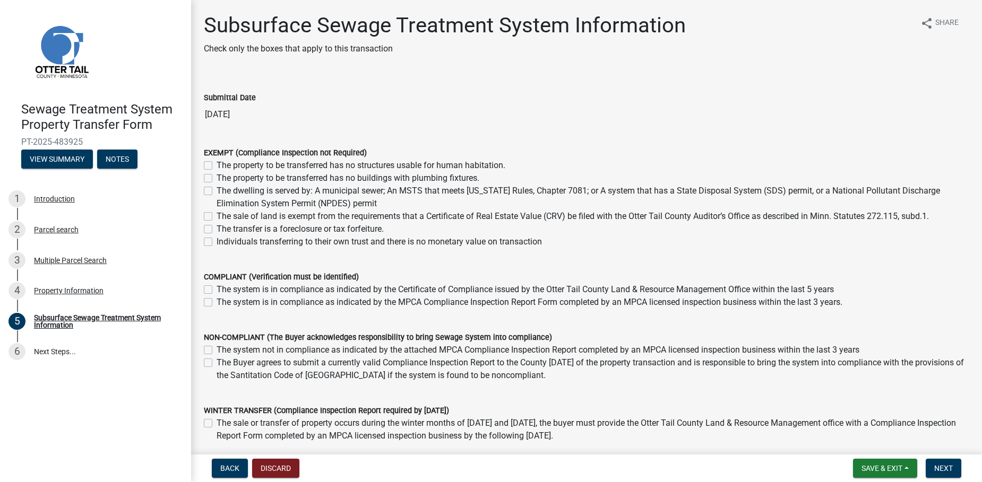
click at [298, 217] on label "The sale of land is exempt from the requirements that a Certificate of Real Est…" at bounding box center [572, 216] width 712 height 13
click at [223, 217] on input "The sale of land is exempt from the requirements that a Certificate of Real Est…" at bounding box center [219, 213] width 7 height 7
checkbox input "true"
checkbox input "false"
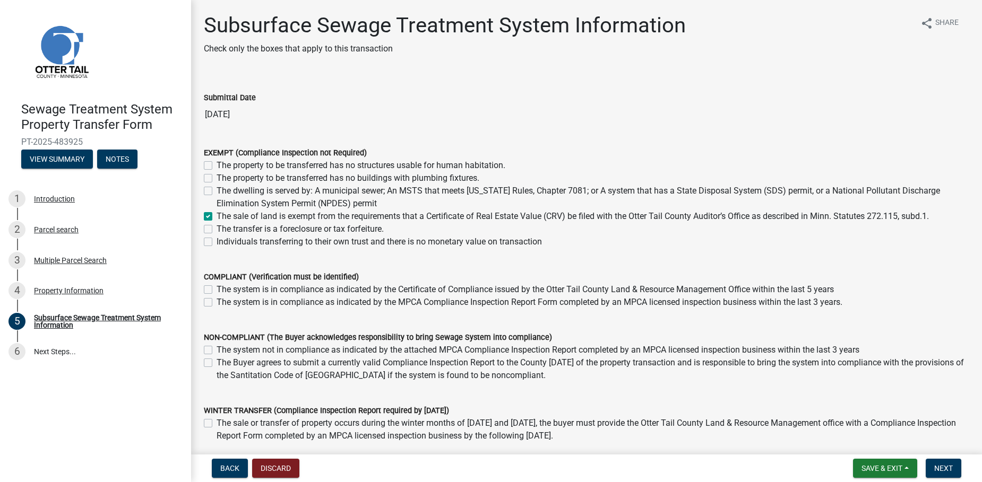
checkbox input "false"
checkbox input "true"
checkbox input "false"
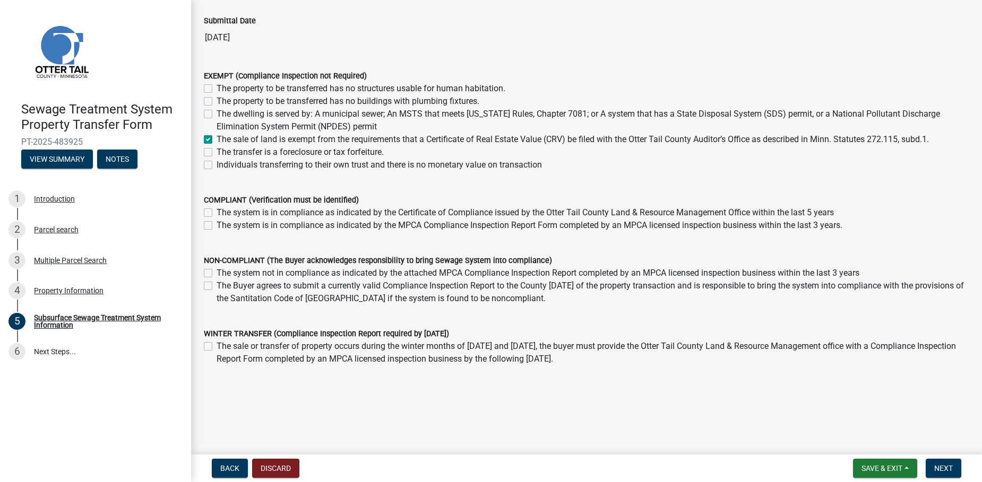
scroll to position [77, 0]
click at [945, 471] on span "Next" at bounding box center [943, 468] width 19 height 8
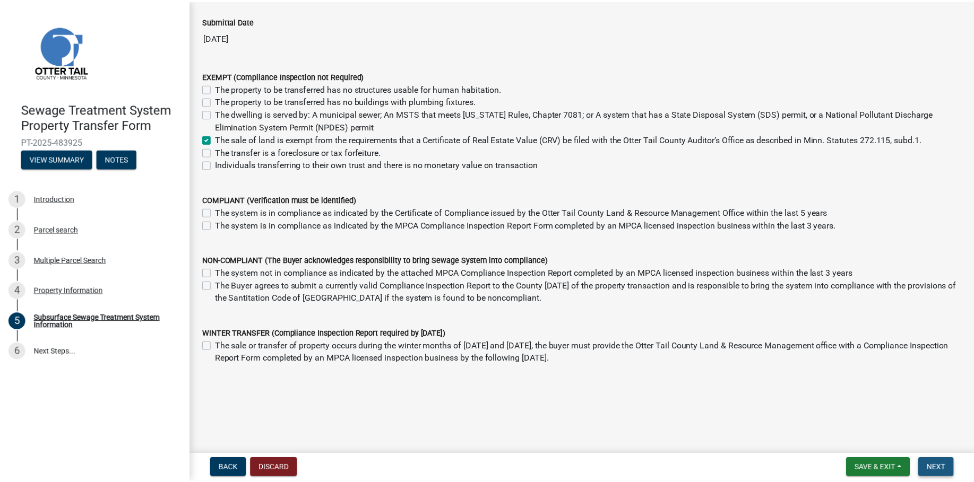
scroll to position [0, 0]
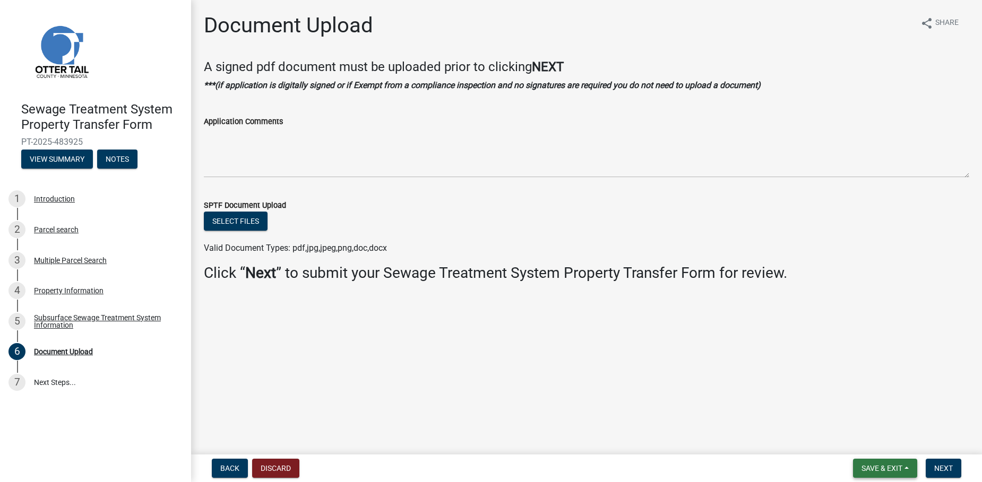
click at [874, 463] on button "Save & Exit" at bounding box center [885, 468] width 64 height 19
click at [873, 442] on button "Save & Exit" at bounding box center [874, 440] width 85 height 25
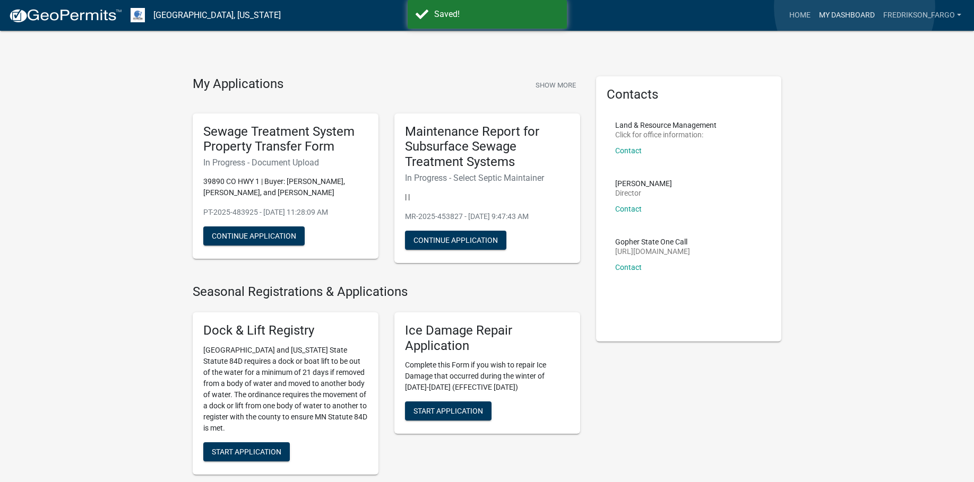
click at [854, 7] on link "My Dashboard" at bounding box center [846, 15] width 64 height 20
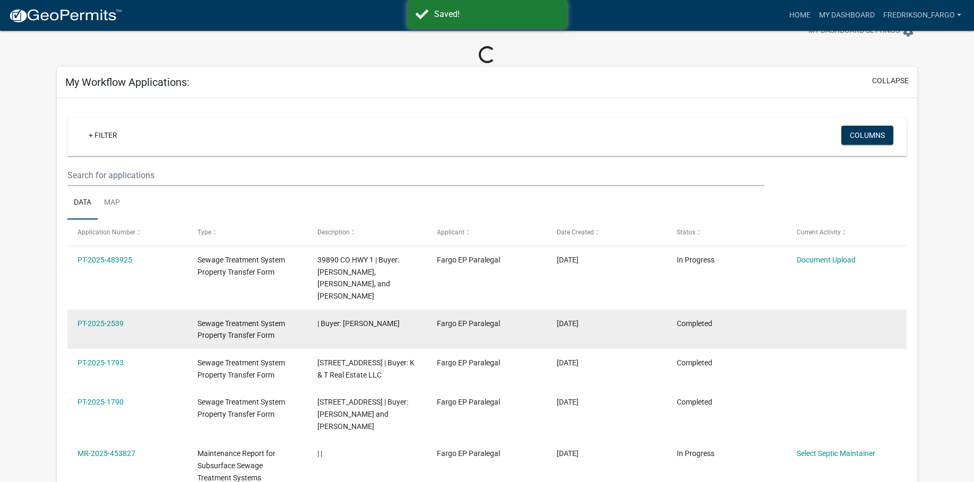
scroll to position [53, 0]
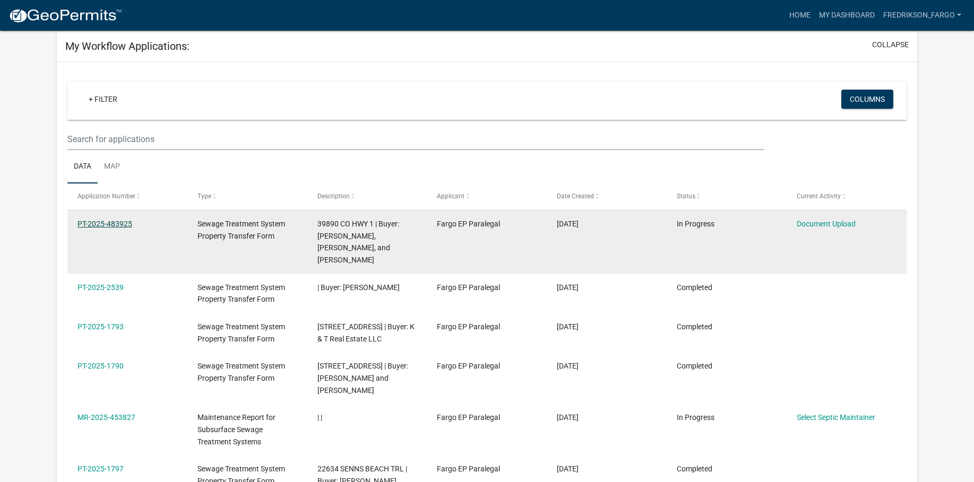
click at [129, 223] on link "PT-2025-483925" at bounding box center [104, 224] width 55 height 8
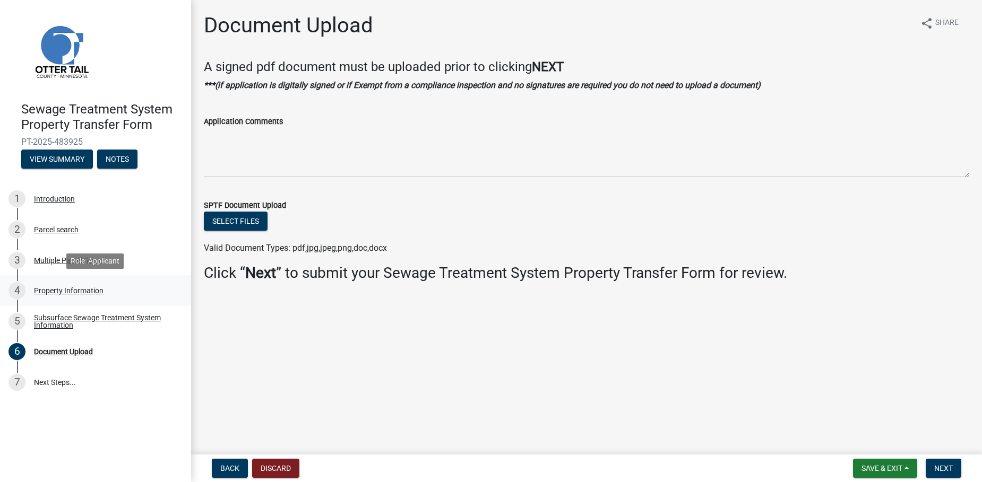
click at [119, 288] on div "4 Property Information" at bounding box center [91, 290] width 166 height 17
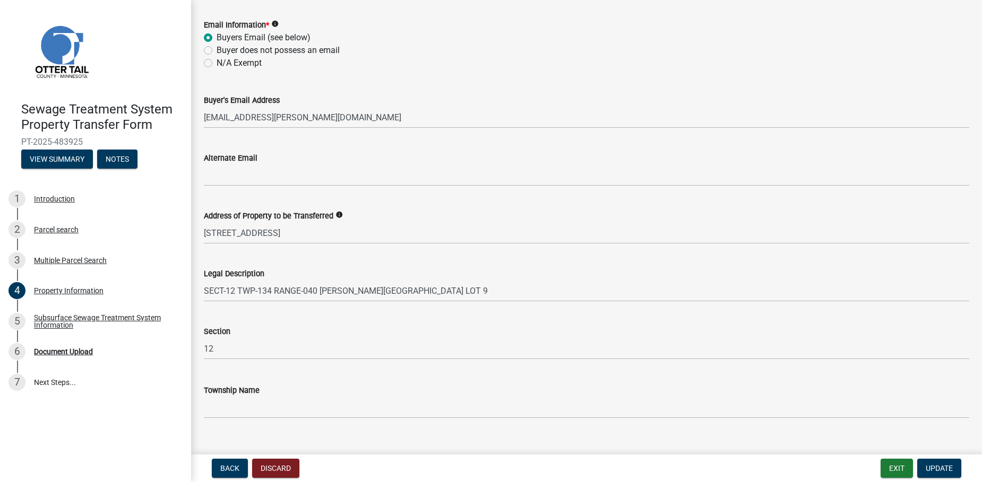
scroll to position [476, 0]
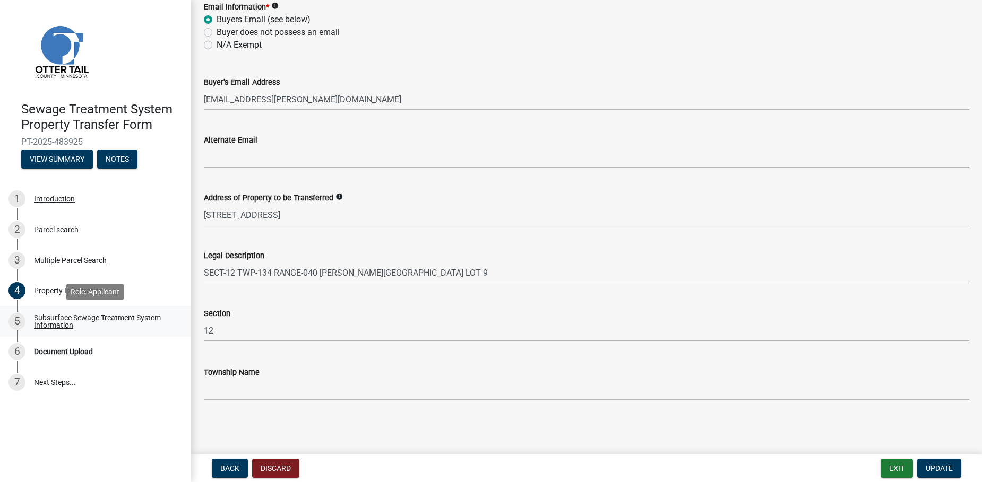
click at [85, 325] on div "Subsurface Sewage Treatment System Information" at bounding box center [104, 321] width 140 height 15
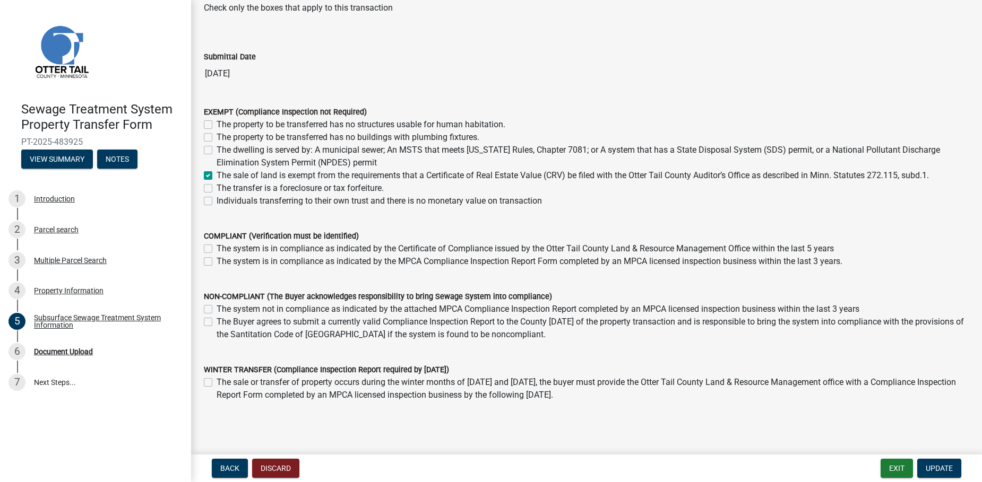
scroll to position [77, 0]
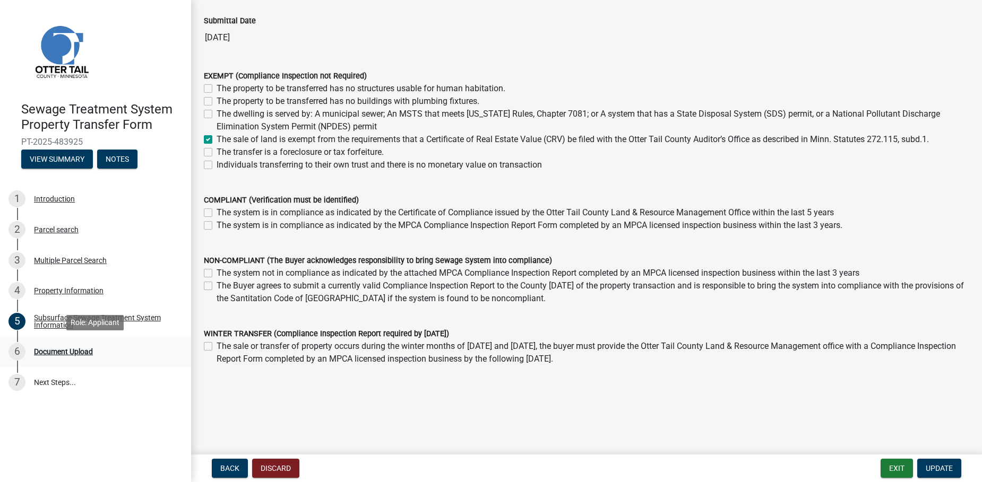
click at [62, 341] on link "6 Document Upload" at bounding box center [95, 352] width 191 height 31
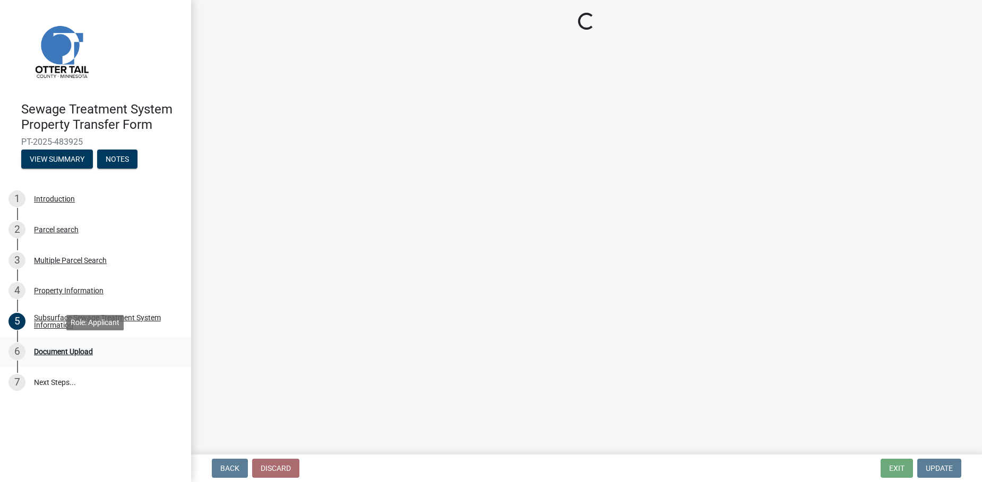
scroll to position [0, 0]
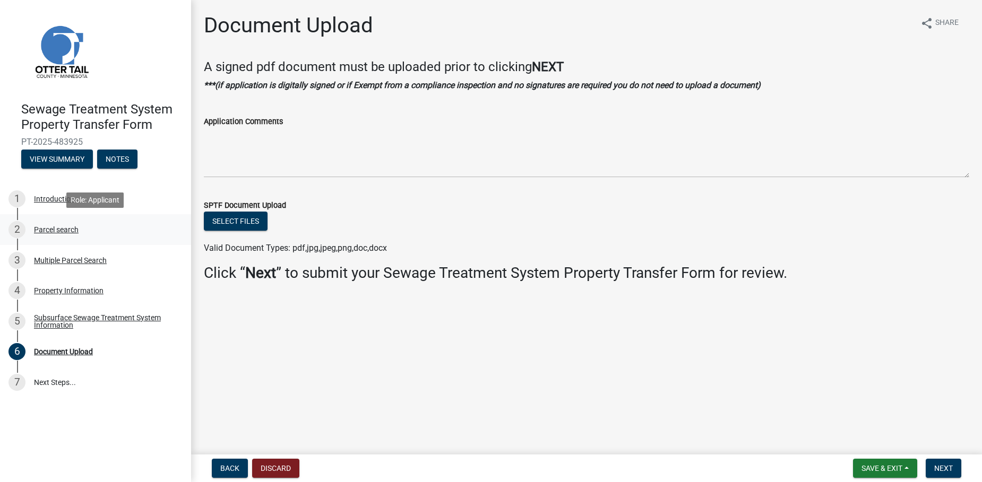
click at [92, 236] on div "2 Parcel search" at bounding box center [91, 229] width 166 height 17
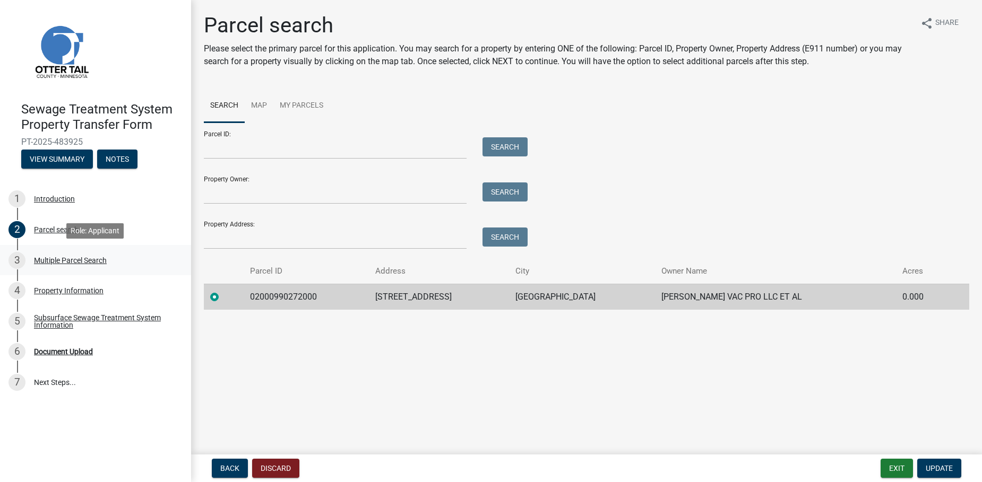
click at [88, 254] on div "3 Multiple Parcel Search" at bounding box center [91, 260] width 166 height 17
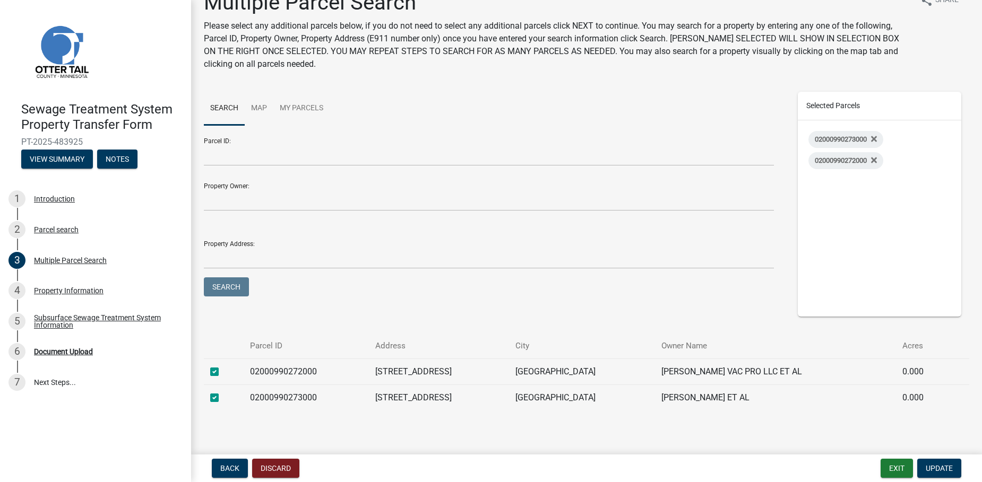
scroll to position [33, 0]
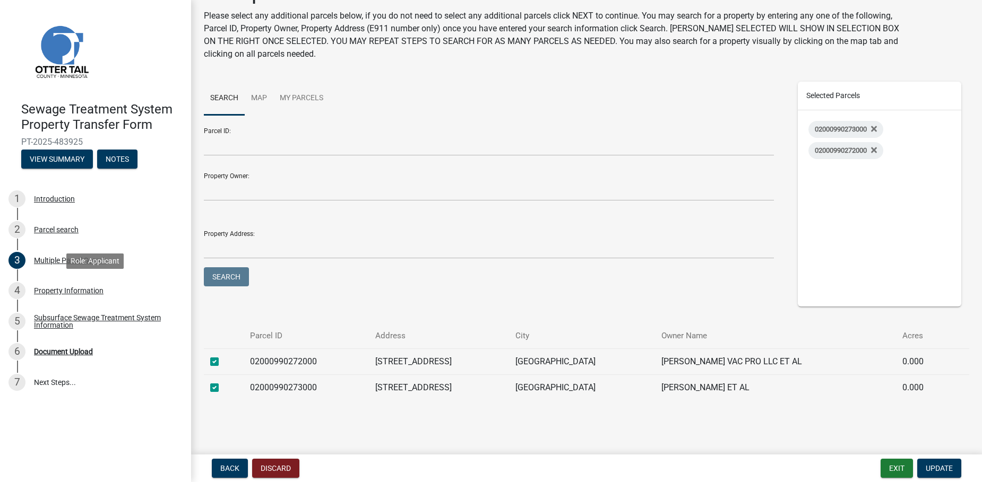
click at [123, 298] on div "4 Property Information" at bounding box center [91, 290] width 166 height 17
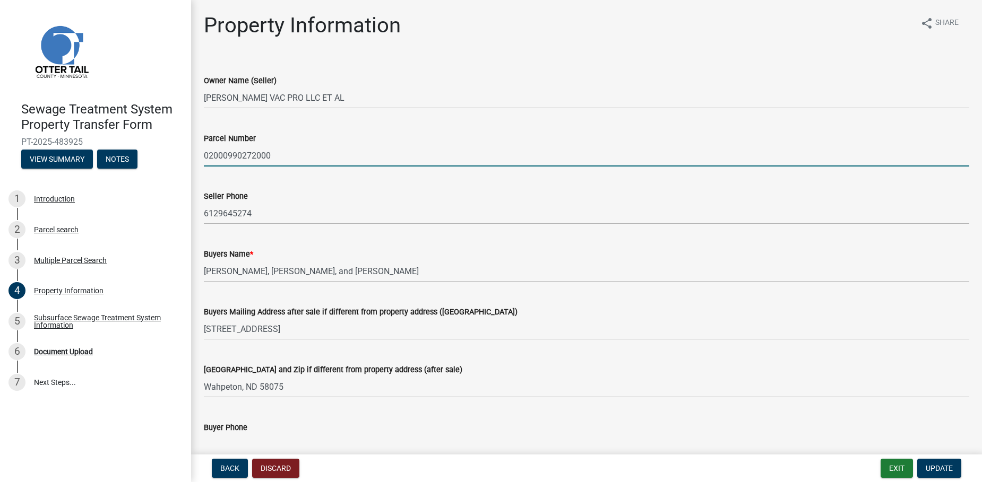
click at [307, 158] on input "02000990272000" at bounding box center [586, 156] width 765 height 22
drag, startPoint x: 307, startPoint y: 158, endPoint x: 186, endPoint y: 161, distance: 121.0
click at [186, 161] on div "Sewage Treatment System Property Transfer Form PT-2025-483925 View Summary Note…" at bounding box center [491, 241] width 982 height 482
click at [332, 159] on input "02000990272000" at bounding box center [586, 156] width 765 height 22
paste input "02000990272000"
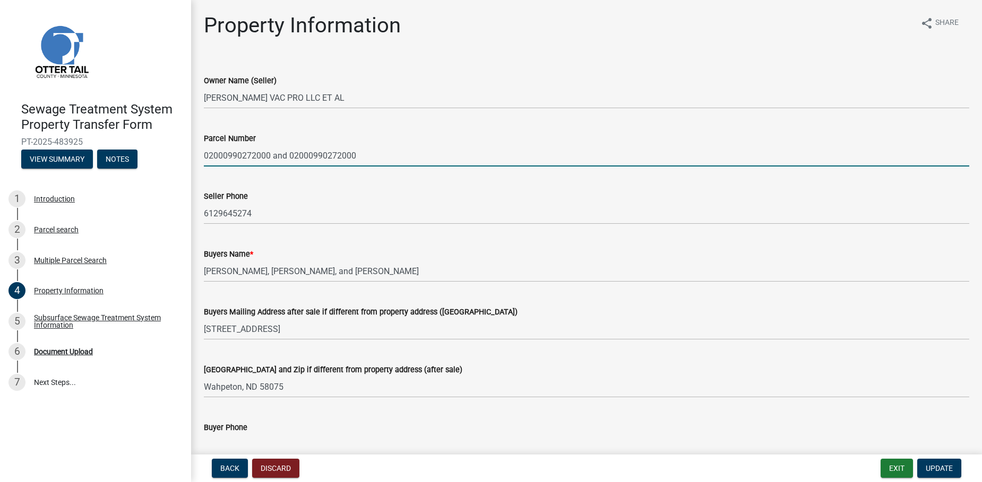
click at [340, 156] on input "02000990272000 and 02000990272000" at bounding box center [586, 156] width 765 height 22
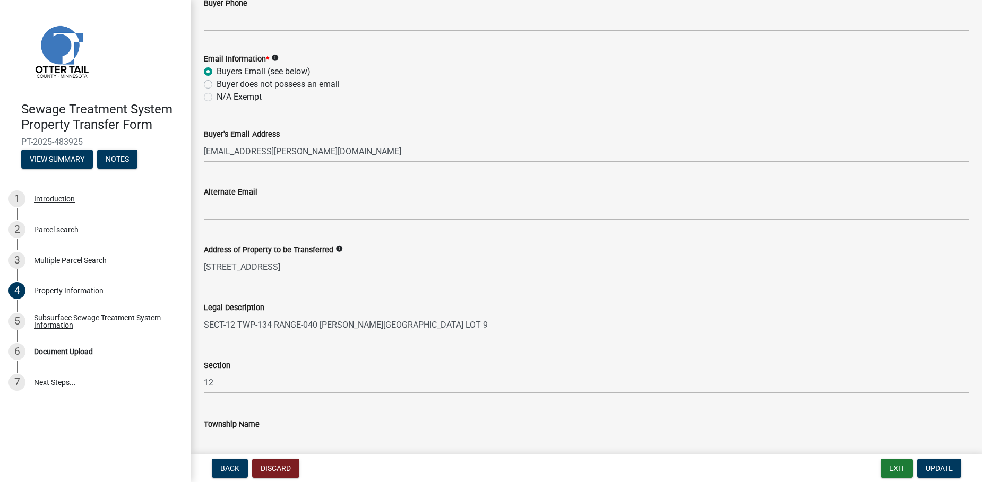
scroll to position [476, 0]
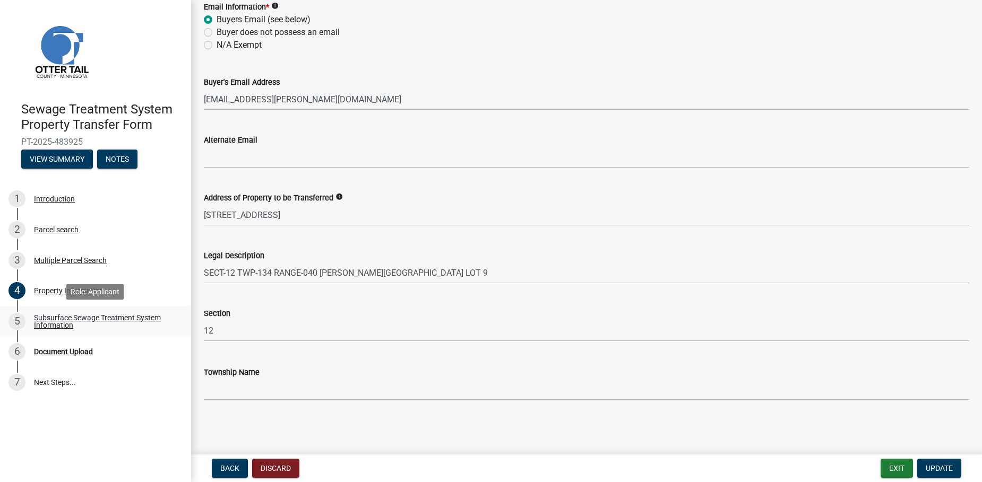
type input "02000990272000 and 02000990273000"
click at [107, 327] on div "Subsurface Sewage Treatment System Information" at bounding box center [104, 321] width 140 height 15
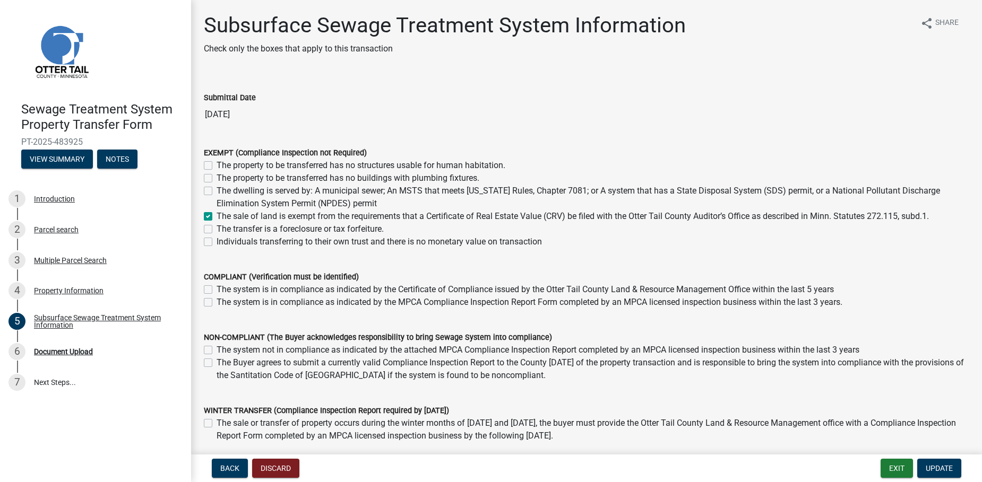
scroll to position [77, 0]
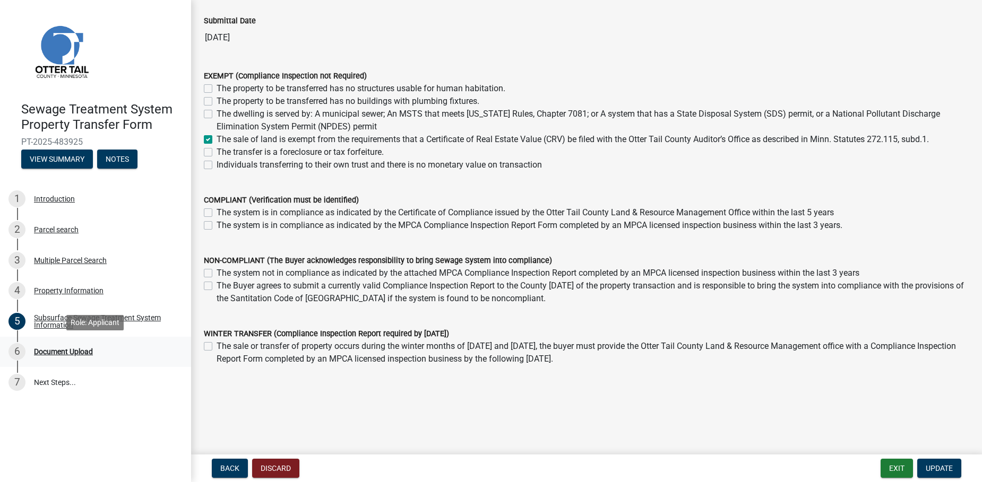
click at [68, 341] on link "6 Document Upload" at bounding box center [95, 352] width 191 height 31
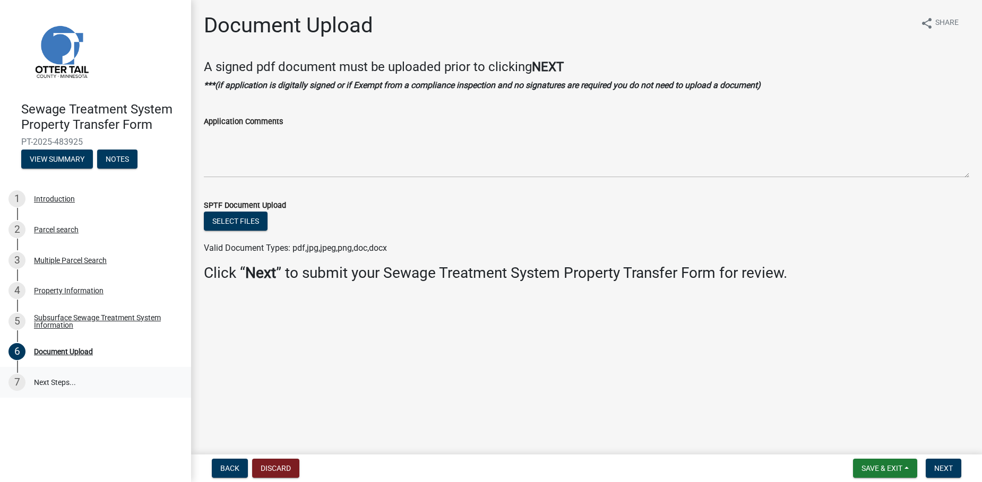
click at [66, 374] on link "7 Next Steps..." at bounding box center [95, 382] width 191 height 31
drag, startPoint x: 91, startPoint y: 142, endPoint x: 11, endPoint y: 140, distance: 80.2
click at [11, 140] on div "Sewage Treatment System Property Transfer Form PT-2025-483925 View Summary Notes" at bounding box center [95, 132] width 174 height 78
drag, startPoint x: 11, startPoint y: 140, endPoint x: 28, endPoint y: 140, distance: 17.0
copy span "PT-2025-483925"
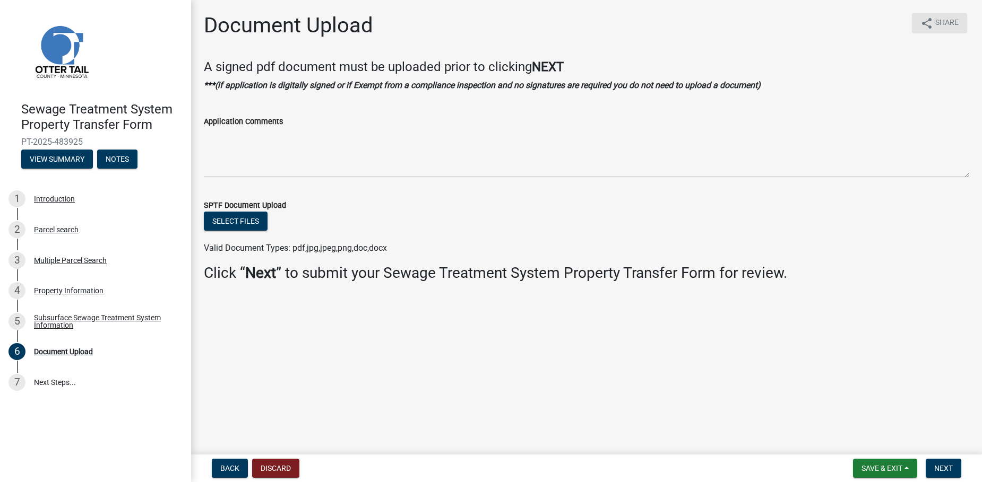
click at [942, 21] on span "Share" at bounding box center [946, 23] width 23 height 13
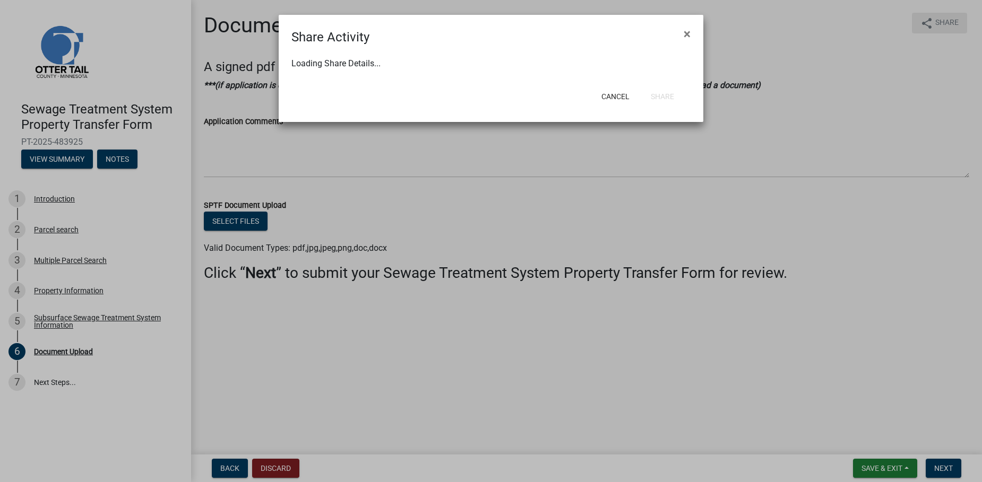
select select "1"
select select "0"
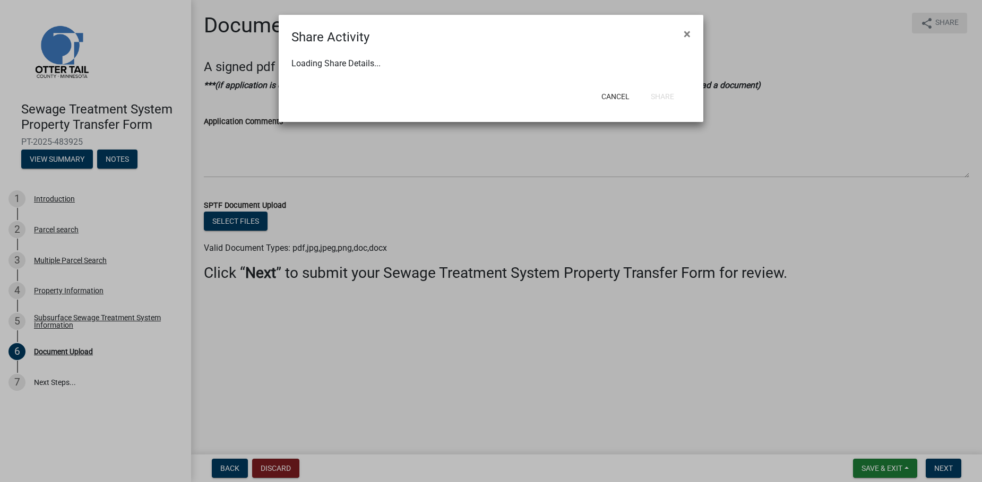
select select "0"
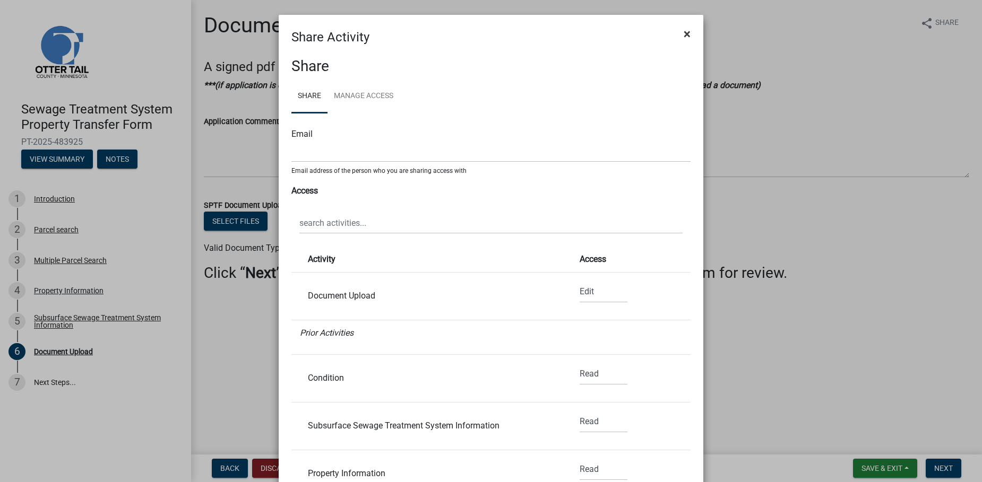
click at [677, 29] on button "×" at bounding box center [687, 34] width 24 height 30
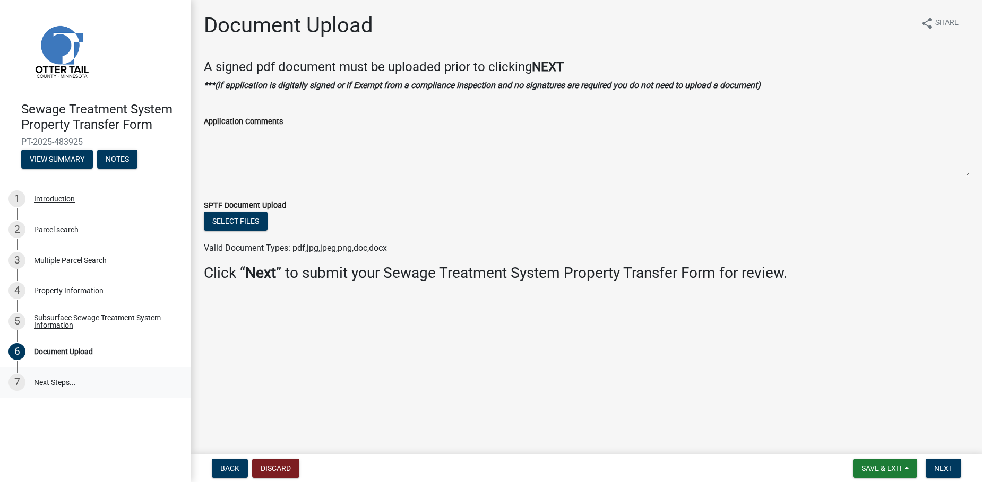
click at [57, 375] on link "7 Next Steps..." at bounding box center [95, 382] width 191 height 31
click at [57, 350] on div "Document Upload" at bounding box center [63, 351] width 59 height 7
click at [56, 327] on div "Subsurface Sewage Treatment System Information" at bounding box center [104, 321] width 140 height 15
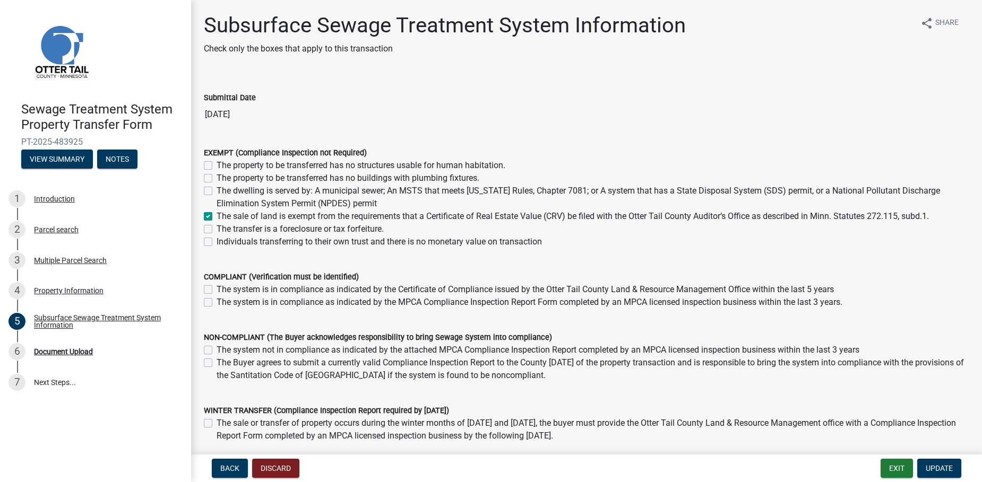
scroll to position [77, 0]
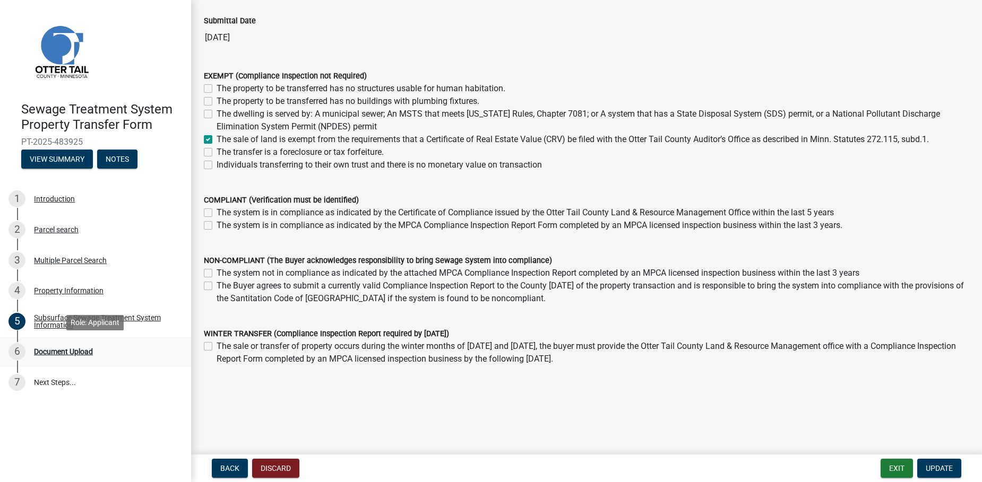
click at [62, 349] on div "Document Upload" at bounding box center [63, 351] width 59 height 7
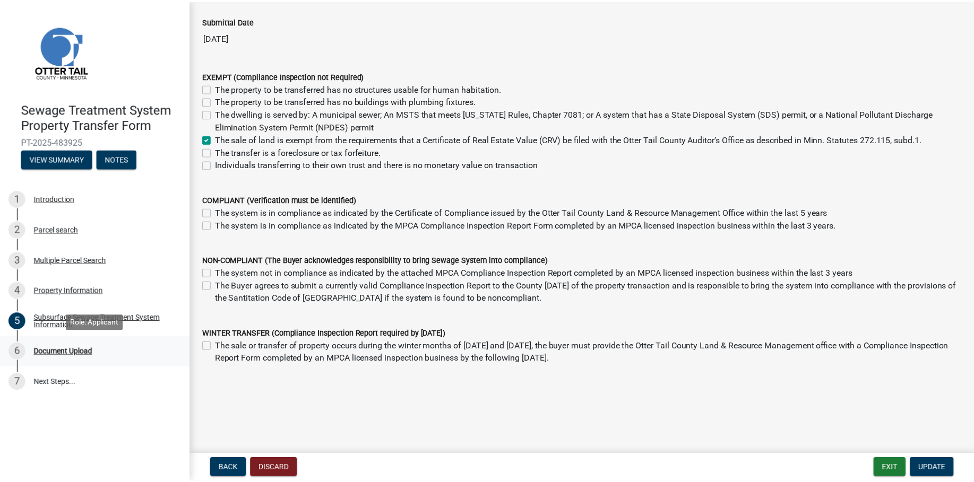
scroll to position [0, 0]
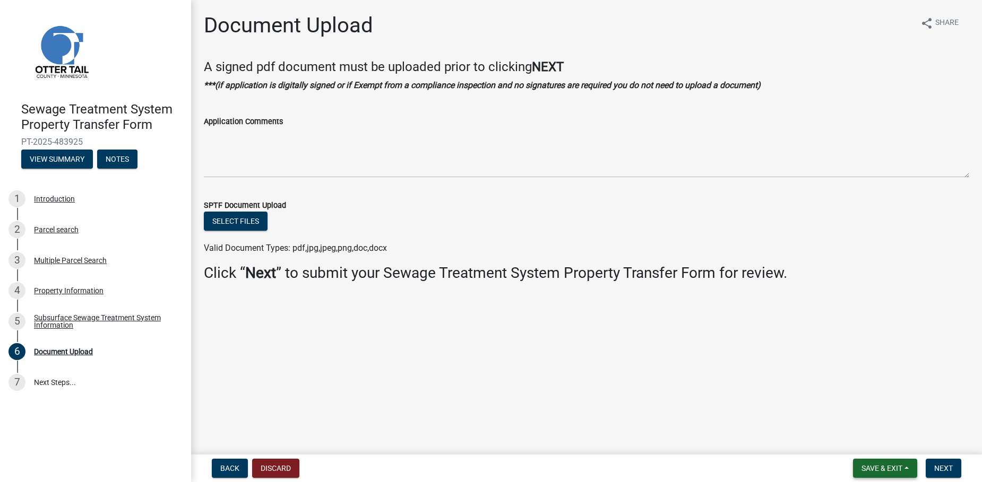
click at [880, 464] on span "Save & Exit" at bounding box center [881, 468] width 41 height 8
click at [877, 446] on button "Save & Exit" at bounding box center [874, 440] width 85 height 25
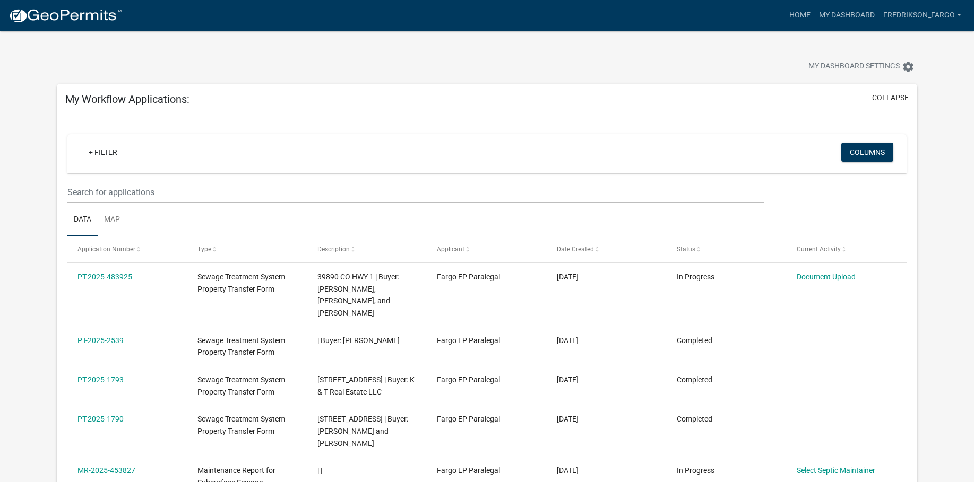
click at [783, 12] on div "Home My Dashboard Fredrikson_Fargo Account Logout" at bounding box center [548, 15] width 835 height 20
click at [790, 11] on link "Home" at bounding box center [800, 15] width 30 height 20
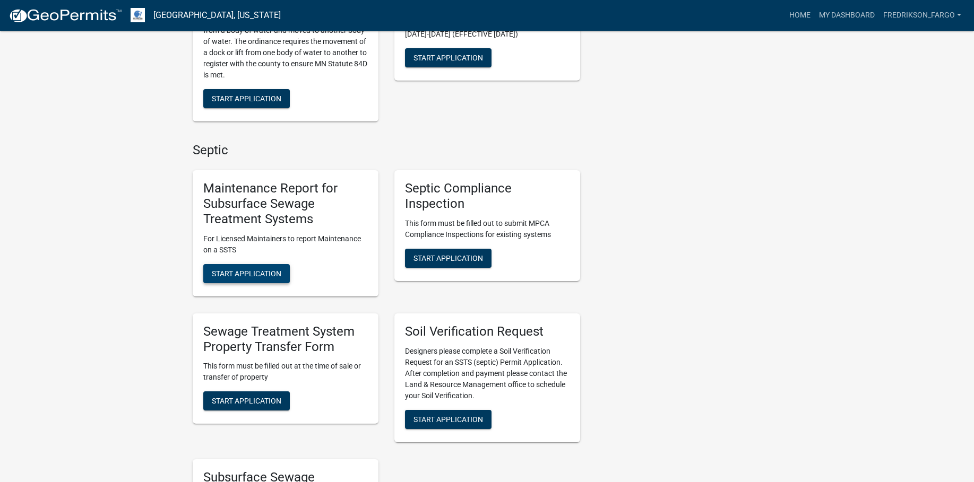
scroll to position [371, 0]
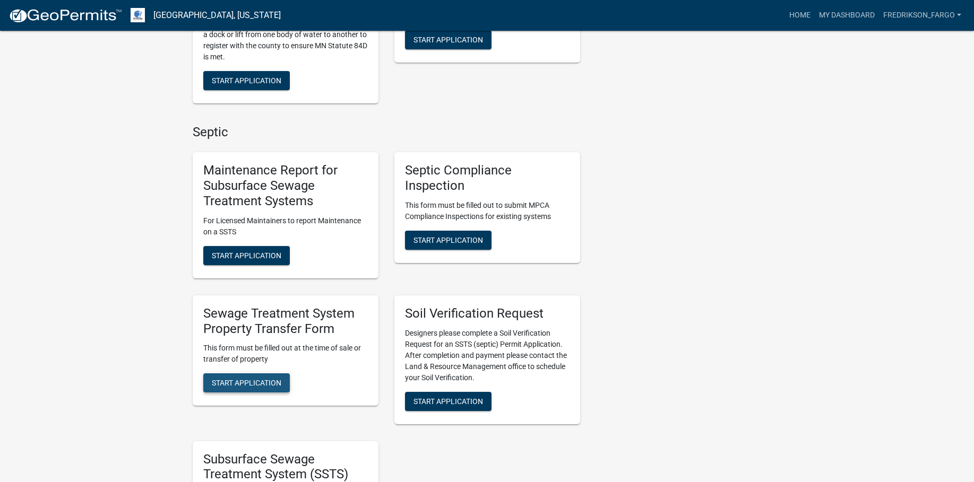
click at [247, 383] on span "Start Application" at bounding box center [247, 383] width 70 height 8
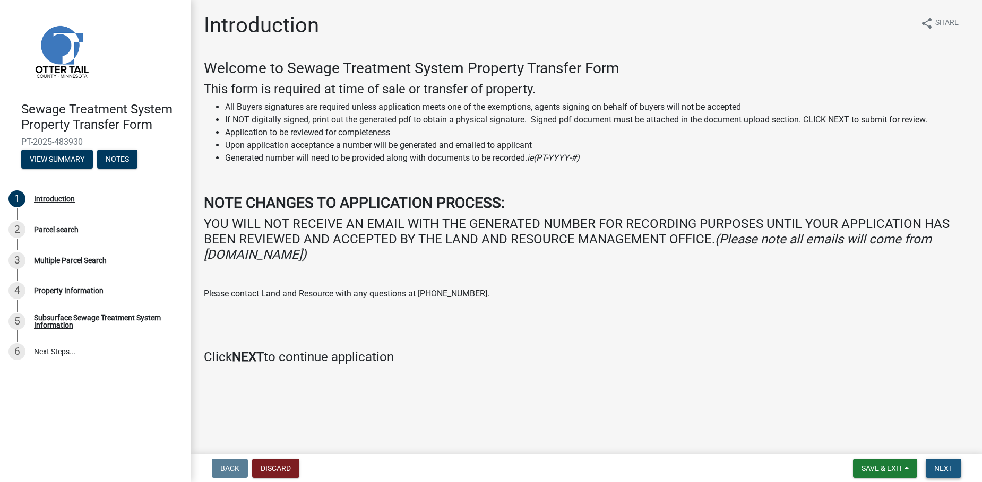
click at [939, 466] on span "Next" at bounding box center [943, 468] width 19 height 8
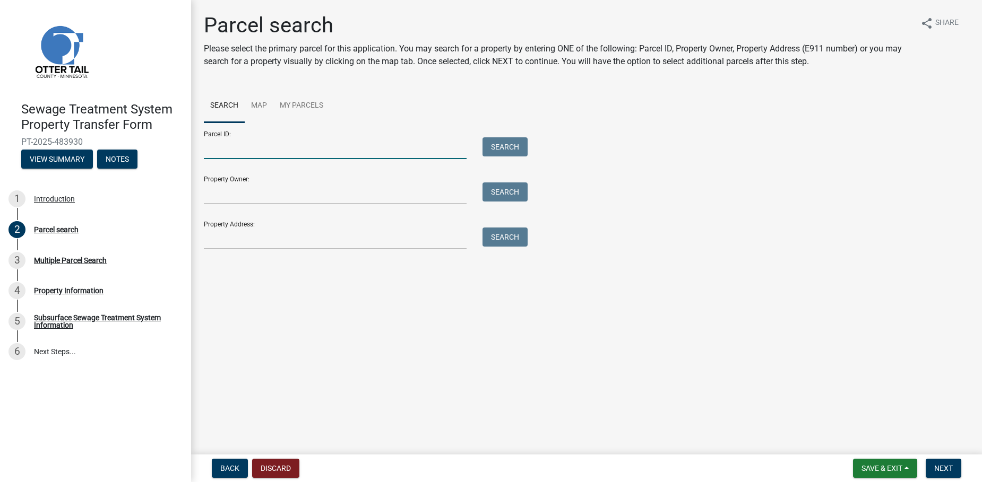
click at [229, 153] on input "Parcel ID:" at bounding box center [335, 148] width 263 height 22
click at [463, 150] on input "02-000-99-0642-000" at bounding box center [335, 148] width 263 height 22
type input "02-000-99-0642-000"
click at [513, 150] on button "Search" at bounding box center [504, 146] width 45 height 19
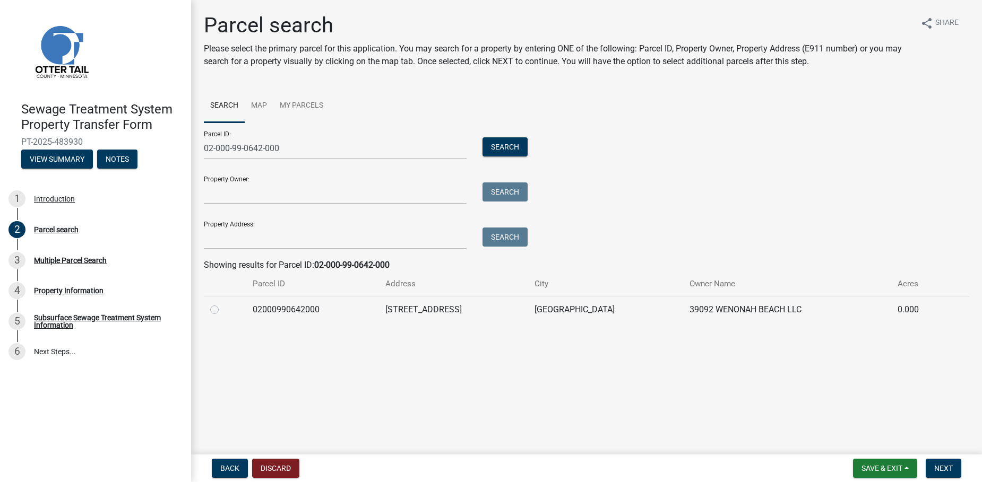
click at [223, 304] on label at bounding box center [223, 304] width 0 height 0
click at [223, 306] on input "radio" at bounding box center [226, 307] width 7 height 7
radio input "true"
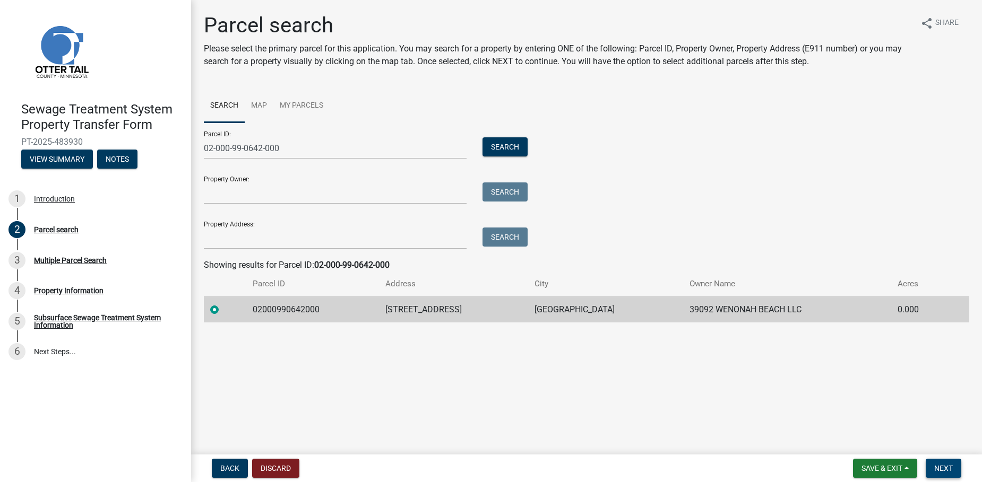
click at [950, 467] on span "Next" at bounding box center [943, 468] width 19 height 8
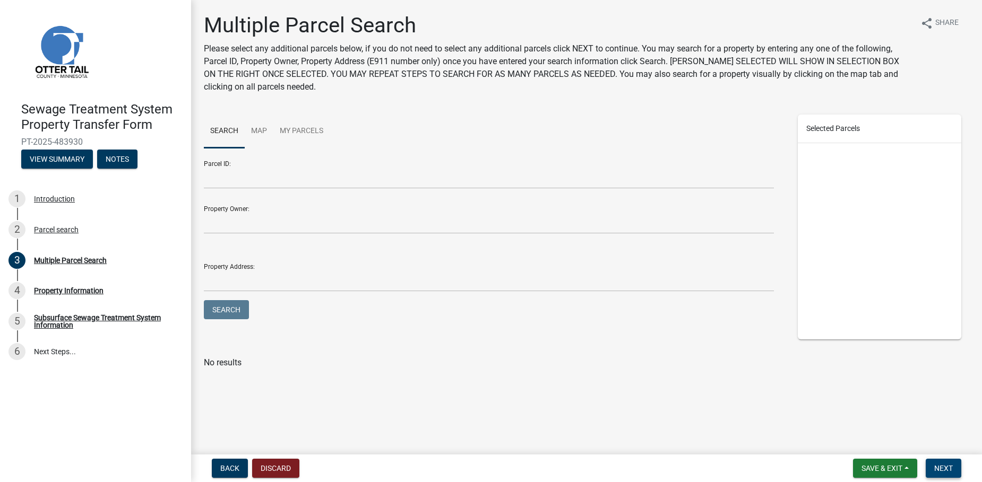
click at [954, 473] on button "Next" at bounding box center [943, 468] width 36 height 19
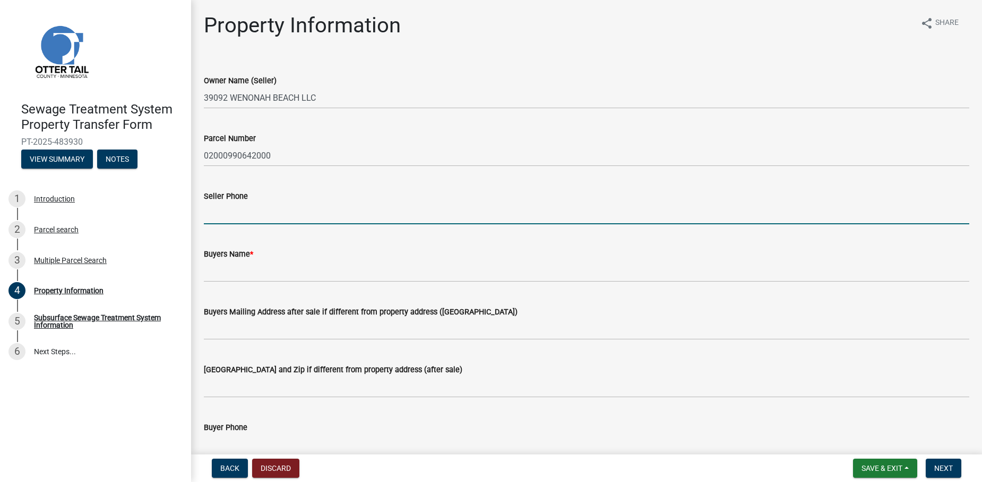
click at [227, 215] on input "Seller Phone" at bounding box center [586, 214] width 765 height 22
click at [228, 211] on input "Seller Phone" at bounding box center [586, 214] width 765 height 22
type input "[PHONE_NUMBER]"
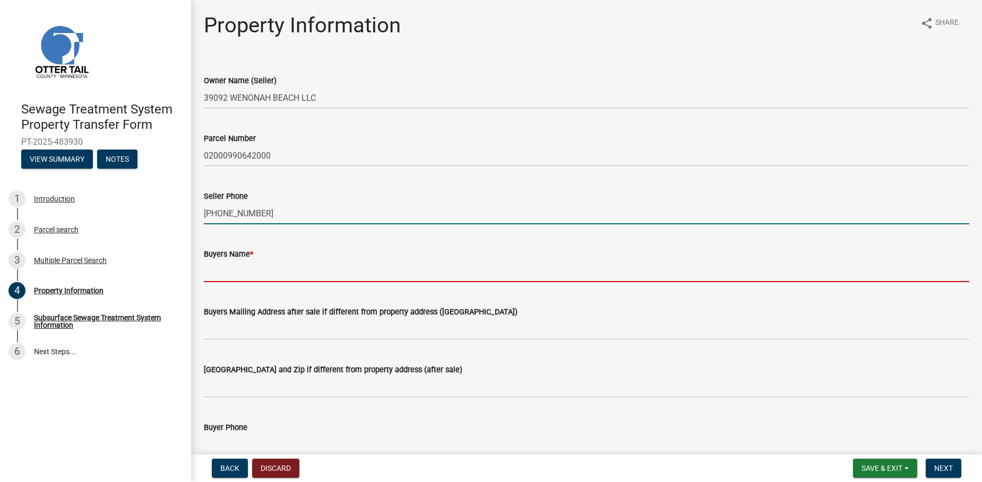
click at [228, 270] on input "Buyers Name *" at bounding box center [586, 272] width 765 height 22
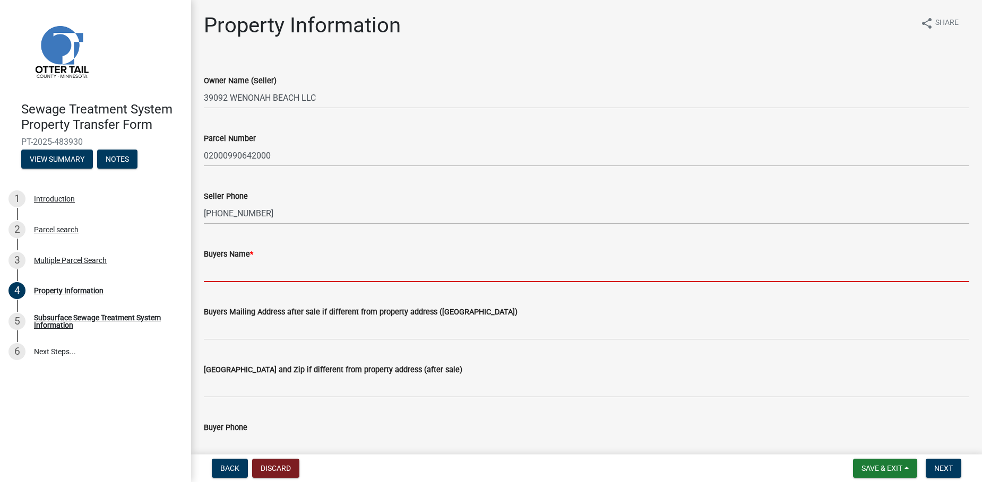
type input "[PERSON_NAME], [PERSON_NAME], and [PERSON_NAME]"
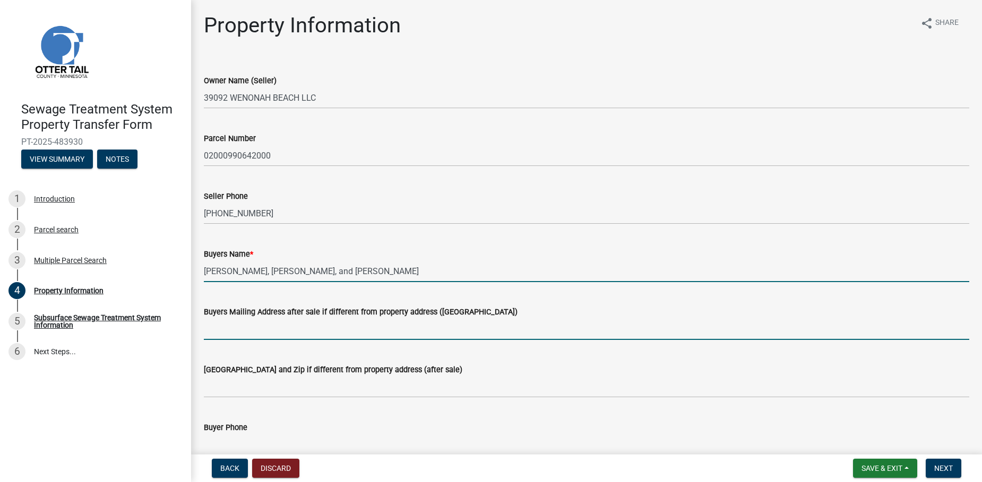
type input "[STREET_ADDRESS]"
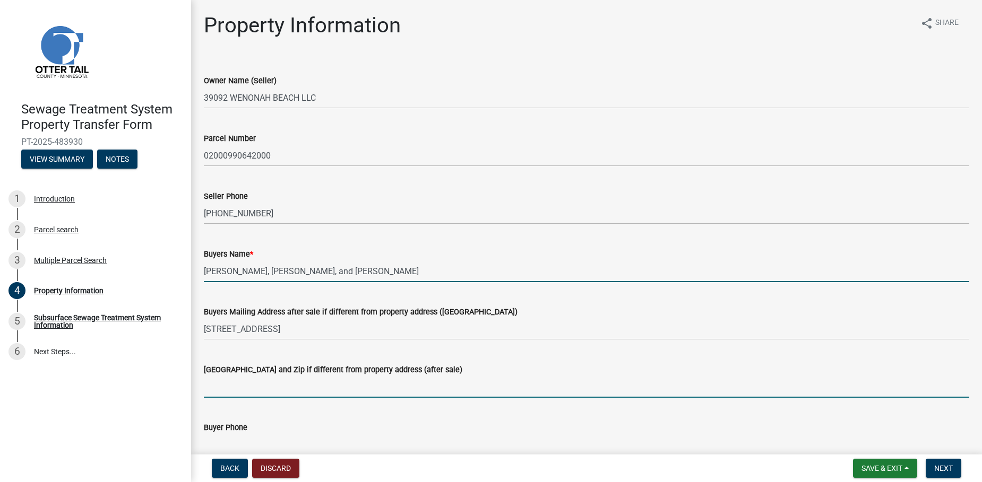
type input "Wahpeton, ND 58075"
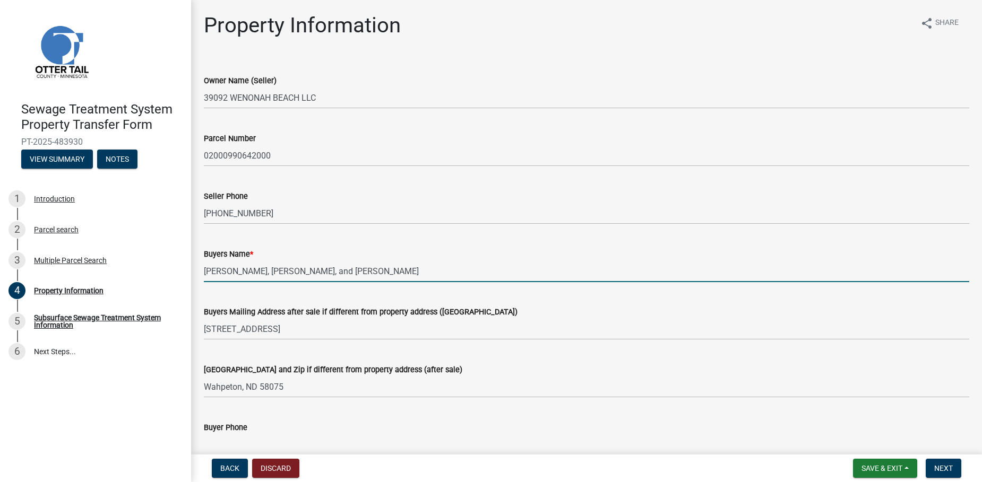
type input "[EMAIL_ADDRESS][PERSON_NAME][DOMAIN_NAME]"
click at [277, 273] on input "[PERSON_NAME], [PERSON_NAME], and [PERSON_NAME]" at bounding box center [586, 272] width 765 height 22
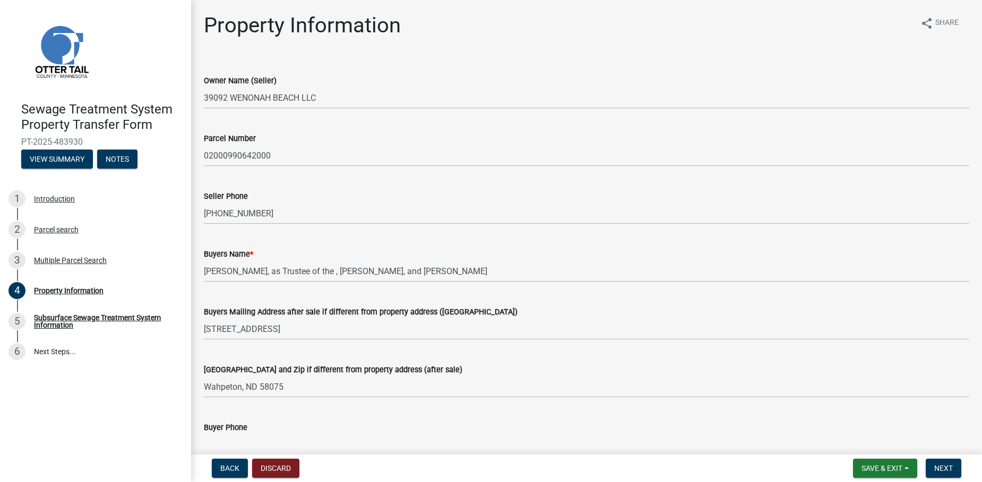
drag, startPoint x: 202, startPoint y: 272, endPoint x: 277, endPoint y: 276, distance: 75.0
click at [277, 276] on div "Buyers Name * [PERSON_NAME], as Trustee of the , [PERSON_NAME], and [PERSON_NAM…" at bounding box center [586, 257] width 781 height 49
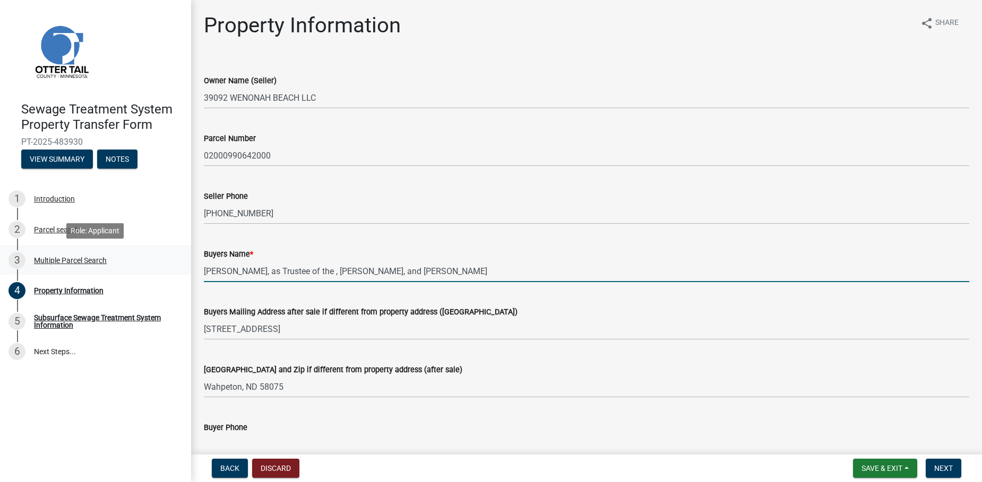
drag, startPoint x: 277, startPoint y: 273, endPoint x: 161, endPoint y: 274, distance: 115.7
click at [161, 274] on div "Sewage Treatment System Property Transfer Form PT-2025-483930 View Summary Note…" at bounding box center [491, 241] width 982 height 482
paste input "[PERSON_NAME]"
drag, startPoint x: 609, startPoint y: 268, endPoint x: 799, endPoint y: 266, distance: 189.4
click at [799, 266] on input "[PERSON_NAME], as Trustee of the [PERSON_NAME] Revocable Living Trust and [PERS…" at bounding box center [586, 272] width 765 height 22
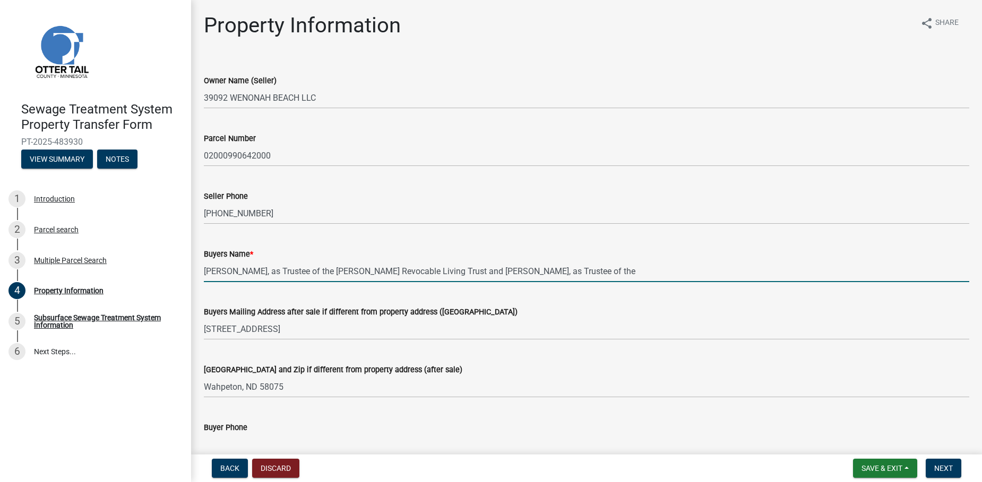
drag, startPoint x: 528, startPoint y: 272, endPoint x: 606, endPoint y: 272, distance: 78.5
click at [606, 272] on input "[PERSON_NAME], as Trustee of the [PERSON_NAME] Revocable Living Trust and [PERS…" at bounding box center [586, 272] width 765 height 22
click at [716, 273] on input "[PERSON_NAME], as Trustee of the [PERSON_NAME] Revocable Living Trust and [PERS…" at bounding box center [586, 272] width 765 height 22
paste input "[PERSON_NAME]"
drag, startPoint x: 426, startPoint y: 271, endPoint x: 509, endPoint y: 271, distance: 83.3
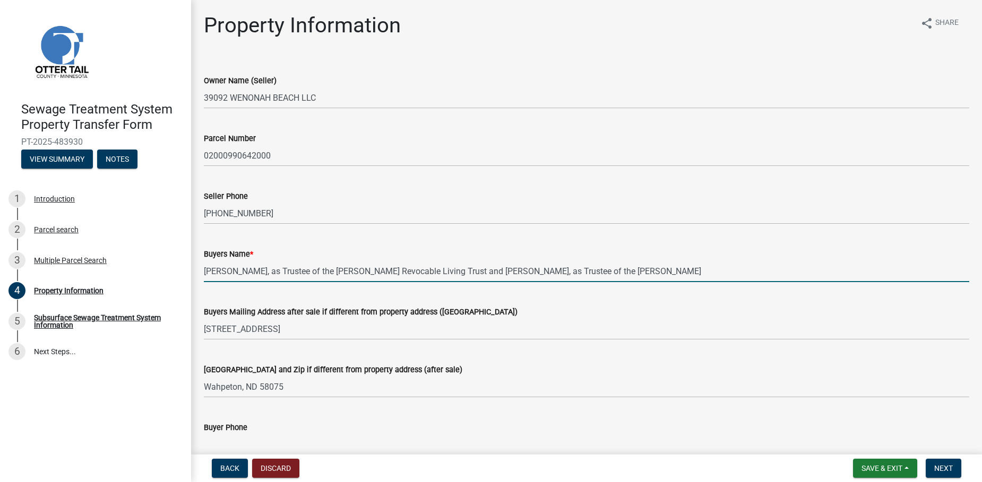
click at [509, 271] on input "[PERSON_NAME], as Trustee of the [PERSON_NAME] Revocable Living Trust and [PERS…" at bounding box center [586, 272] width 765 height 22
click at [775, 267] on input "[PERSON_NAME], as Trustee of the [PERSON_NAME] Revocable Living Trust and [PERS…" at bounding box center [586, 272] width 765 height 22
paste input "Revocable Living Trust"
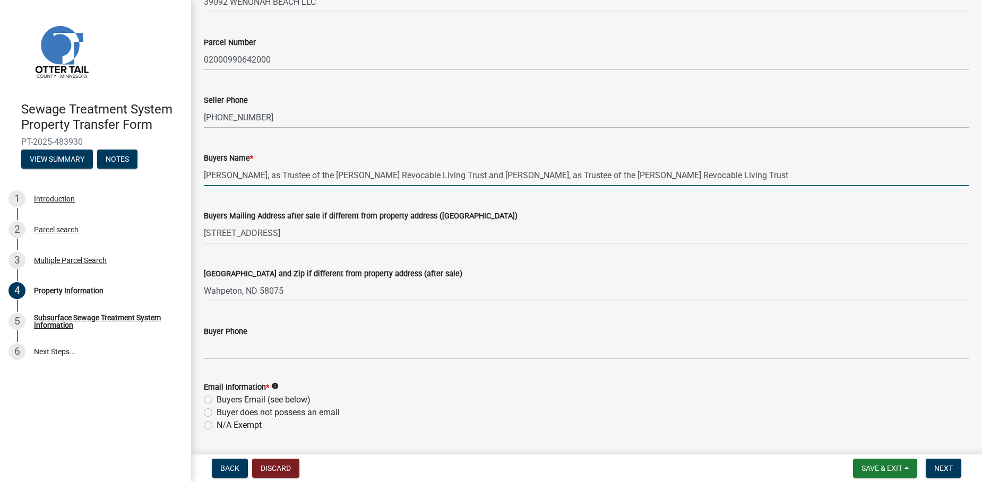
scroll to position [106, 0]
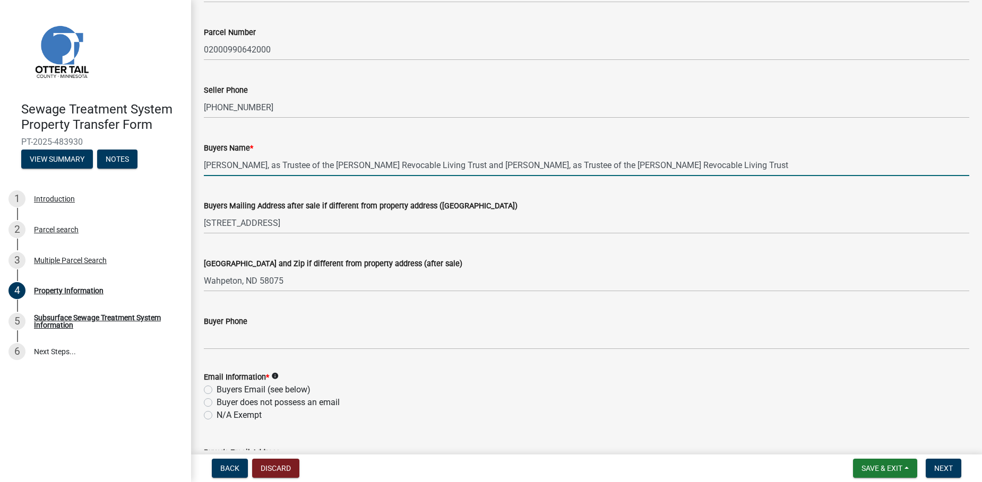
type input "[PERSON_NAME], as Trustee of the [PERSON_NAME] Revocable Living Trust and [PERS…"
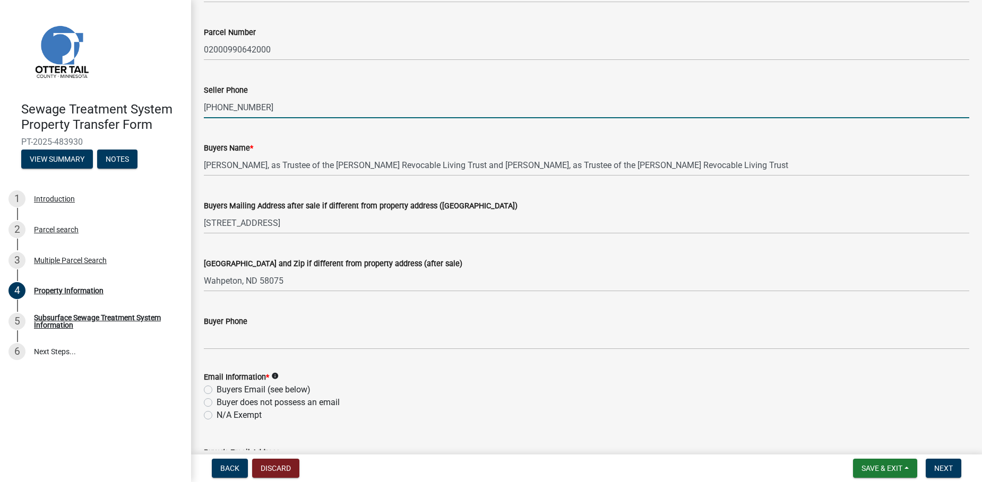
drag, startPoint x: 270, startPoint y: 111, endPoint x: 156, endPoint y: 105, distance: 113.7
click at [156, 105] on div "Sewage Treatment System Property Transfer Form PT-2025-483930 View Summary Note…" at bounding box center [491, 241] width 982 height 482
drag, startPoint x: 237, startPoint y: 351, endPoint x: 237, endPoint y: 340, distance: 11.1
click at [237, 349] on wm-data-entity-input "Buyer Phone" at bounding box center [586, 329] width 765 height 58
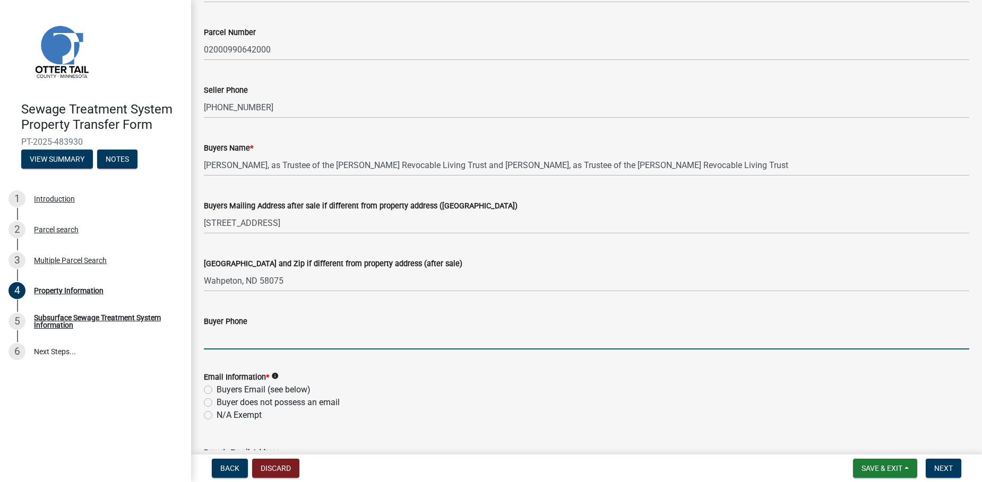
click at [237, 337] on input "Buyer Phone" at bounding box center [586, 339] width 765 height 22
paste input "[PHONE_NUMBER]"
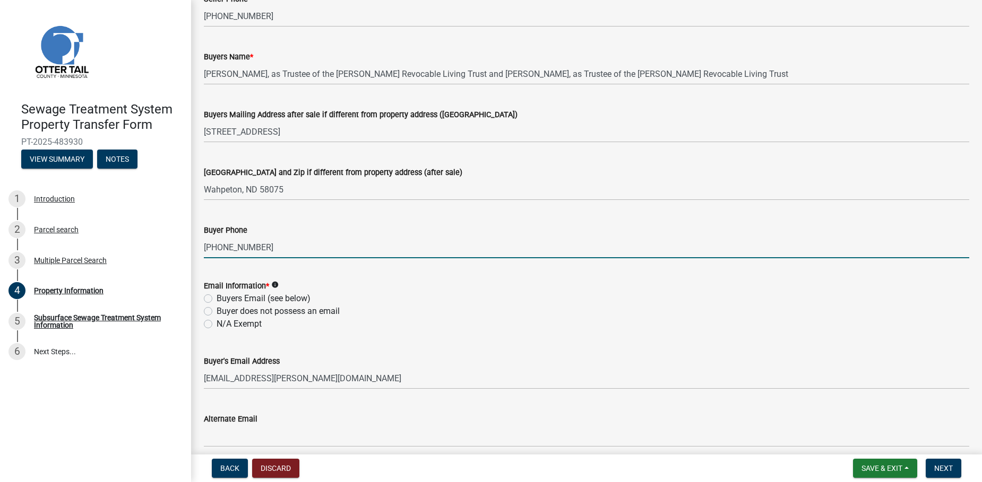
scroll to position [212, 0]
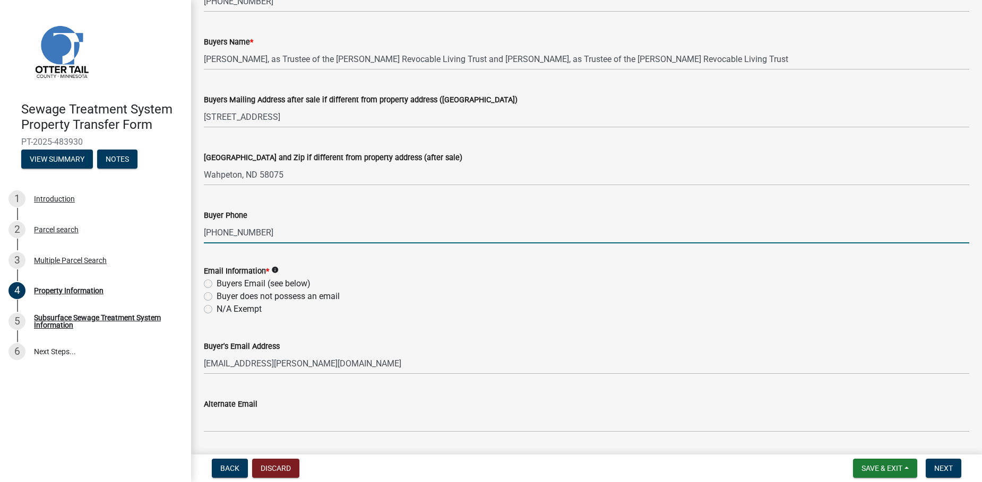
type input "[PHONE_NUMBER]"
click at [257, 283] on label "Buyers Email (see below)" at bounding box center [263, 284] width 94 height 13
click at [223, 283] on input "Buyers Email (see below)" at bounding box center [219, 281] width 7 height 7
radio input "true"
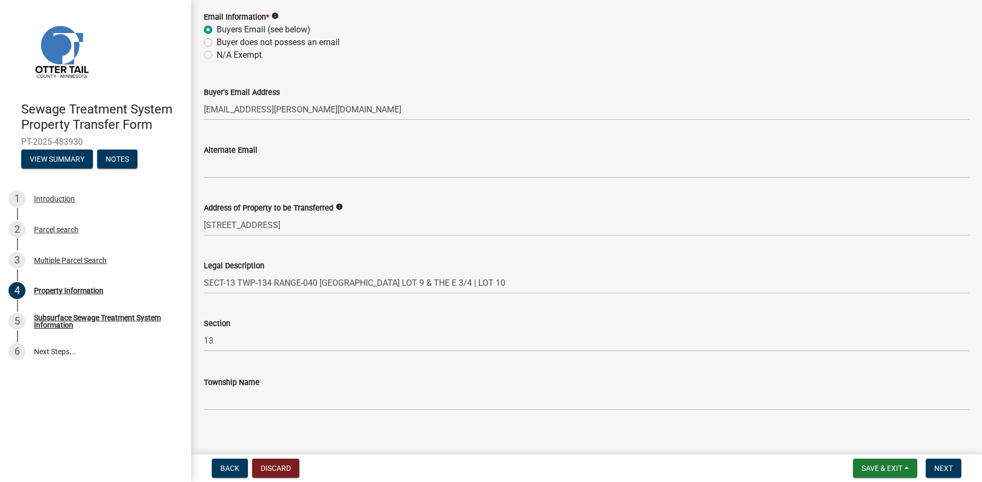
scroll to position [476, 0]
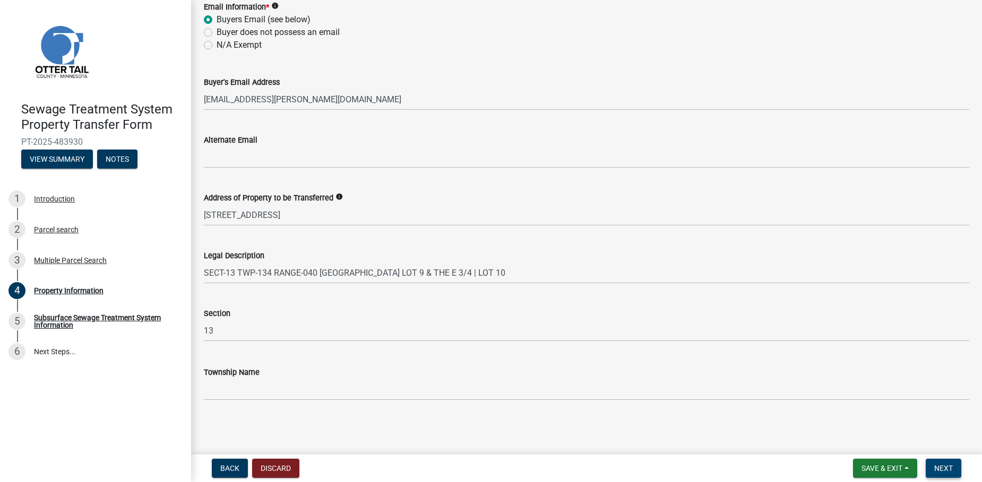
click at [947, 467] on span "Next" at bounding box center [943, 468] width 19 height 8
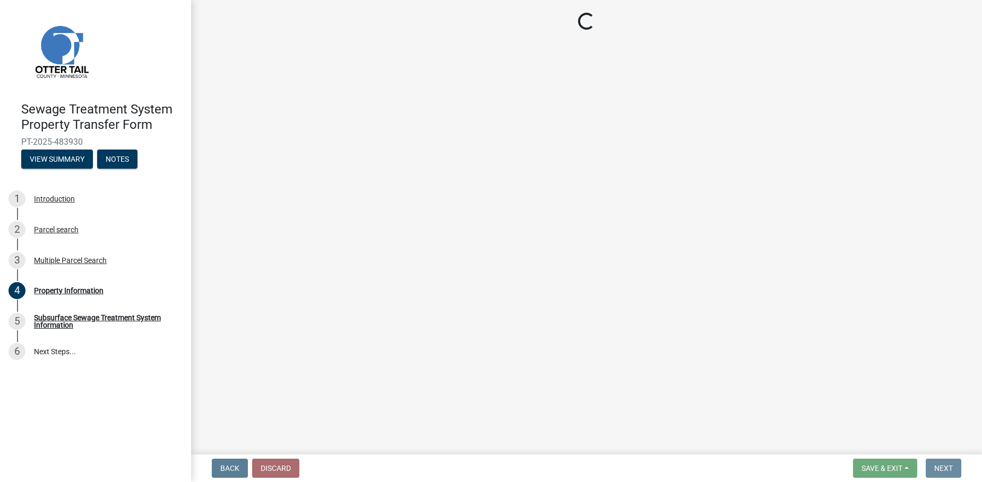
scroll to position [0, 0]
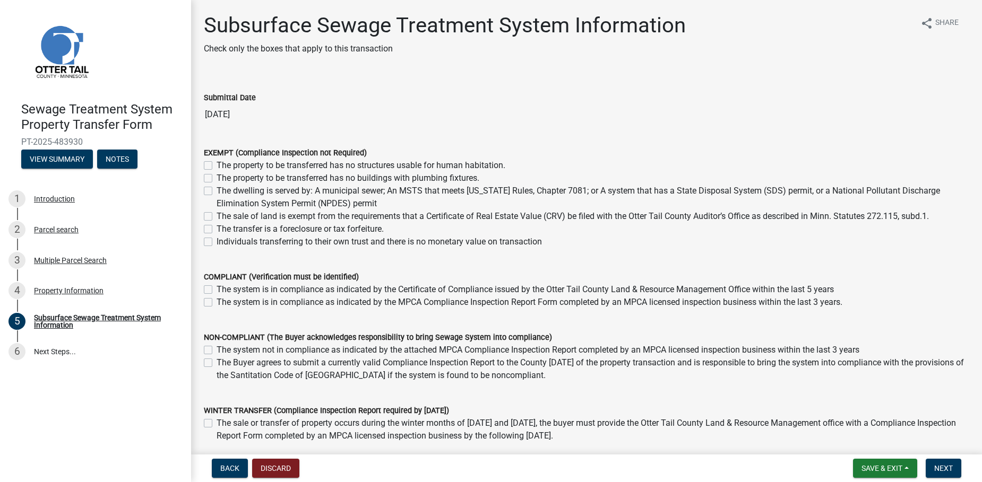
click at [216, 218] on label "The sale of land is exempt from the requirements that a Certificate of Real Est…" at bounding box center [572, 216] width 712 height 13
click at [216, 217] on input "The sale of land is exempt from the requirements that a Certificate of Real Est…" at bounding box center [219, 213] width 7 height 7
checkbox input "true"
checkbox input "false"
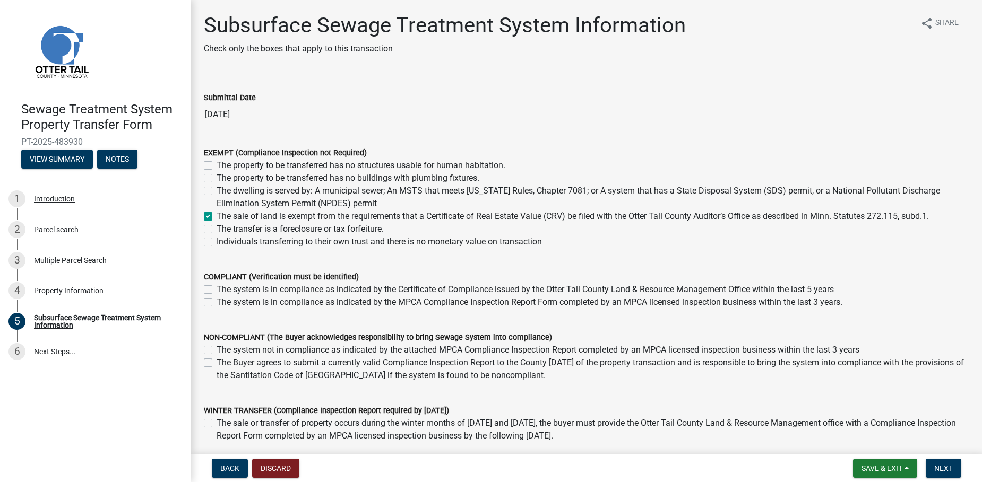
checkbox input "false"
checkbox input "true"
checkbox input "false"
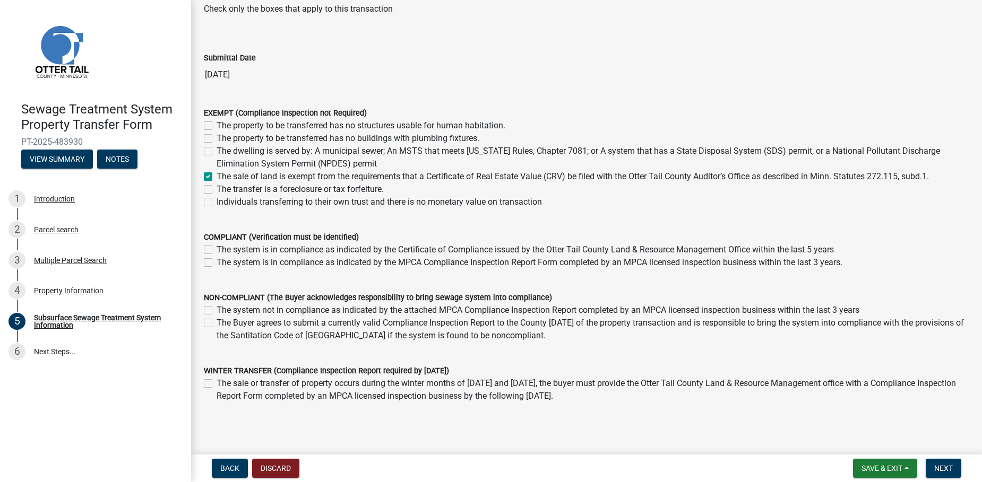
scroll to position [77, 0]
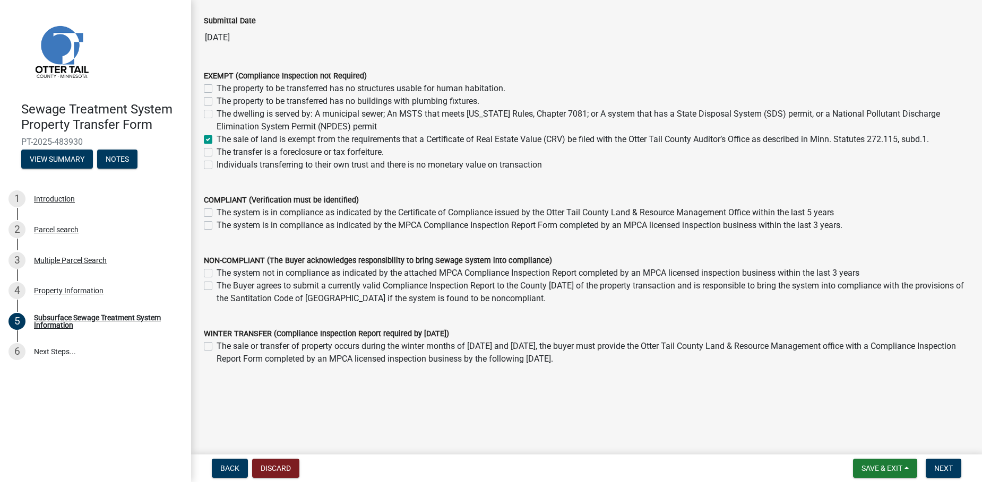
drag, startPoint x: 85, startPoint y: 138, endPoint x: 11, endPoint y: 138, distance: 73.8
click at [11, 138] on div "Sewage Treatment System Property Transfer Form PT-2025-483930 View Summary Notes" at bounding box center [95, 132] width 174 height 78
copy span "PT-2025-483930"
click at [877, 464] on span "Save & Exit" at bounding box center [881, 468] width 41 height 8
click at [877, 437] on button "Save & Exit" at bounding box center [874, 440] width 85 height 25
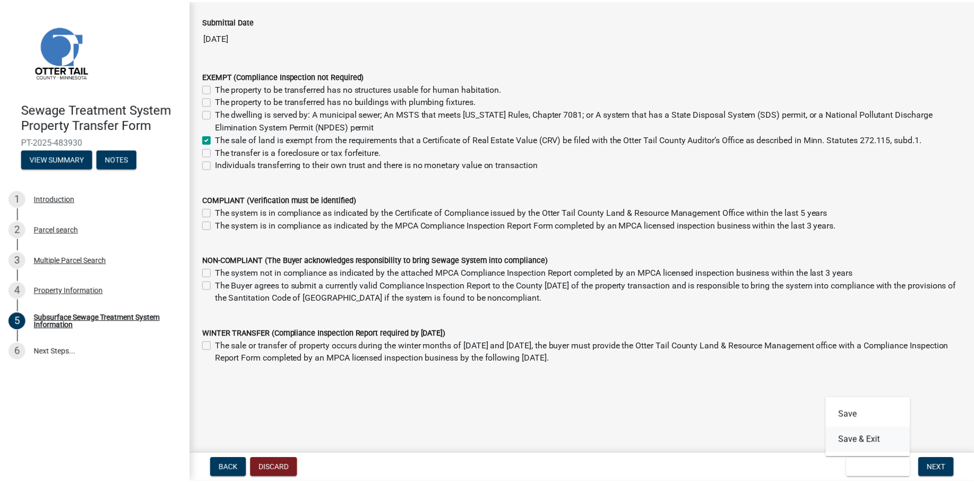
scroll to position [0, 0]
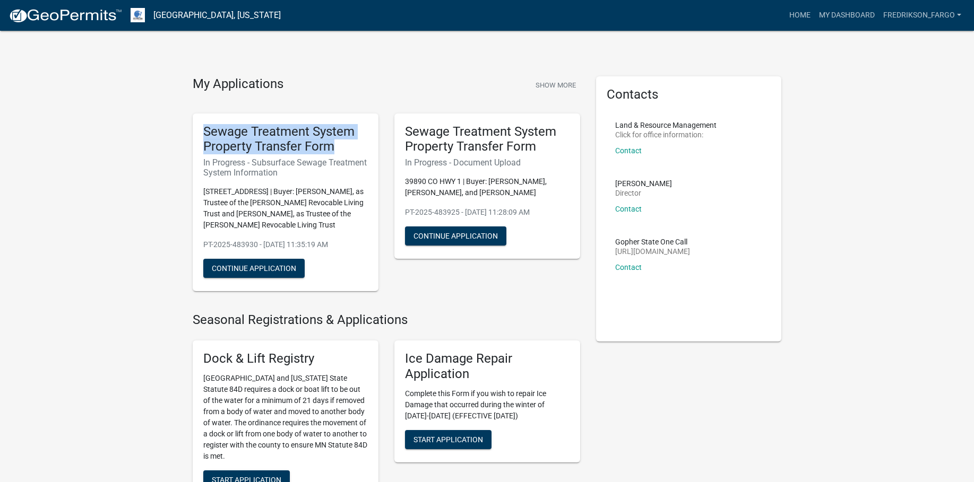
drag, startPoint x: 200, startPoint y: 133, endPoint x: 350, endPoint y: 141, distance: 150.9
click at [350, 141] on div "Sewage Treatment System Property Transfer Form In Progress - Subsurface Sewage …" at bounding box center [286, 203] width 186 height 178
copy h5 "Sewage Treatment System Property Transfer Form"
